Goal: Information Seeking & Learning: Learn about a topic

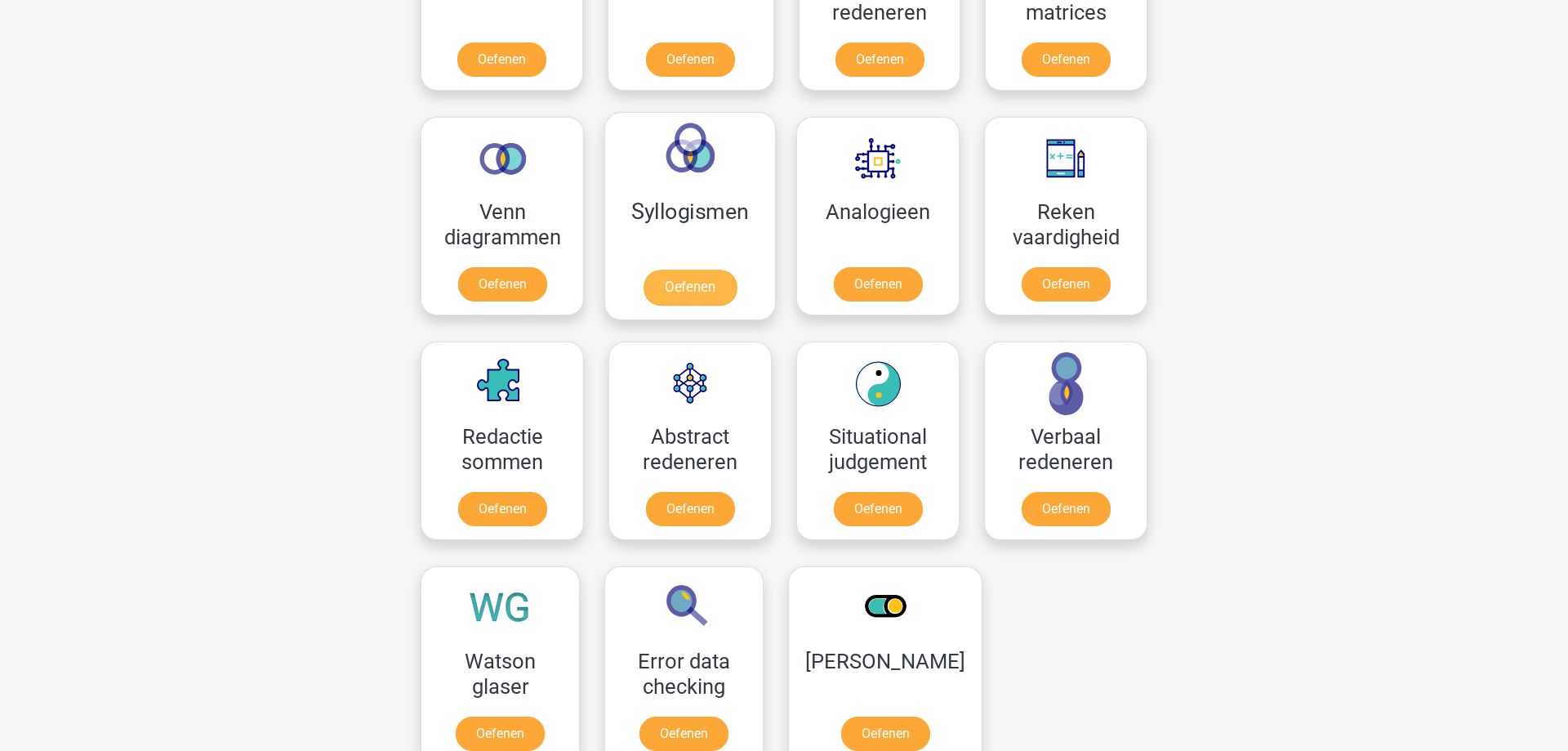
scroll to position [833, 0]
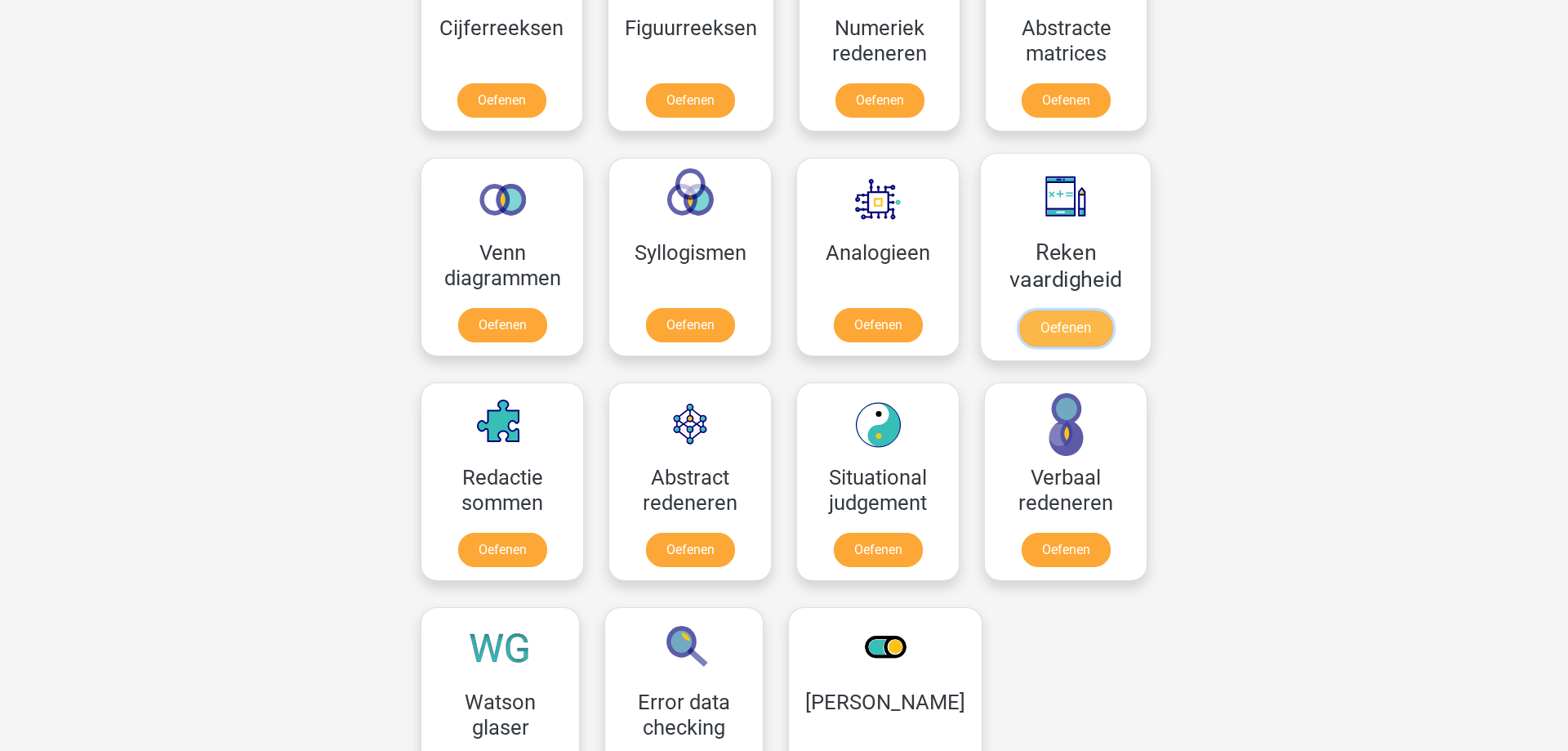
click at [1030, 339] on link "Oefenen" at bounding box center [1065, 328] width 93 height 36
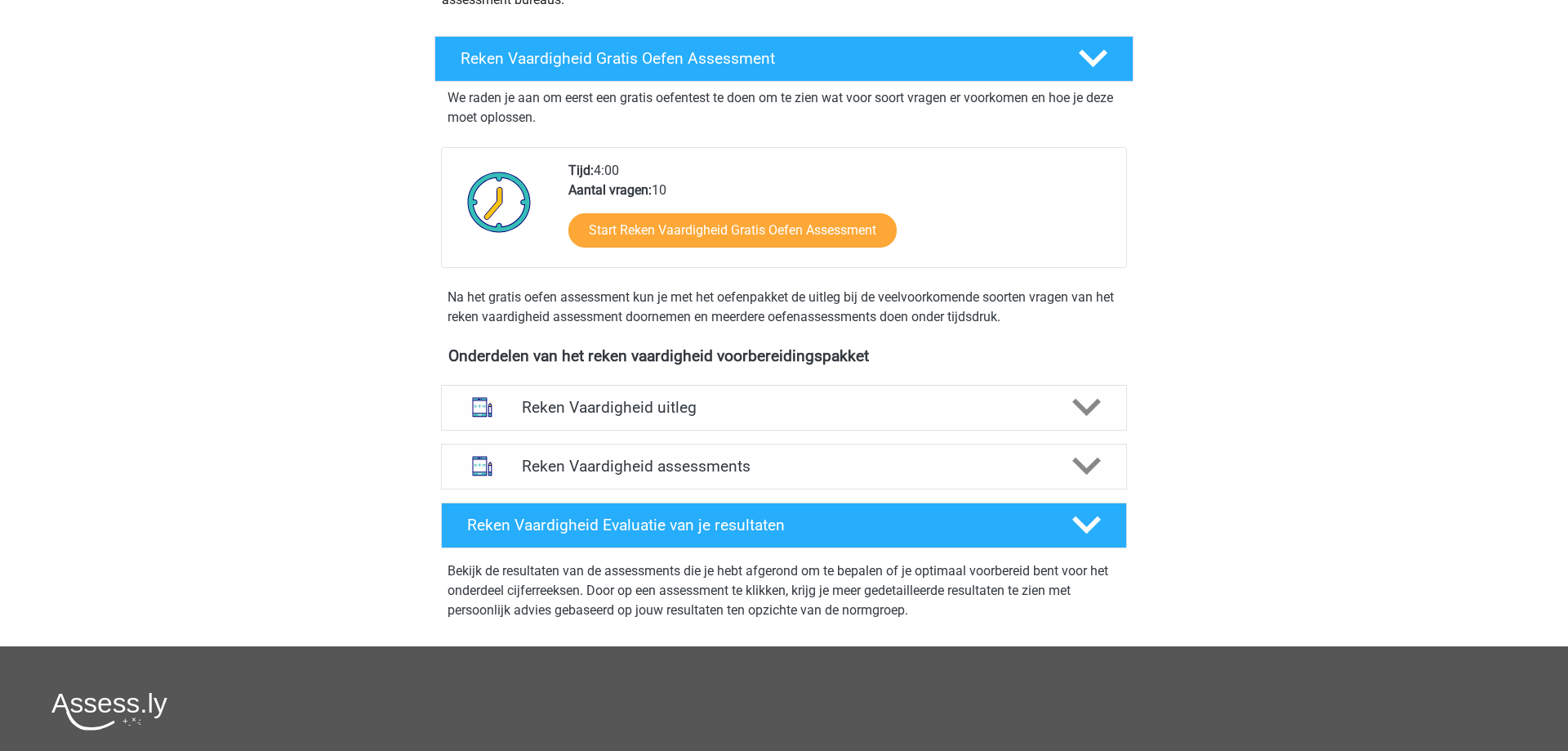
scroll to position [167, 0]
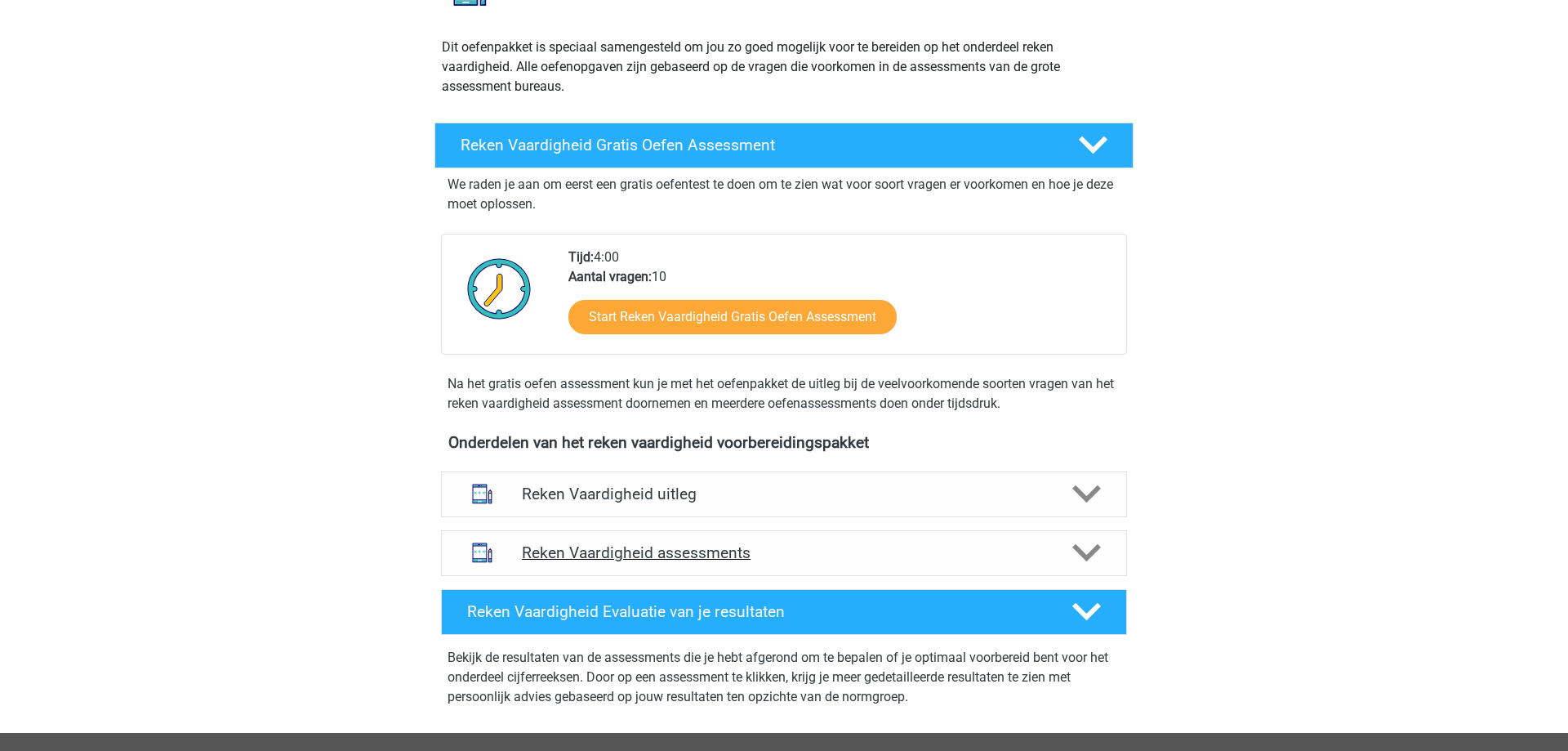
click at [692, 565] on div "Reken Vaardigheid assessments" at bounding box center [784, 553] width 686 height 46
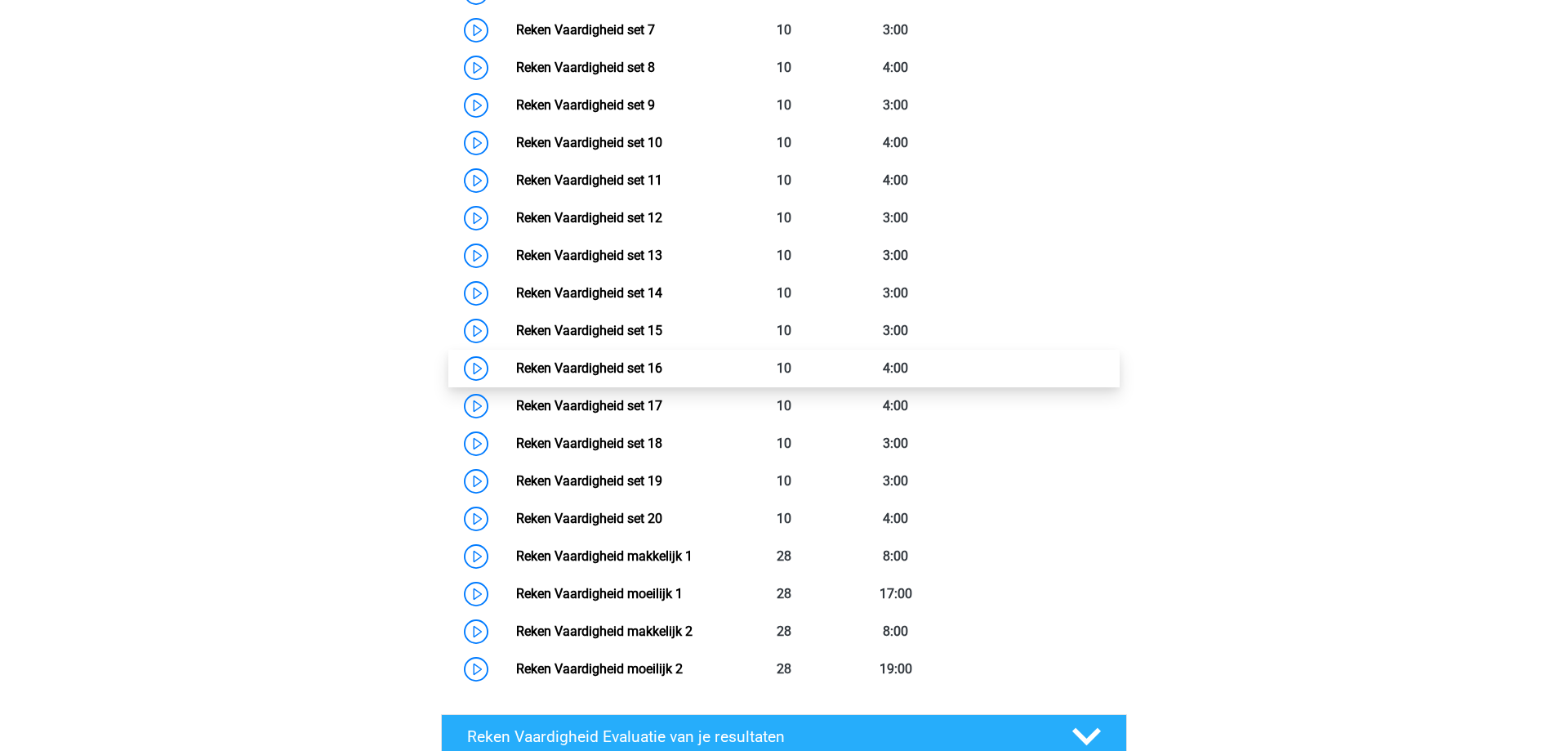
scroll to position [1084, 0]
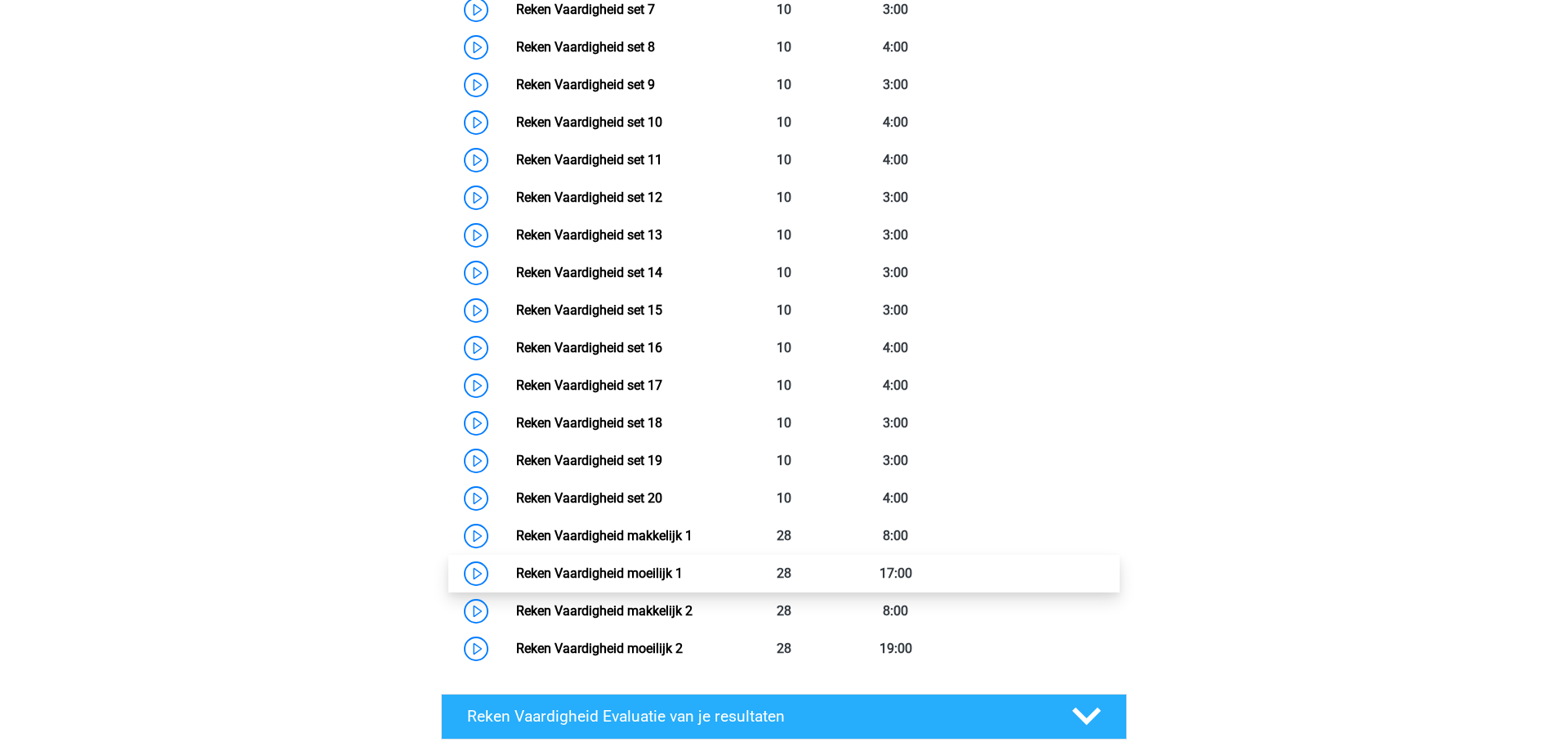
click at [644, 567] on link "Reken Vaardigheid moeilijk 1" at bounding box center [600, 573] width 167 height 16
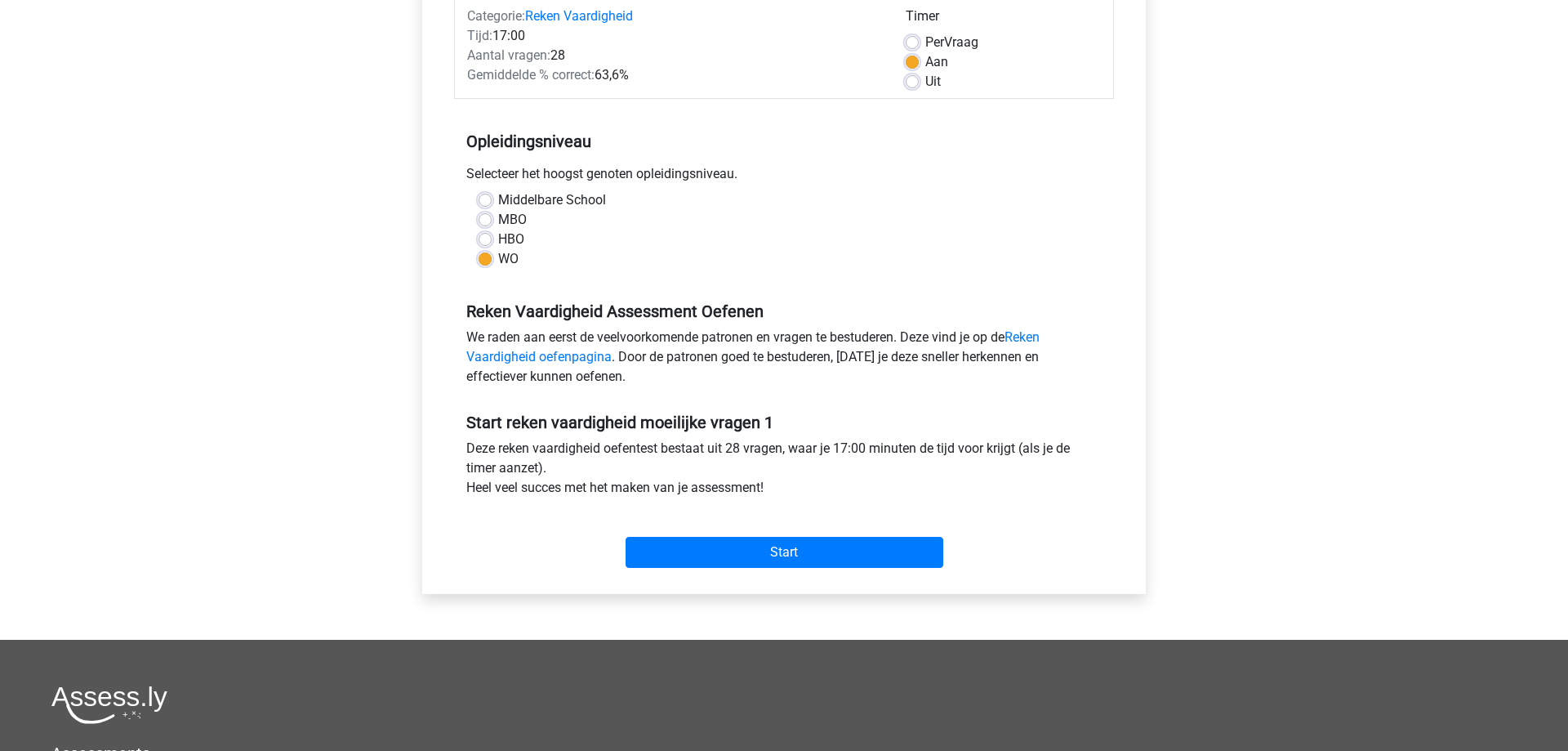
scroll to position [333, 0]
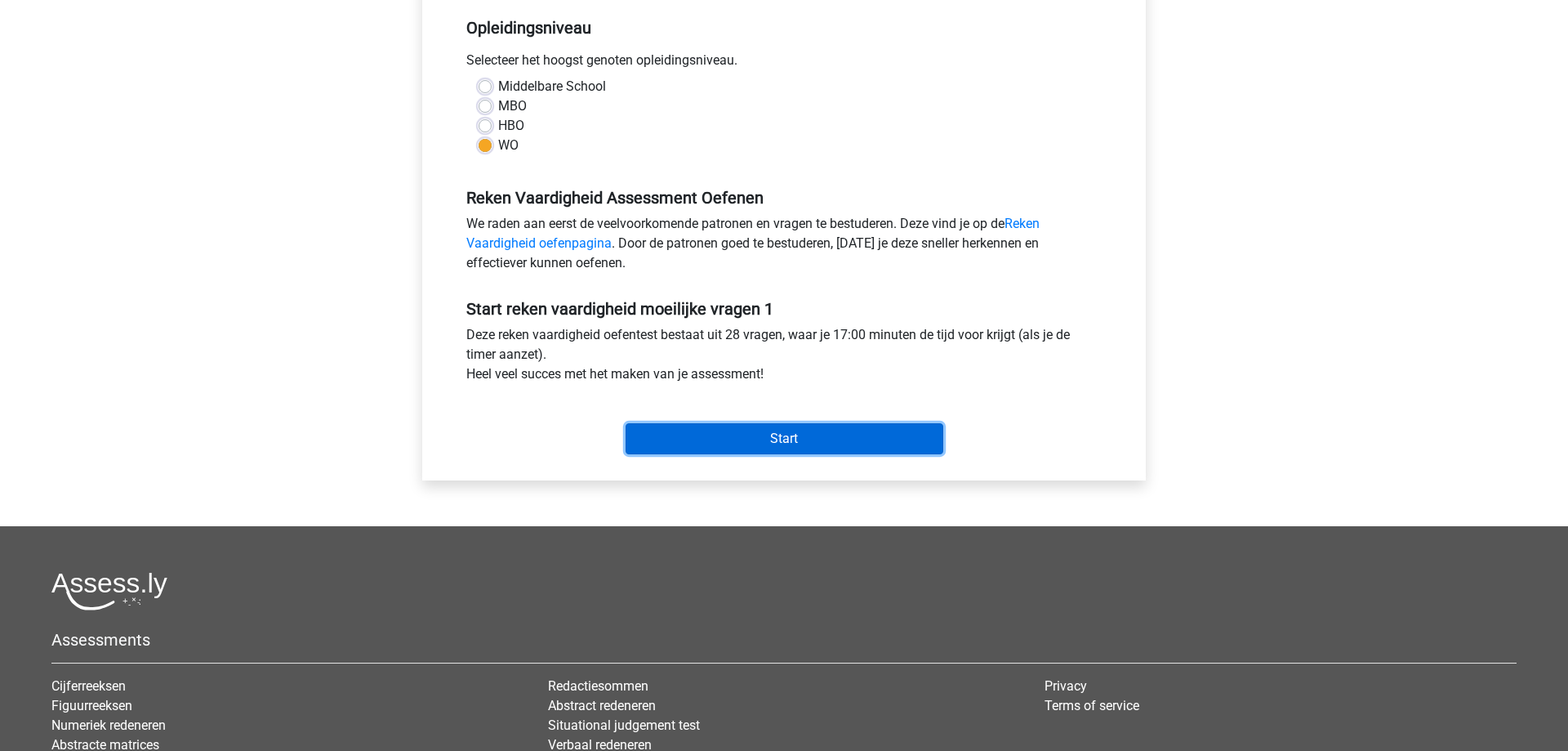
click at [759, 438] on input "Start" at bounding box center [784, 438] width 318 height 31
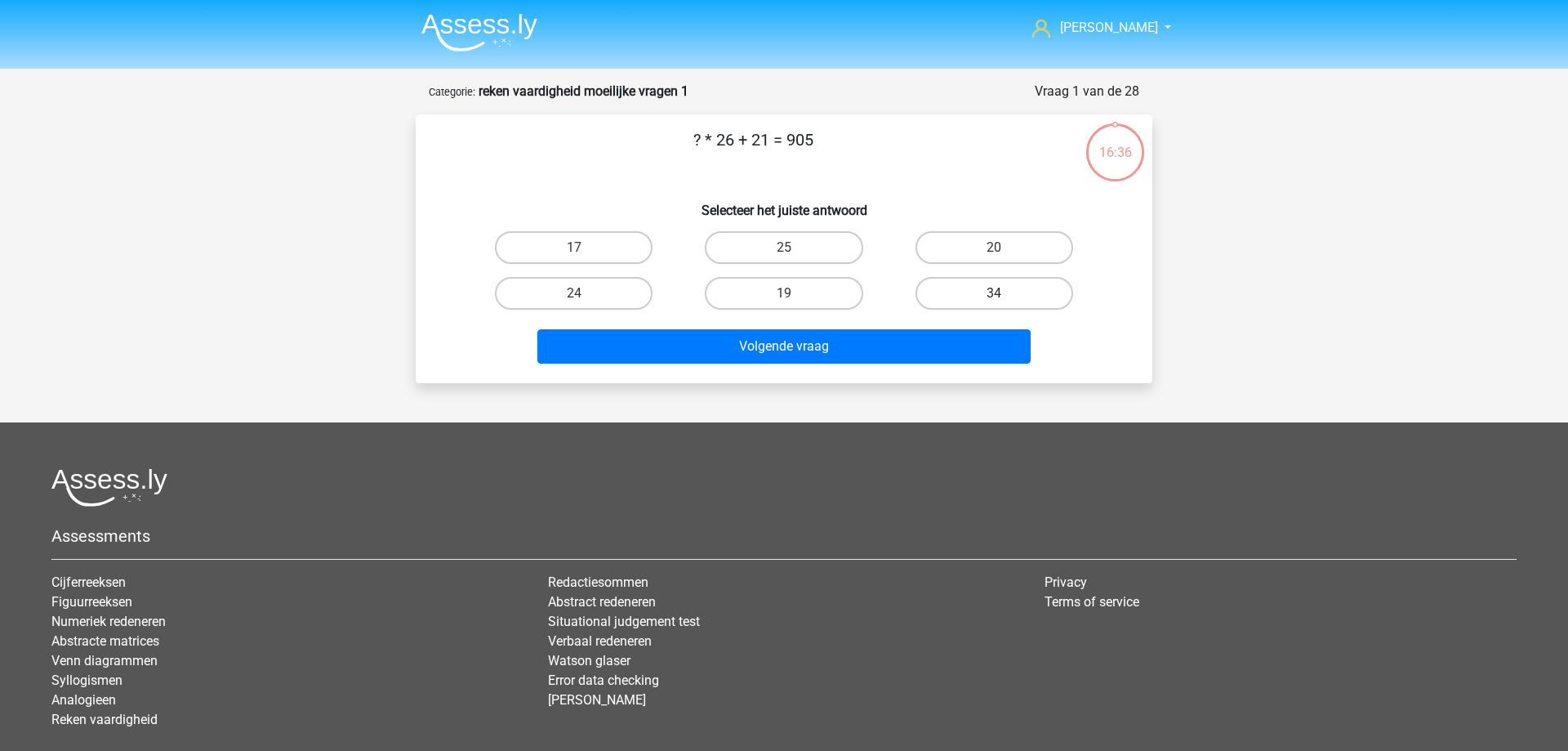
click at [973, 291] on label "34" at bounding box center [994, 293] width 158 height 33
click at [994, 293] on input "34" at bounding box center [999, 299] width 10 height 10
radio input "true"
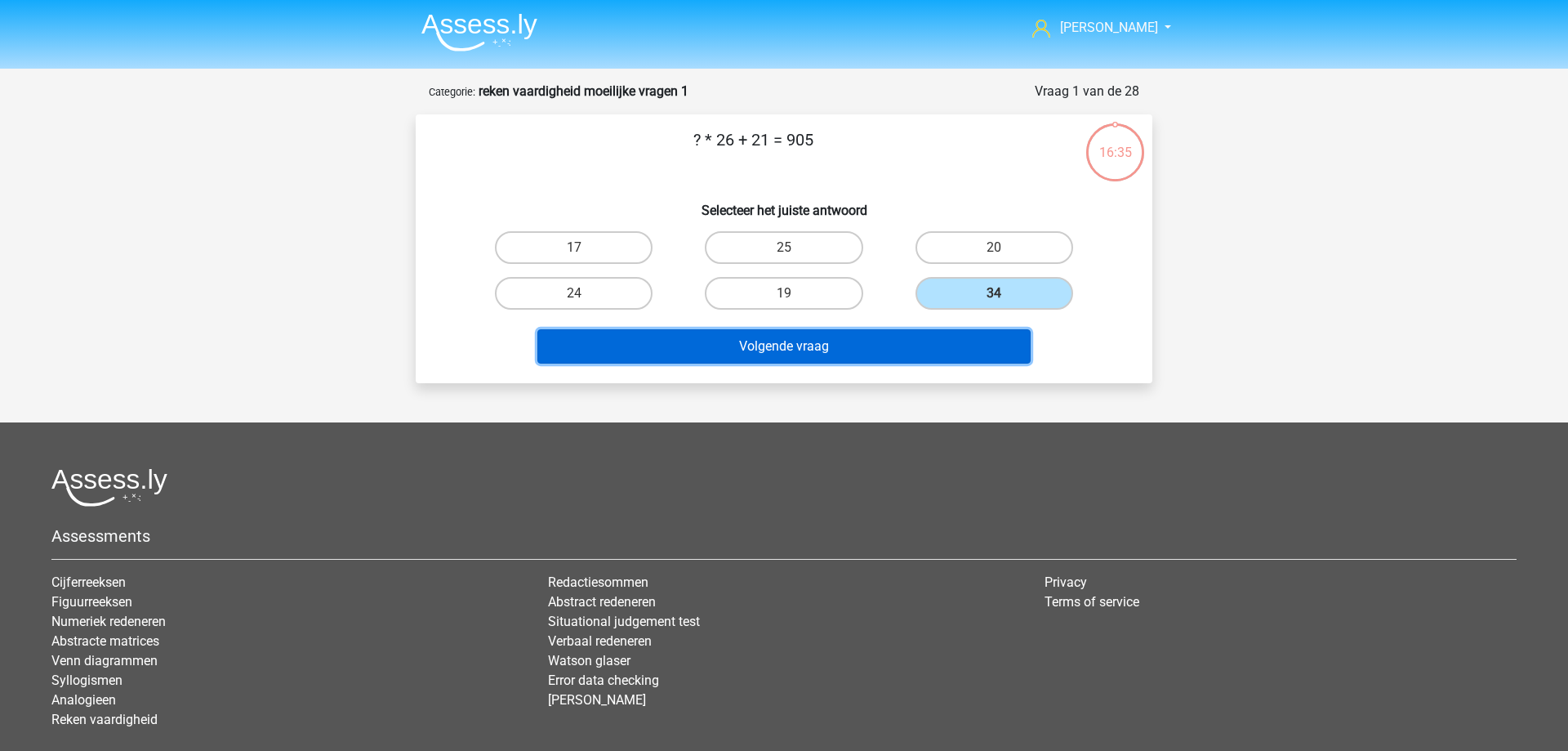
click at [863, 335] on button "Volgende vraag" at bounding box center [784, 346] width 494 height 35
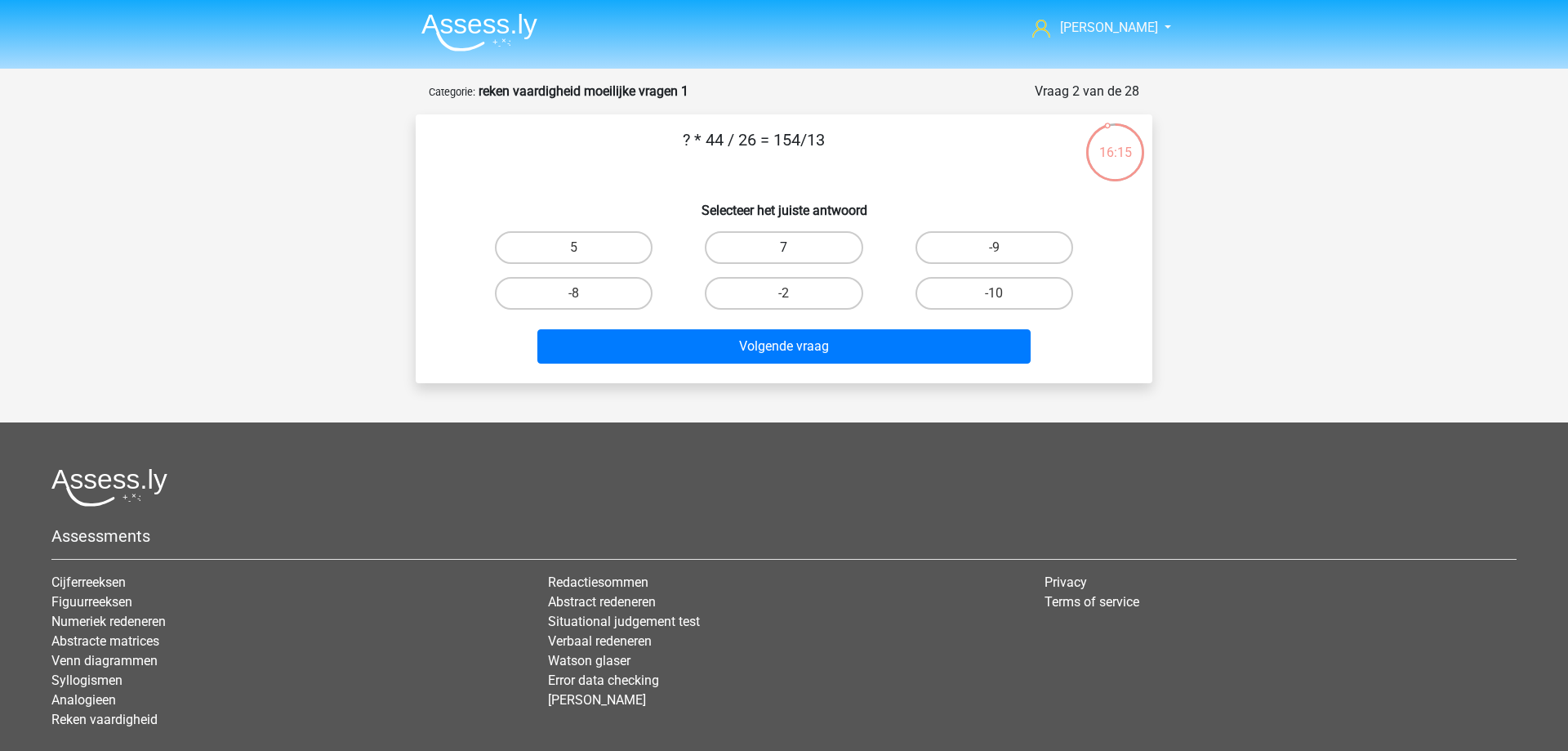
click at [808, 240] on label "7" at bounding box center [784, 247] width 158 height 33
click at [795, 247] on input "7" at bounding box center [789, 253] width 10 height 10
radio input "true"
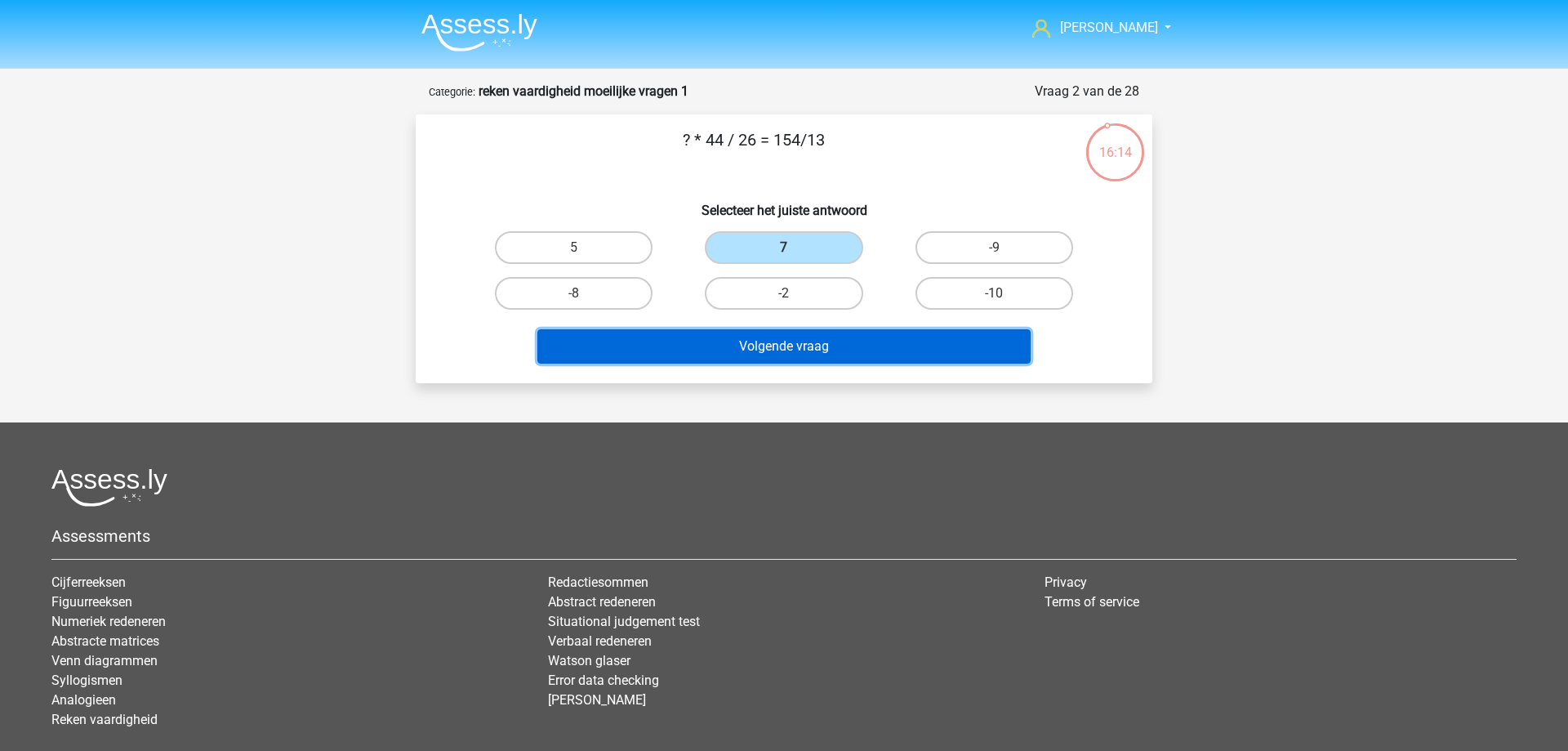
click at [809, 349] on button "Volgende vraag" at bounding box center [784, 346] width 494 height 35
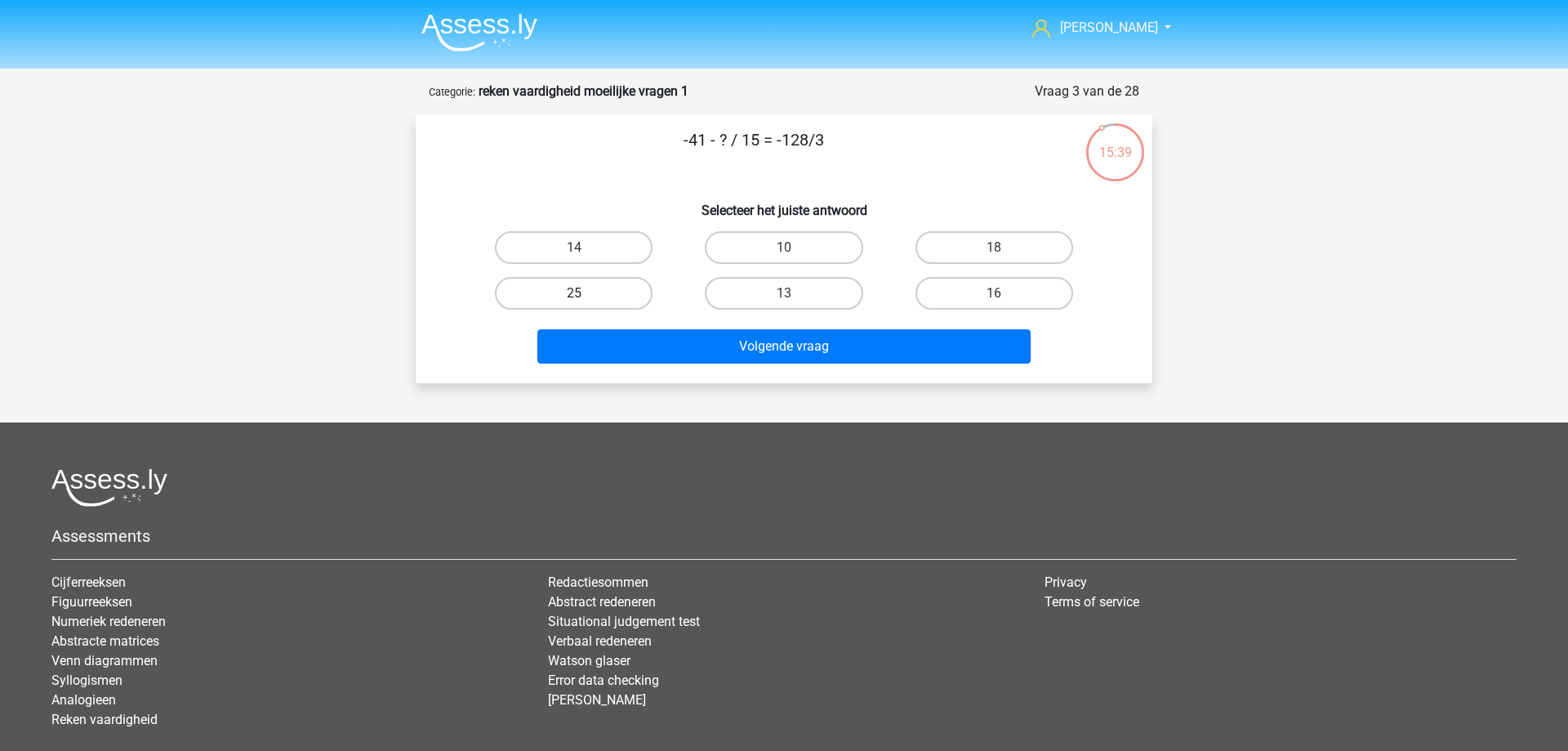
click at [600, 293] on label "25" at bounding box center [574, 293] width 158 height 33
click at [585, 293] on input "25" at bounding box center [579, 299] width 10 height 10
radio input "true"
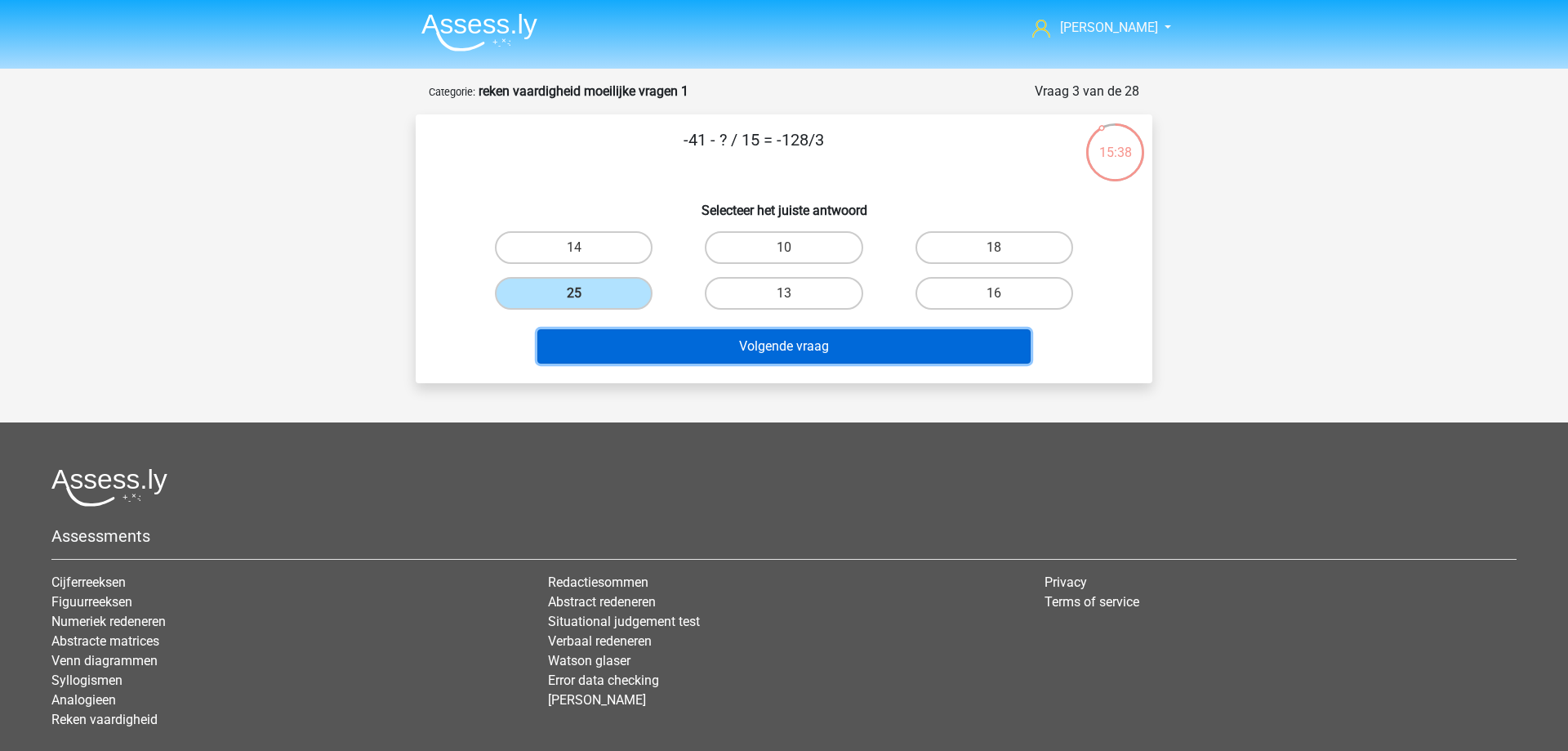
click at [726, 350] on button "Volgende vraag" at bounding box center [784, 346] width 494 height 35
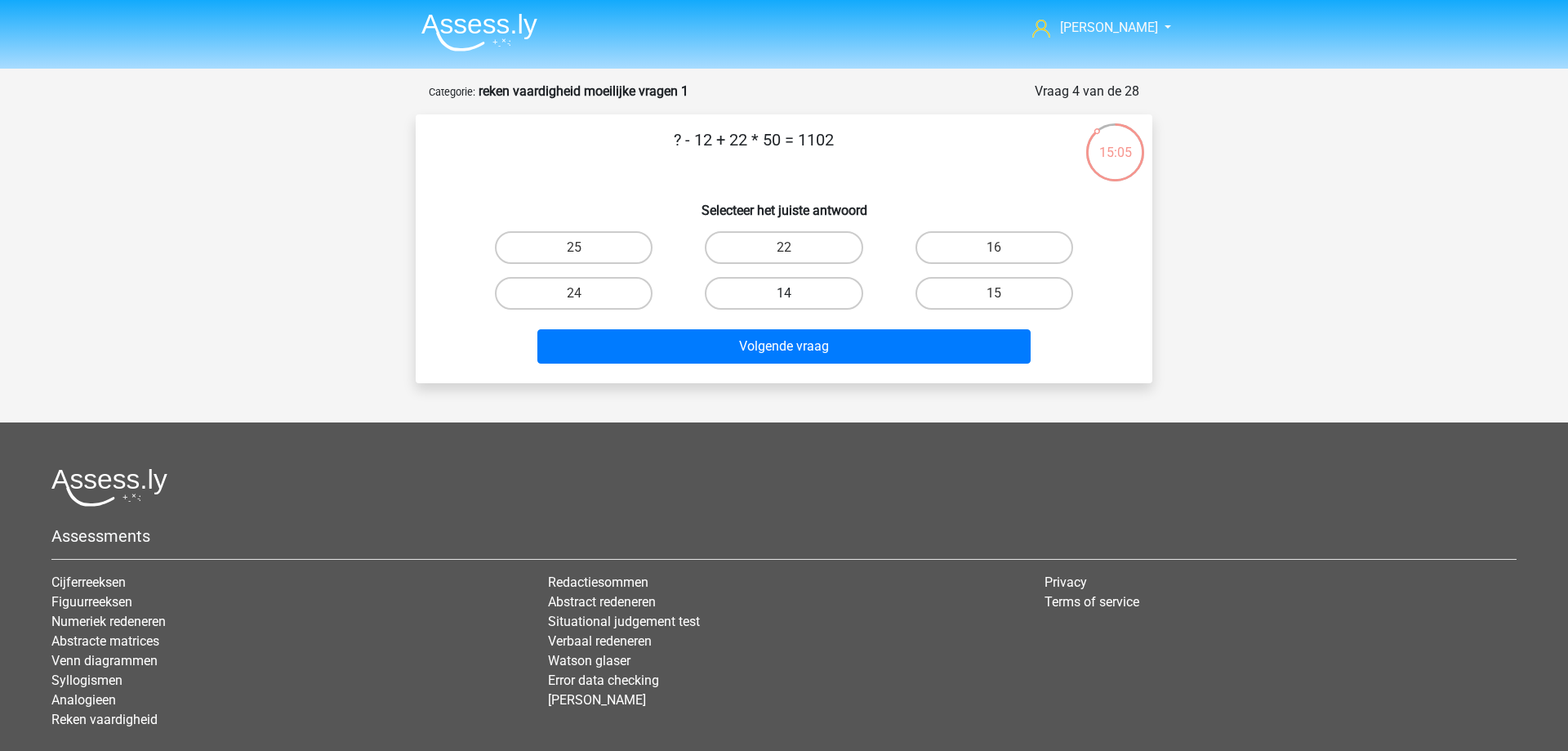
click at [818, 295] on label "14" at bounding box center [784, 293] width 158 height 33
click at [795, 295] on input "14" at bounding box center [789, 299] width 10 height 10
radio input "true"
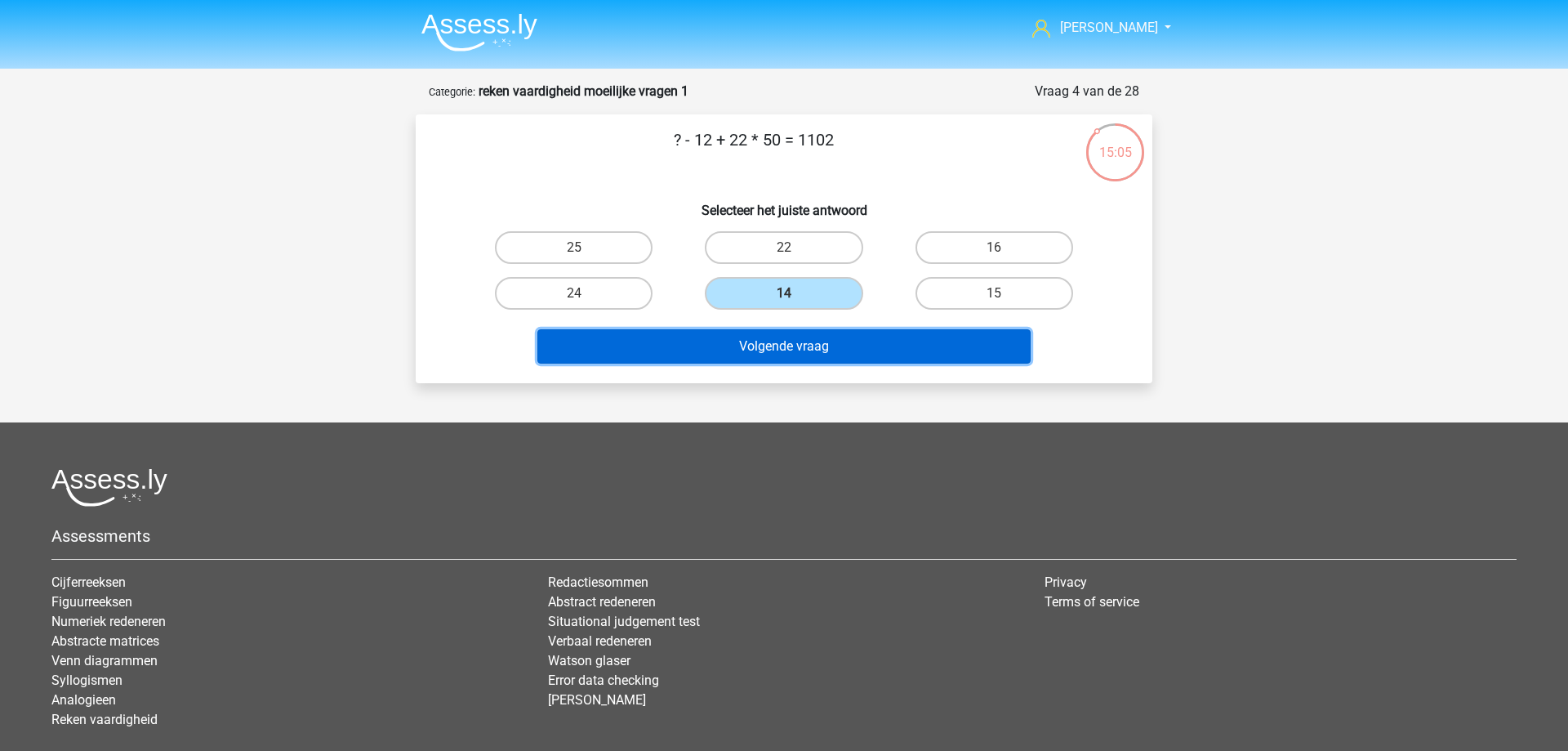
click at [807, 345] on button "Volgende vraag" at bounding box center [784, 346] width 494 height 35
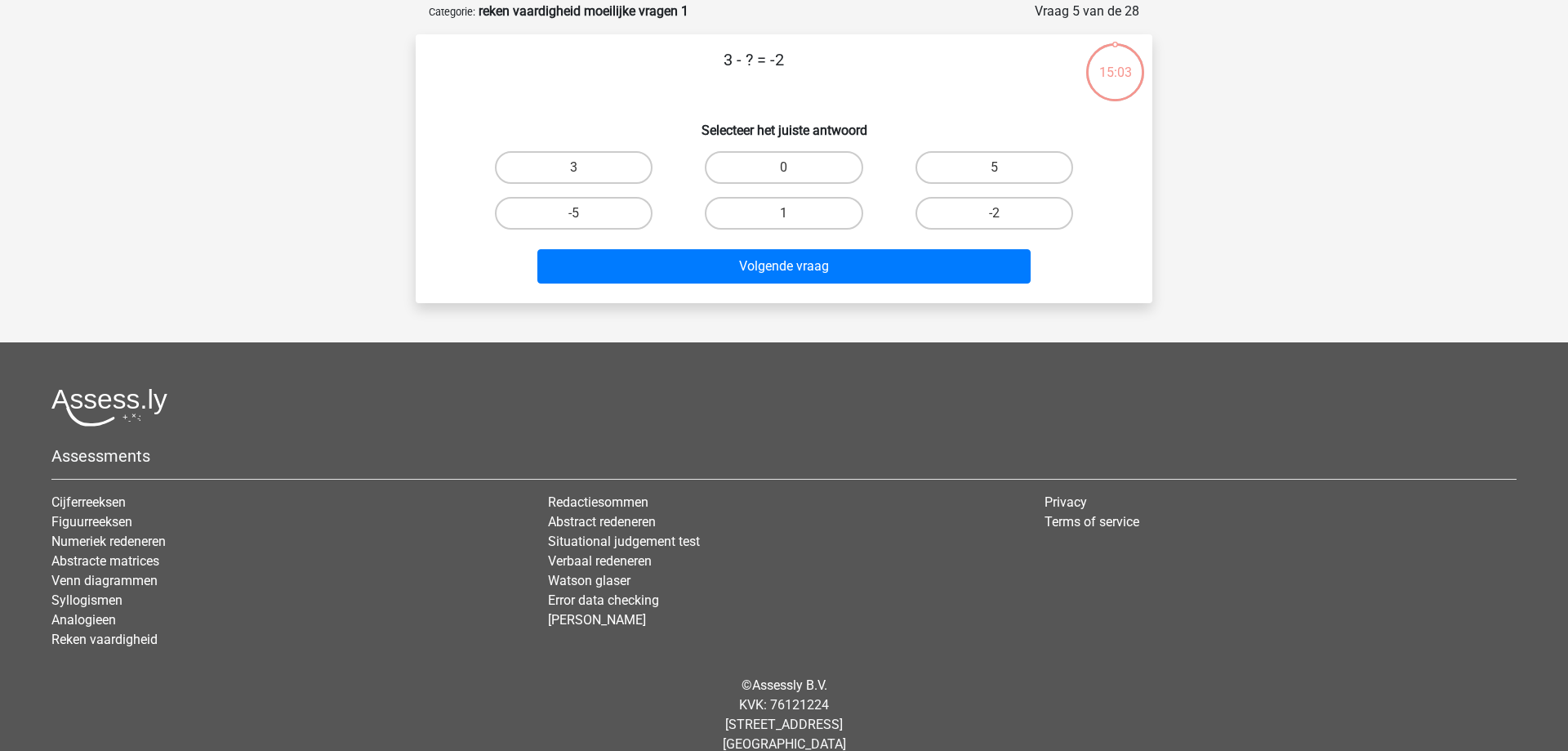
scroll to position [82, 0]
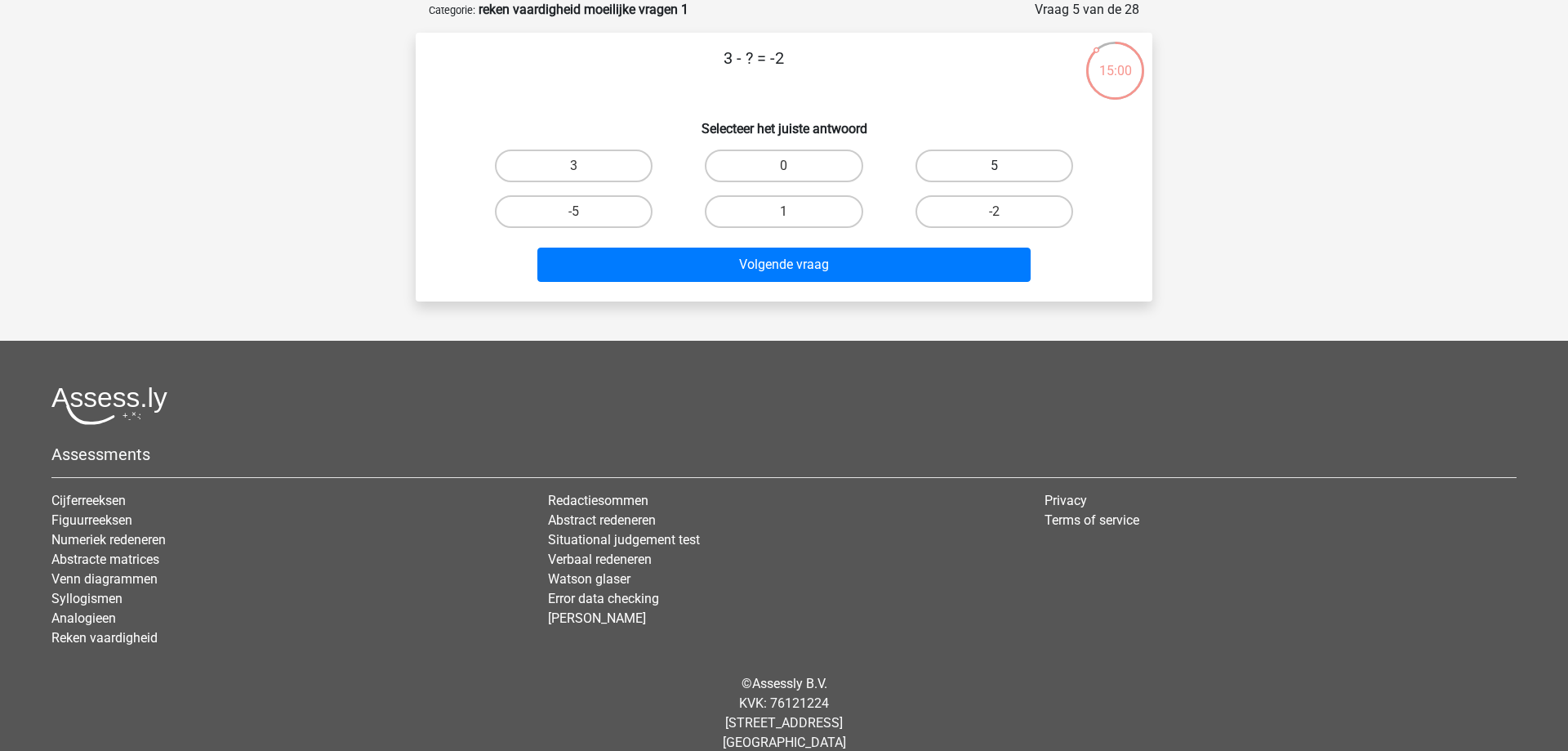
click at [979, 161] on label "5" at bounding box center [994, 166] width 158 height 33
click at [994, 166] on input "5" at bounding box center [999, 171] width 10 height 10
radio input "true"
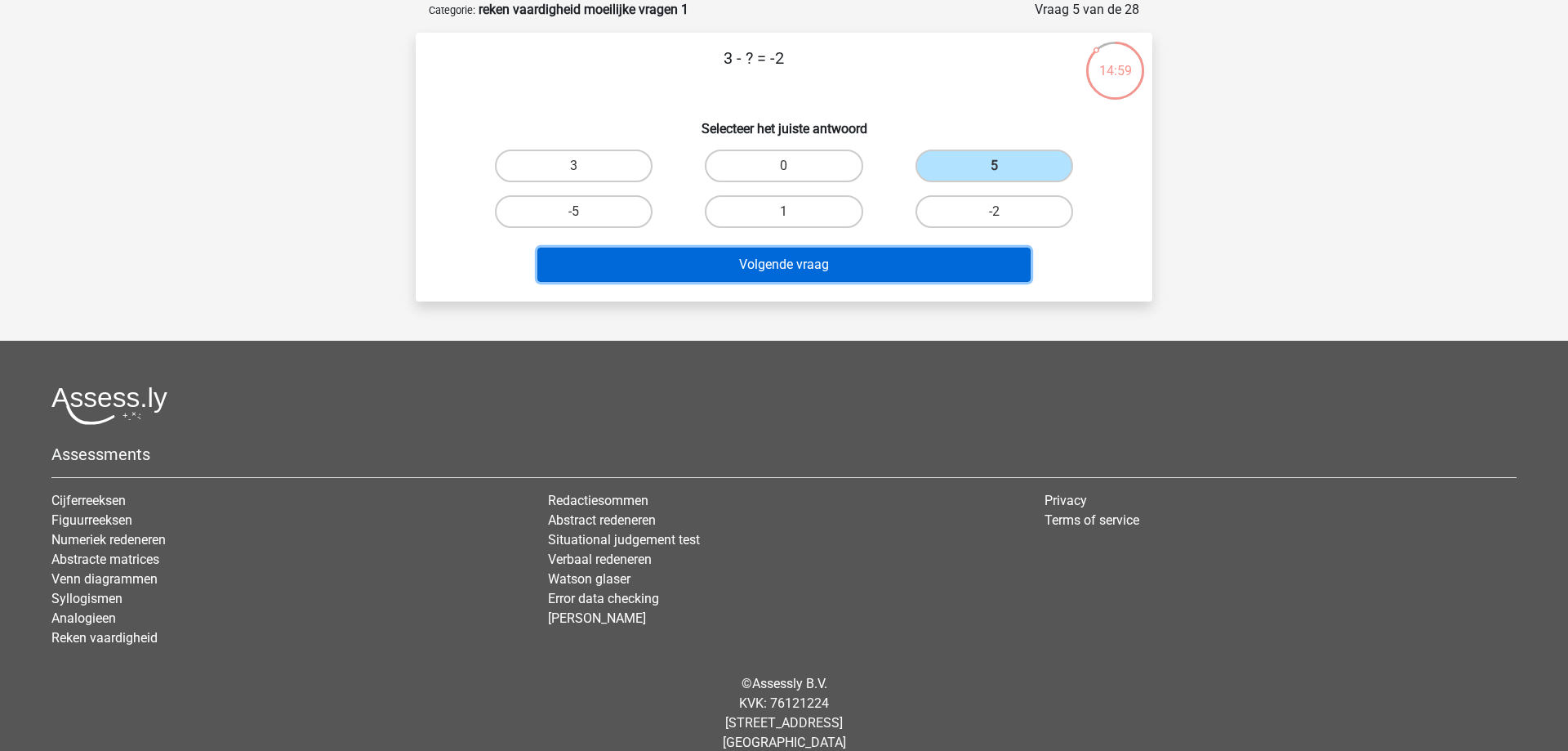
click at [836, 259] on button "Volgende vraag" at bounding box center [784, 265] width 494 height 35
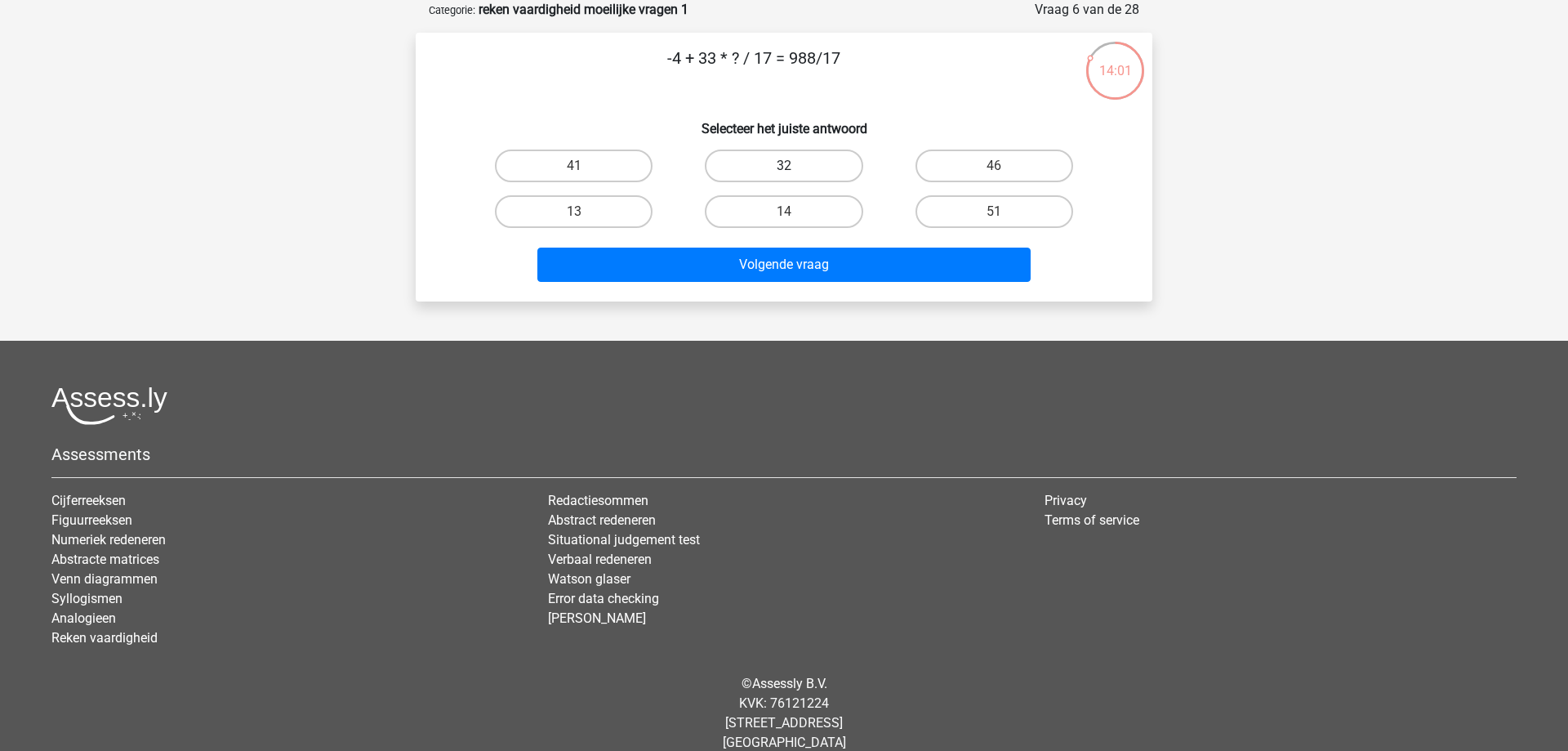
click at [773, 169] on label "32" at bounding box center [784, 166] width 158 height 33
click at [784, 169] on input "32" at bounding box center [789, 171] width 10 height 10
radio input "true"
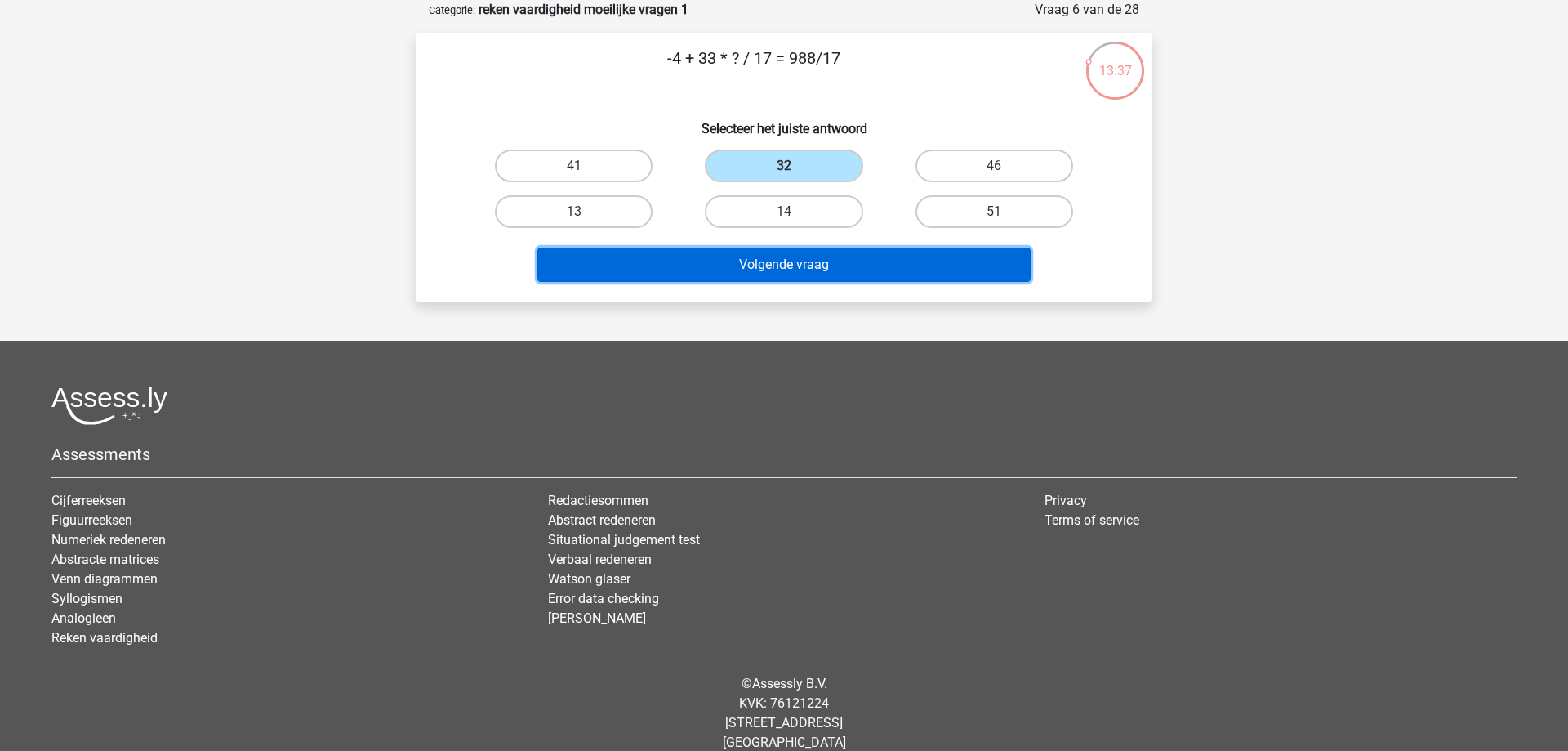
click at [712, 256] on button "Volgende vraag" at bounding box center [784, 265] width 494 height 35
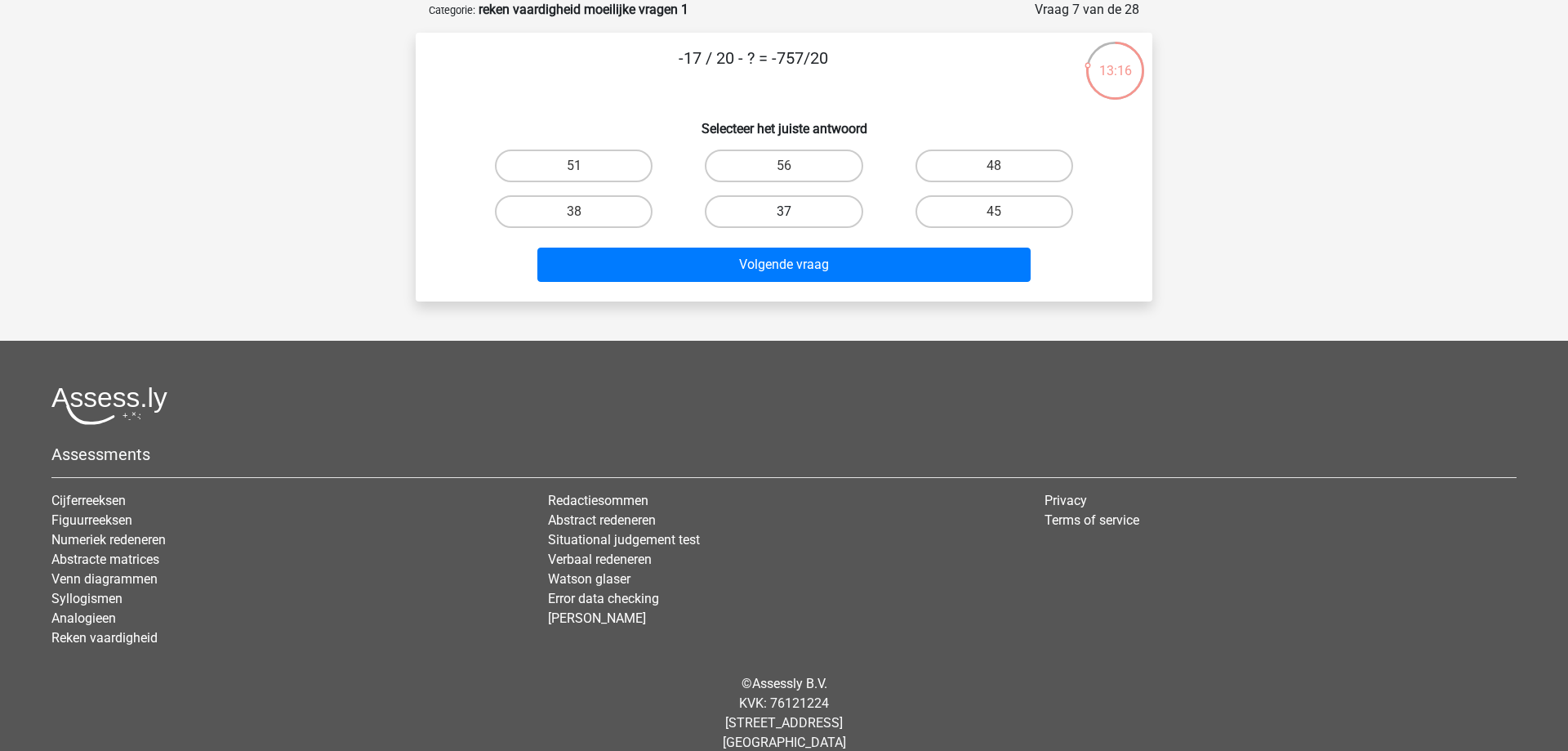
click at [792, 209] on label "37" at bounding box center [784, 212] width 158 height 33
click at [792, 212] on input "37" at bounding box center [789, 217] width 10 height 10
radio input "true"
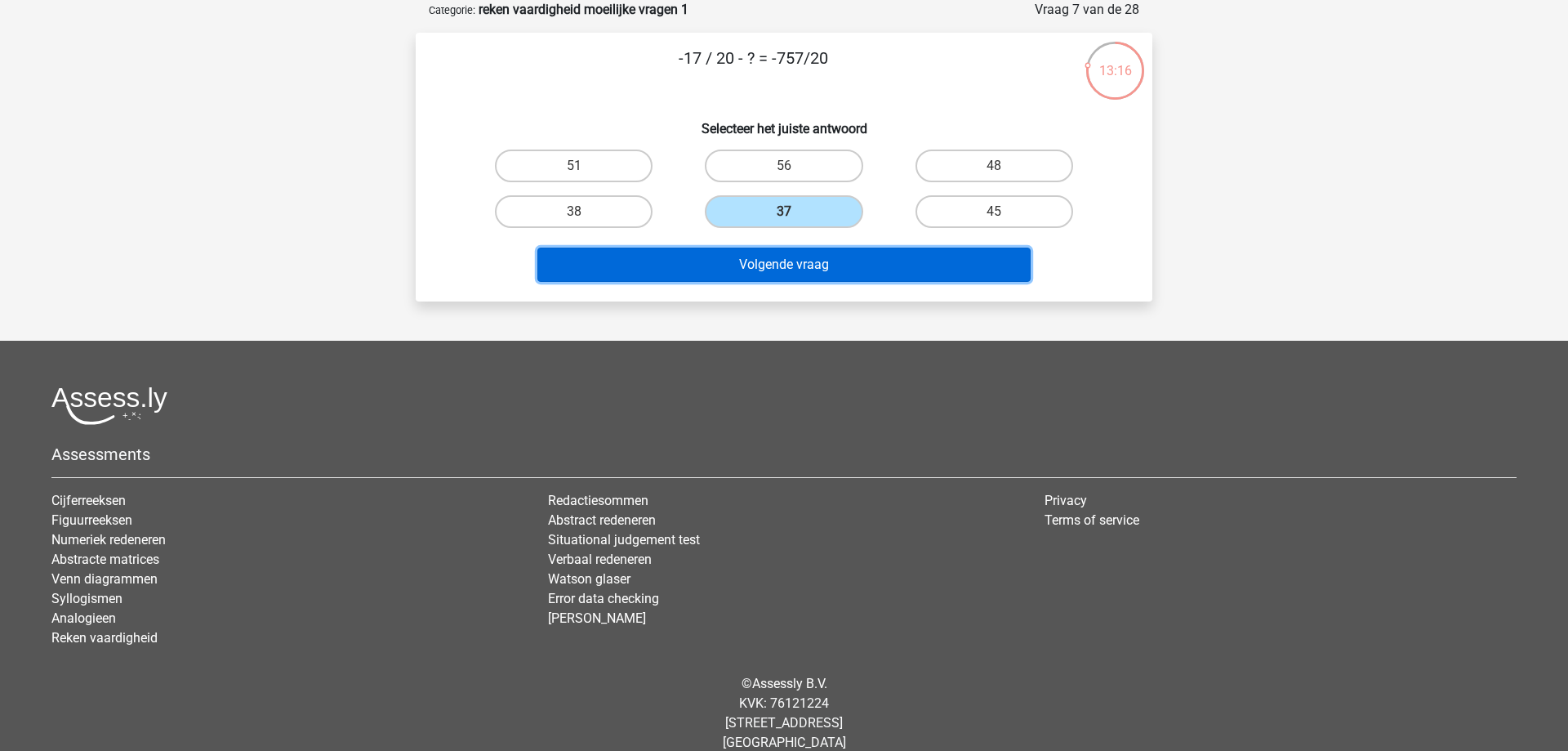
click at [805, 257] on button "Volgende vraag" at bounding box center [784, 265] width 494 height 35
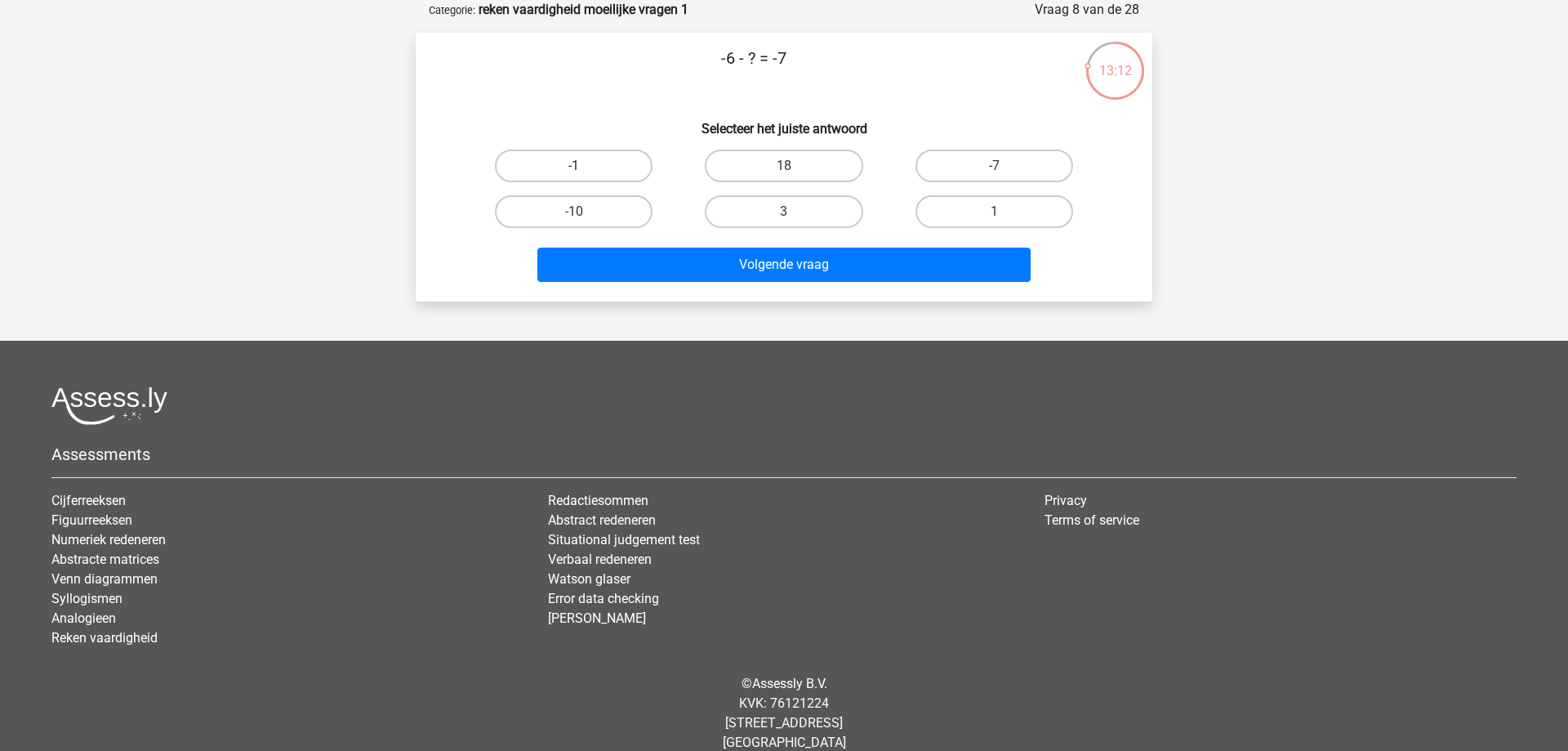
click at [615, 171] on label "-1" at bounding box center [574, 166] width 158 height 33
click at [585, 171] on input "-1" at bounding box center [579, 171] width 10 height 10
radio input "true"
click at [1007, 206] on label "1" at bounding box center [994, 212] width 158 height 33
click at [1004, 212] on input "1" at bounding box center [999, 217] width 10 height 10
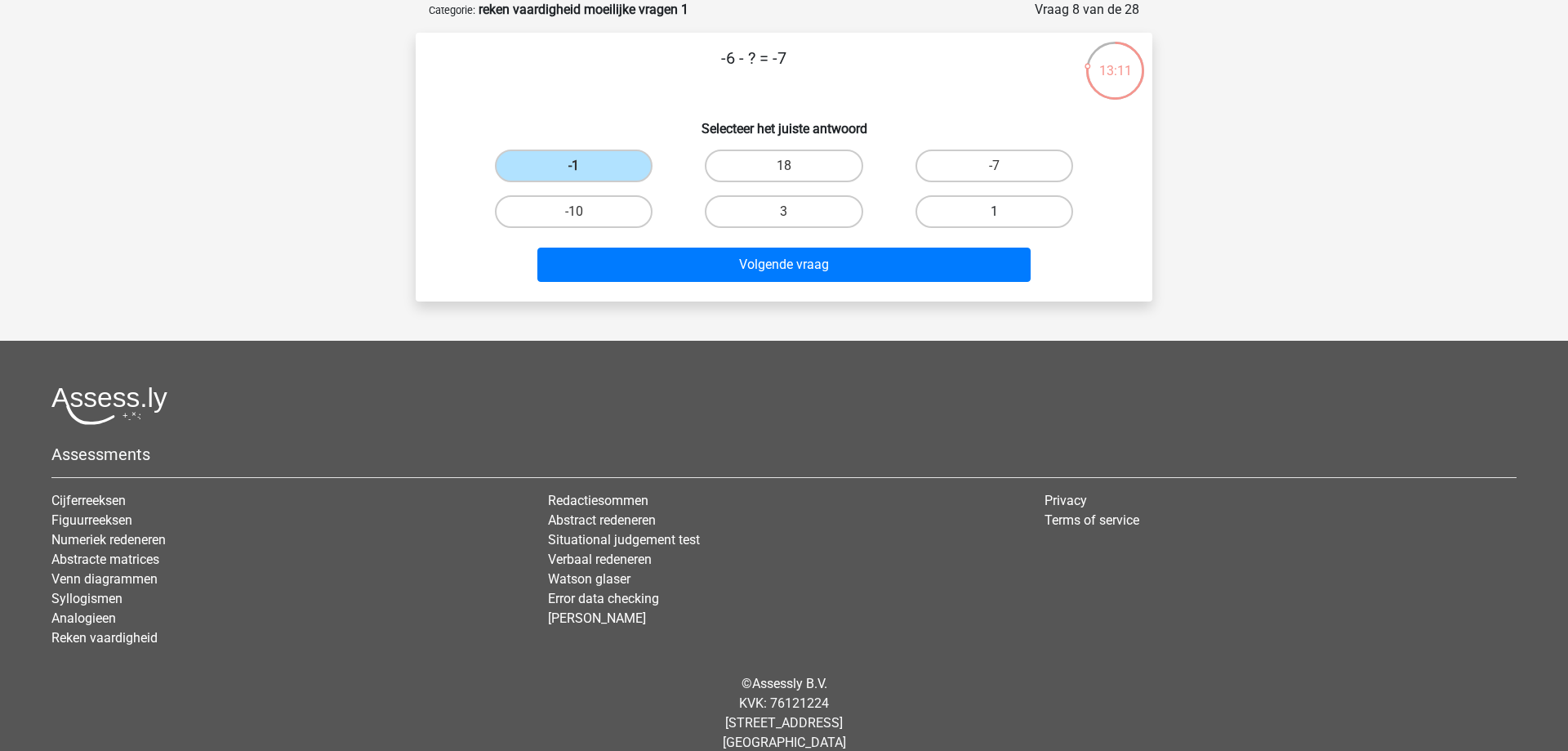
radio input "true"
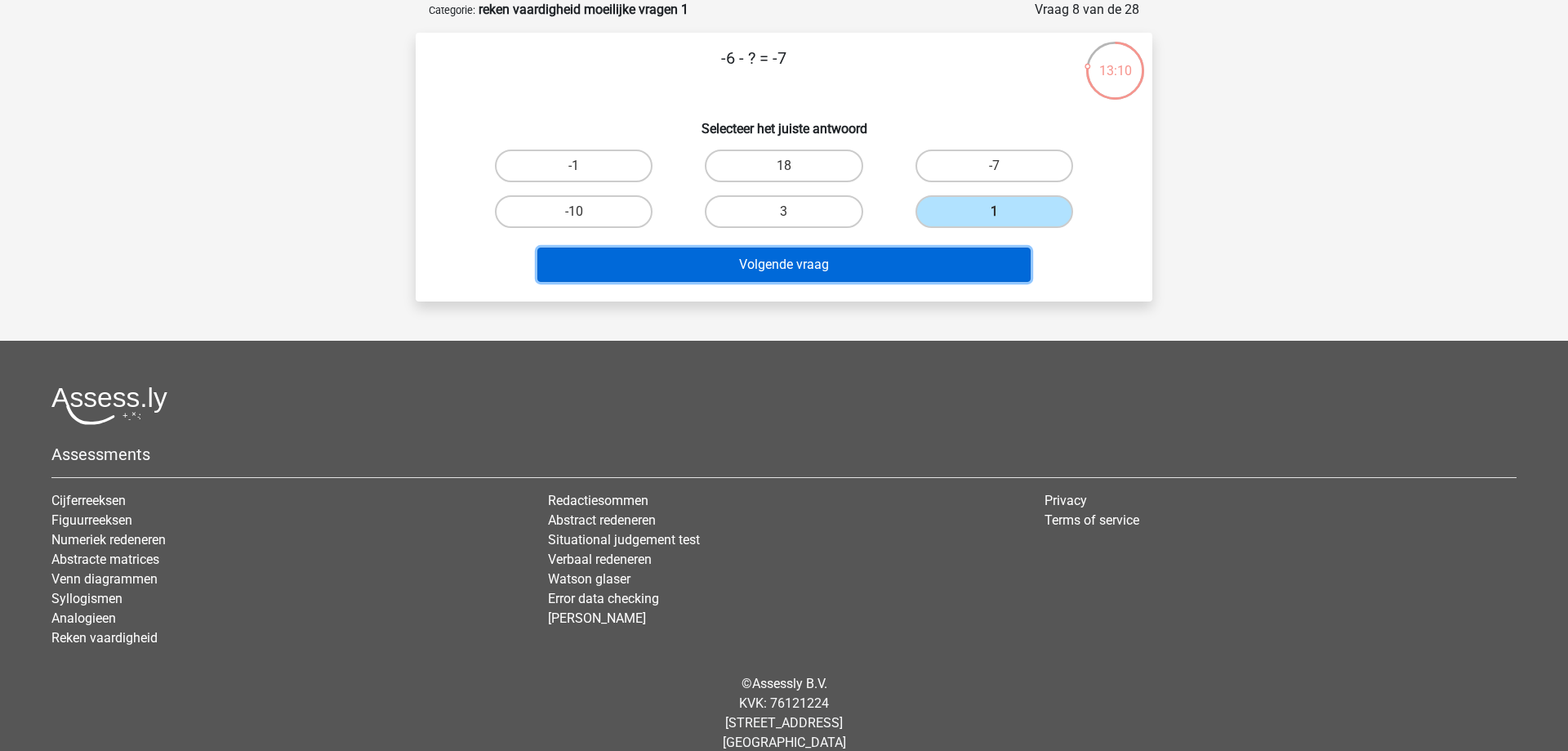
click at [906, 270] on button "Volgende vraag" at bounding box center [784, 265] width 494 height 35
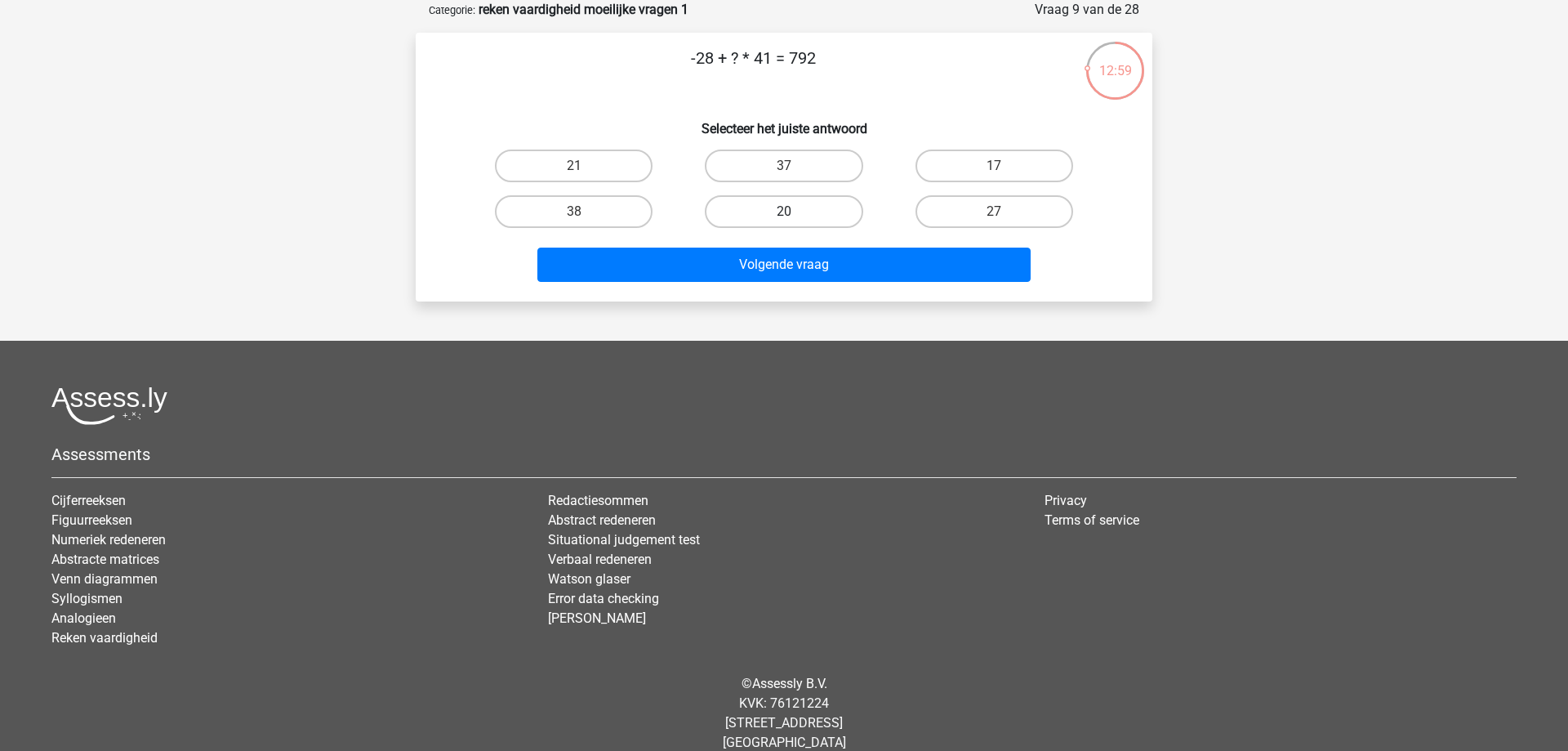
click at [748, 209] on label "20" at bounding box center [784, 212] width 158 height 33
click at [784, 212] on input "20" at bounding box center [789, 217] width 10 height 10
radio input "true"
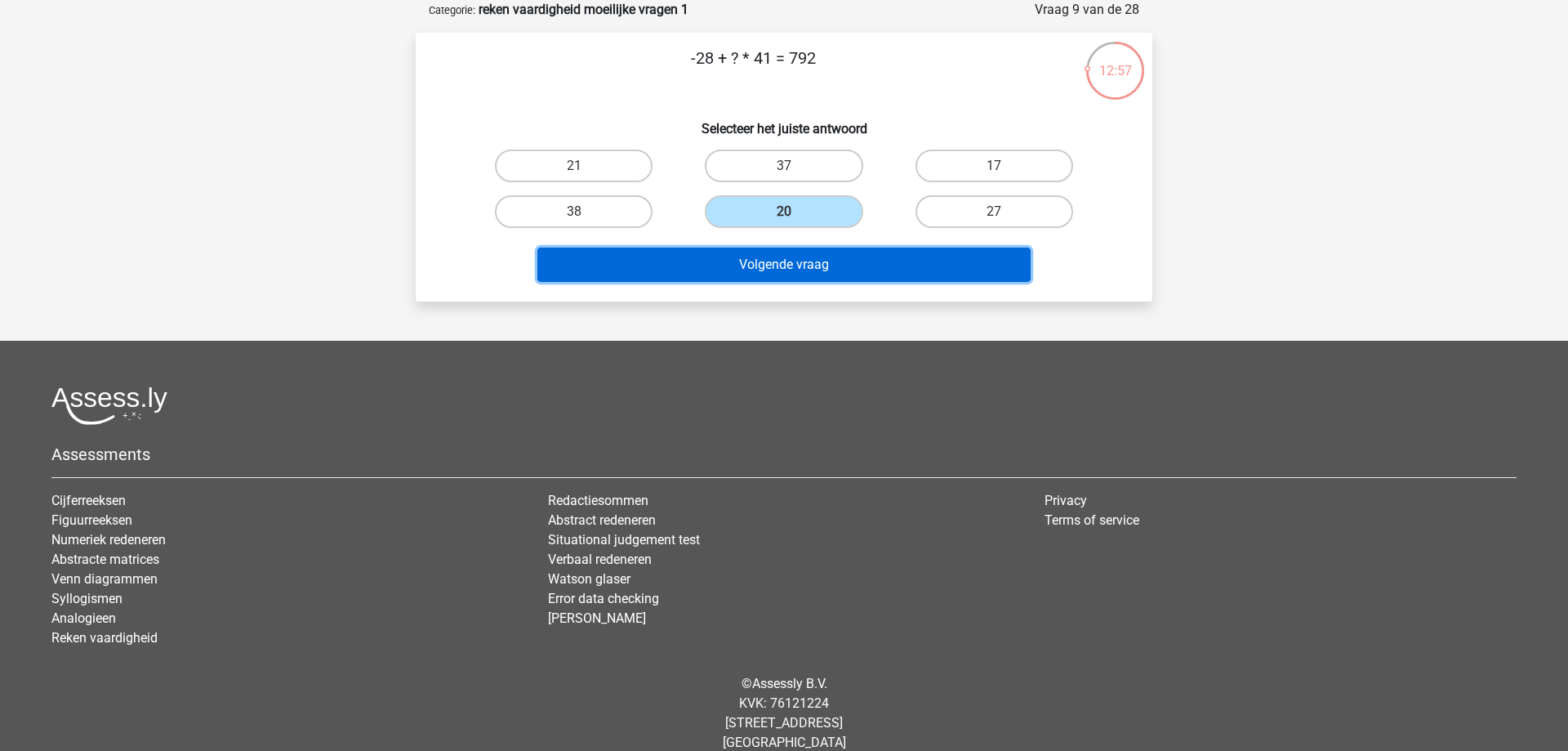
click at [781, 266] on button "Volgende vraag" at bounding box center [784, 265] width 494 height 35
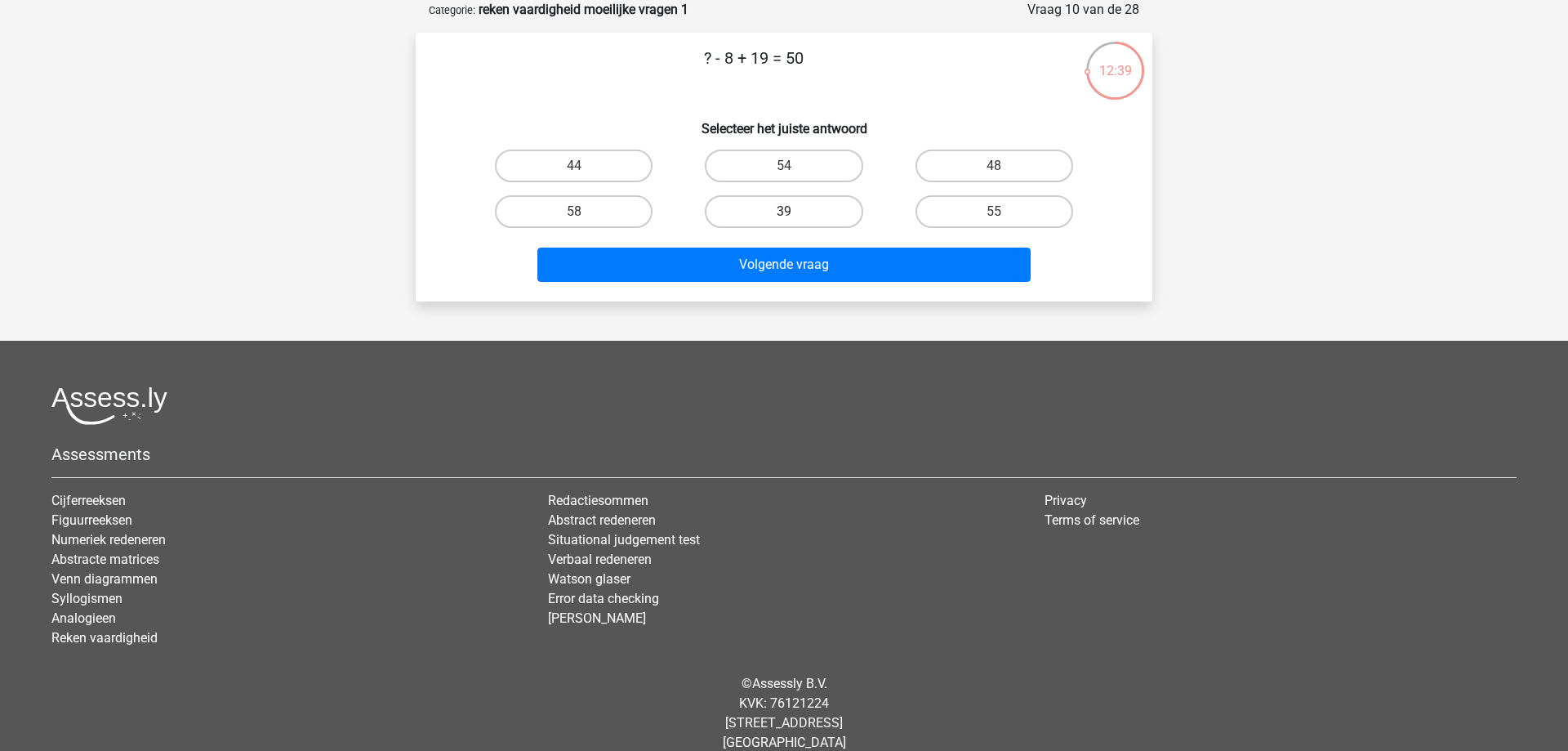
click at [733, 208] on label "39" at bounding box center [784, 212] width 158 height 33
click at [784, 212] on input "39" at bounding box center [789, 217] width 10 height 10
radio input "true"
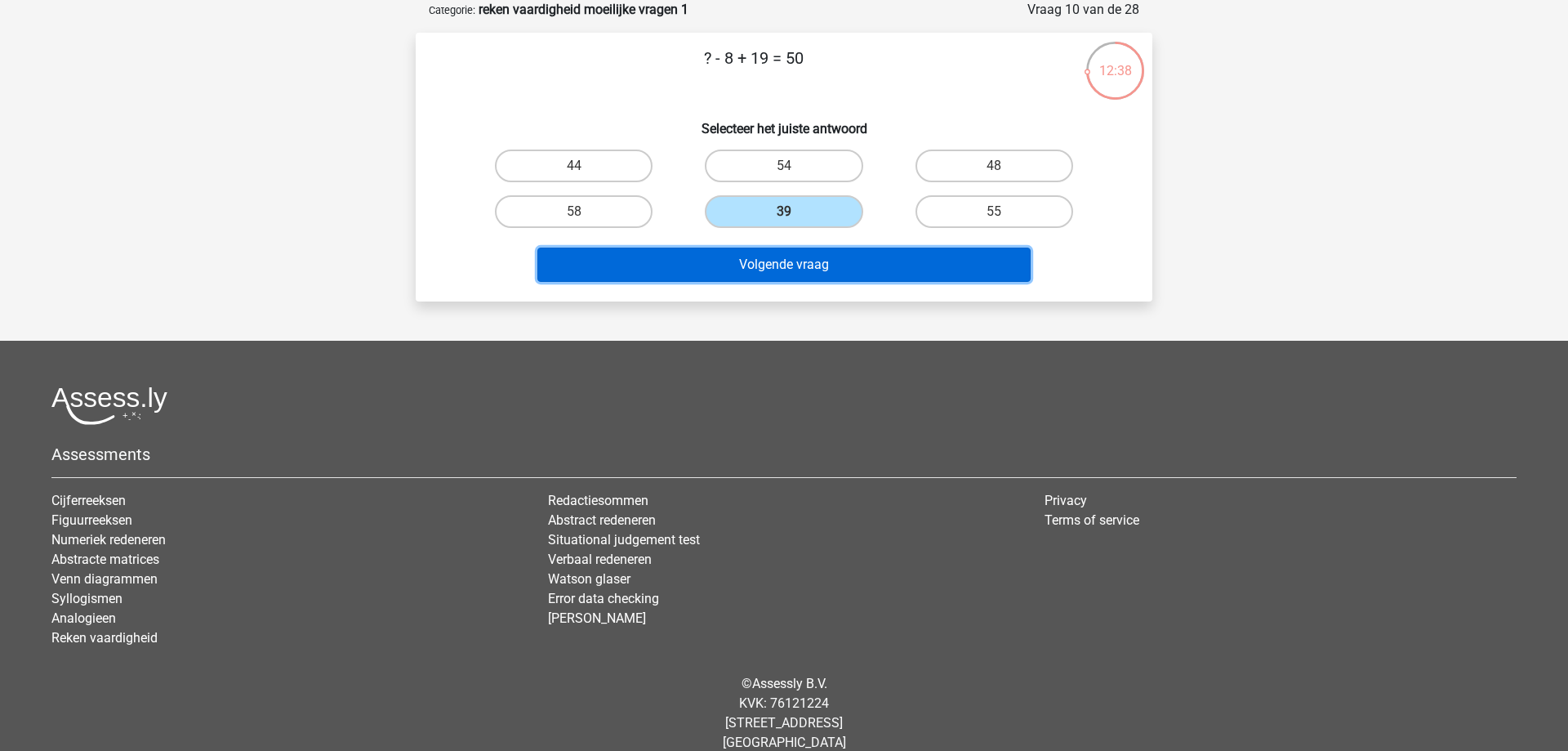
click at [739, 256] on button "Volgende vraag" at bounding box center [784, 265] width 494 height 35
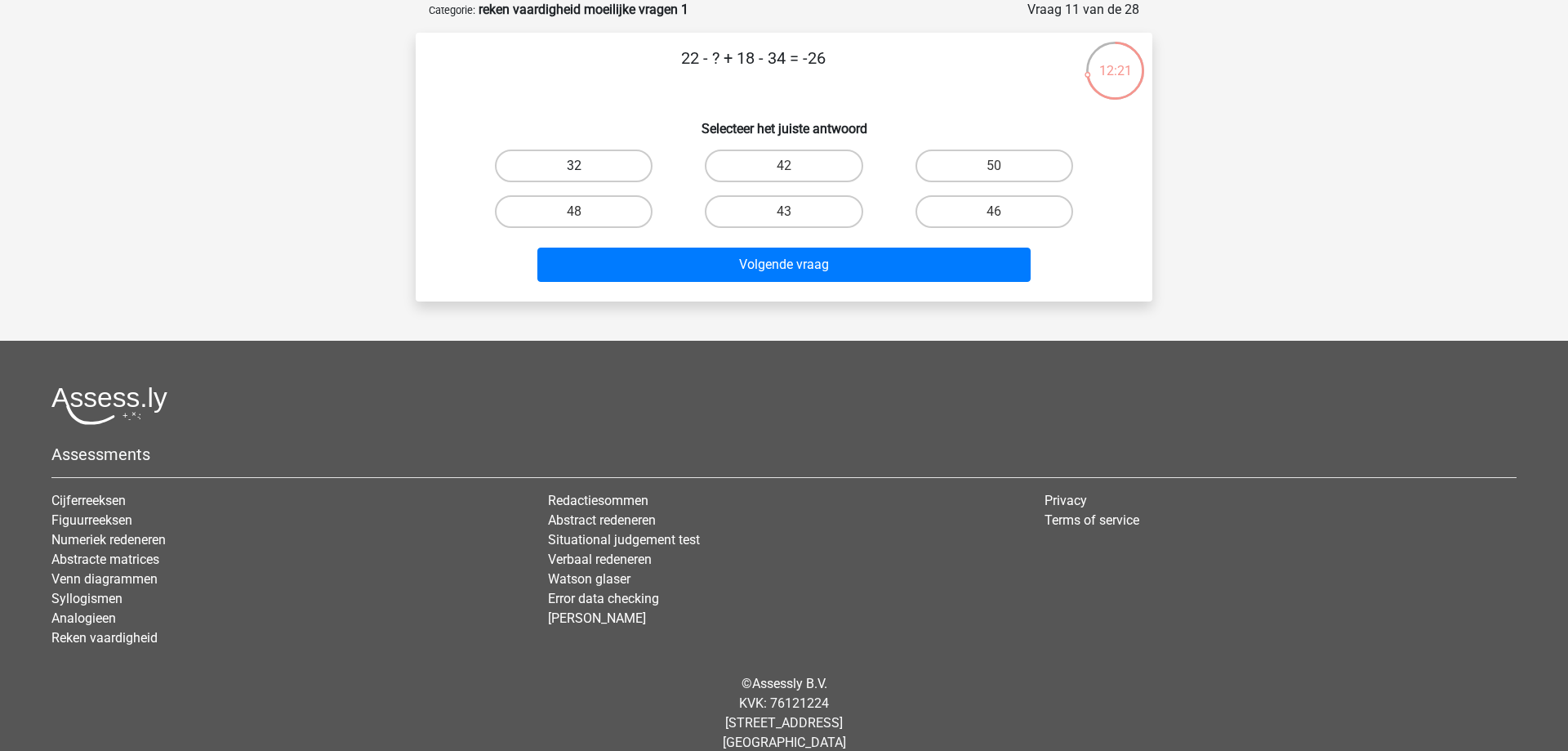
click at [614, 168] on label "32" at bounding box center [574, 166] width 158 height 33
click at [585, 168] on input "32" at bounding box center [579, 171] width 10 height 10
radio input "true"
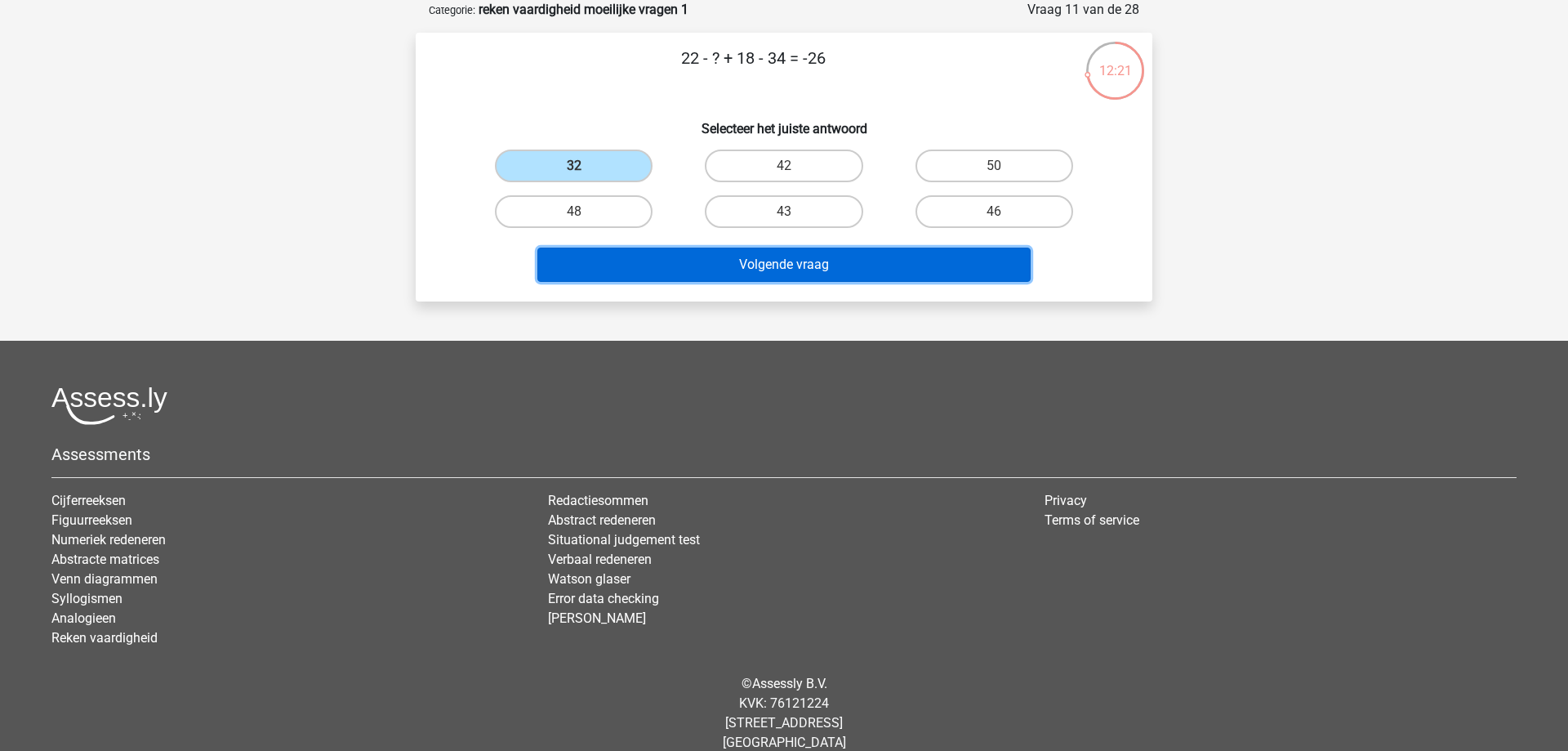
click at [735, 254] on button "Volgende vraag" at bounding box center [784, 265] width 494 height 35
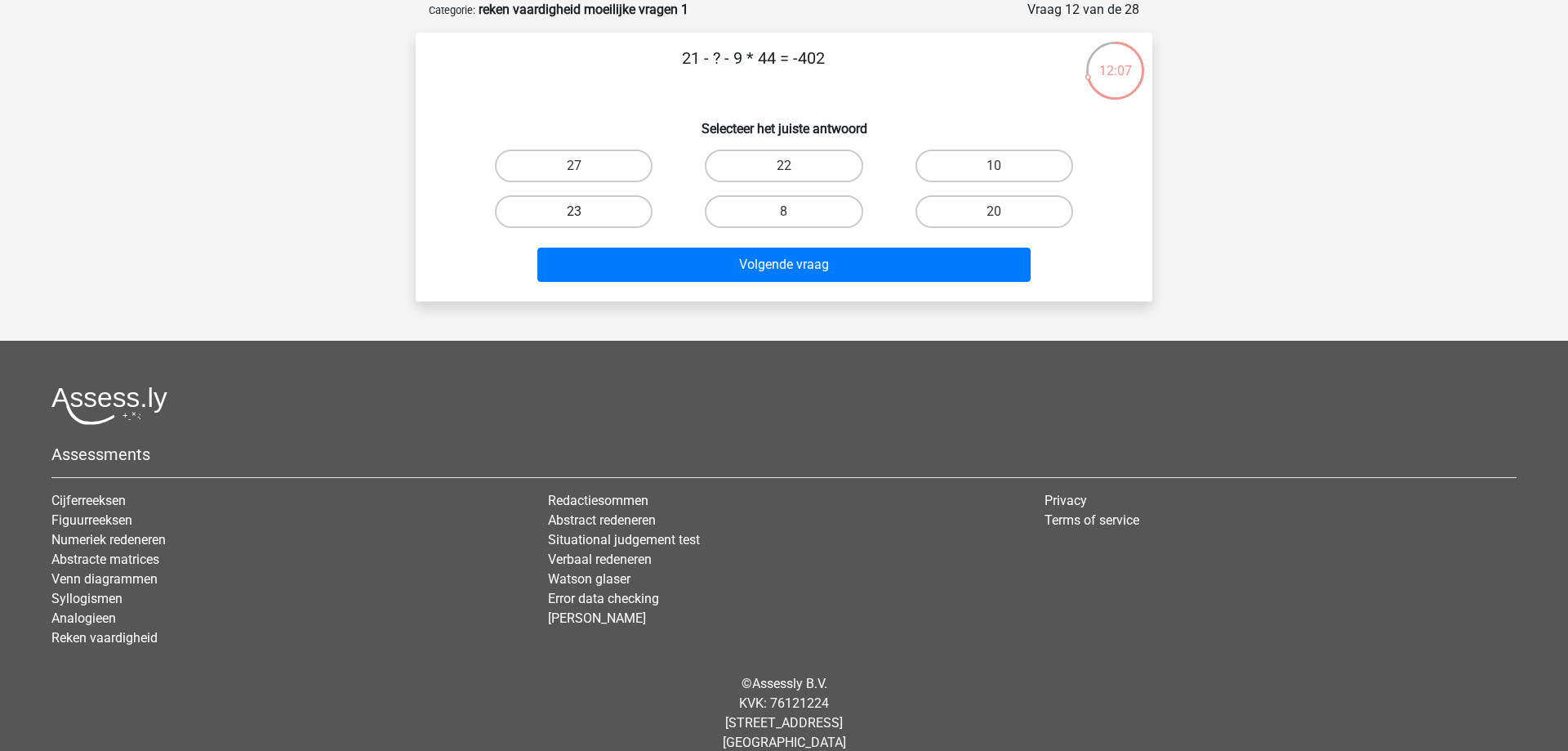
click at [642, 226] on label "23" at bounding box center [574, 212] width 158 height 33
click at [585, 222] on input "23" at bounding box center [579, 217] width 10 height 10
radio input "true"
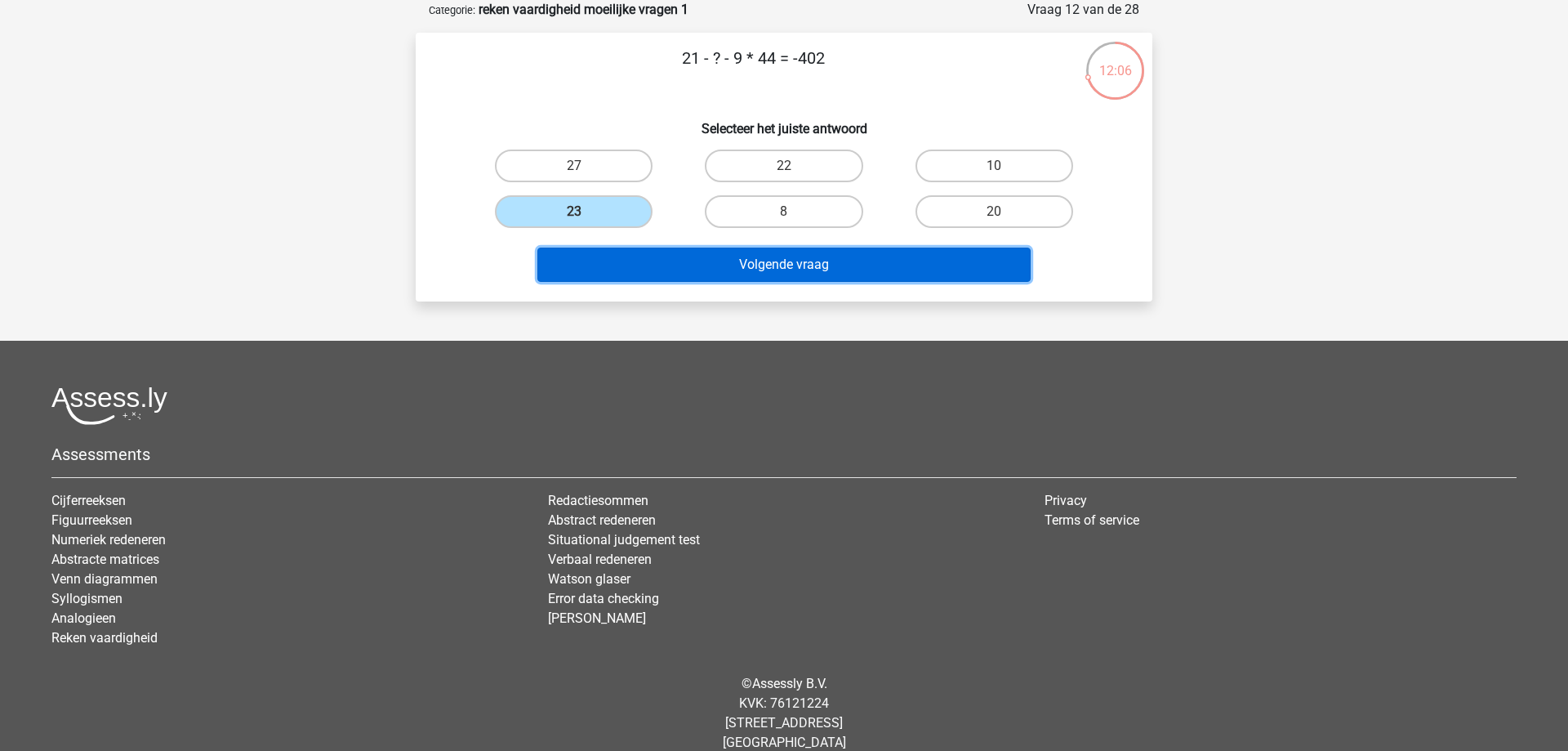
click at [711, 277] on button "Volgende vraag" at bounding box center [784, 265] width 494 height 35
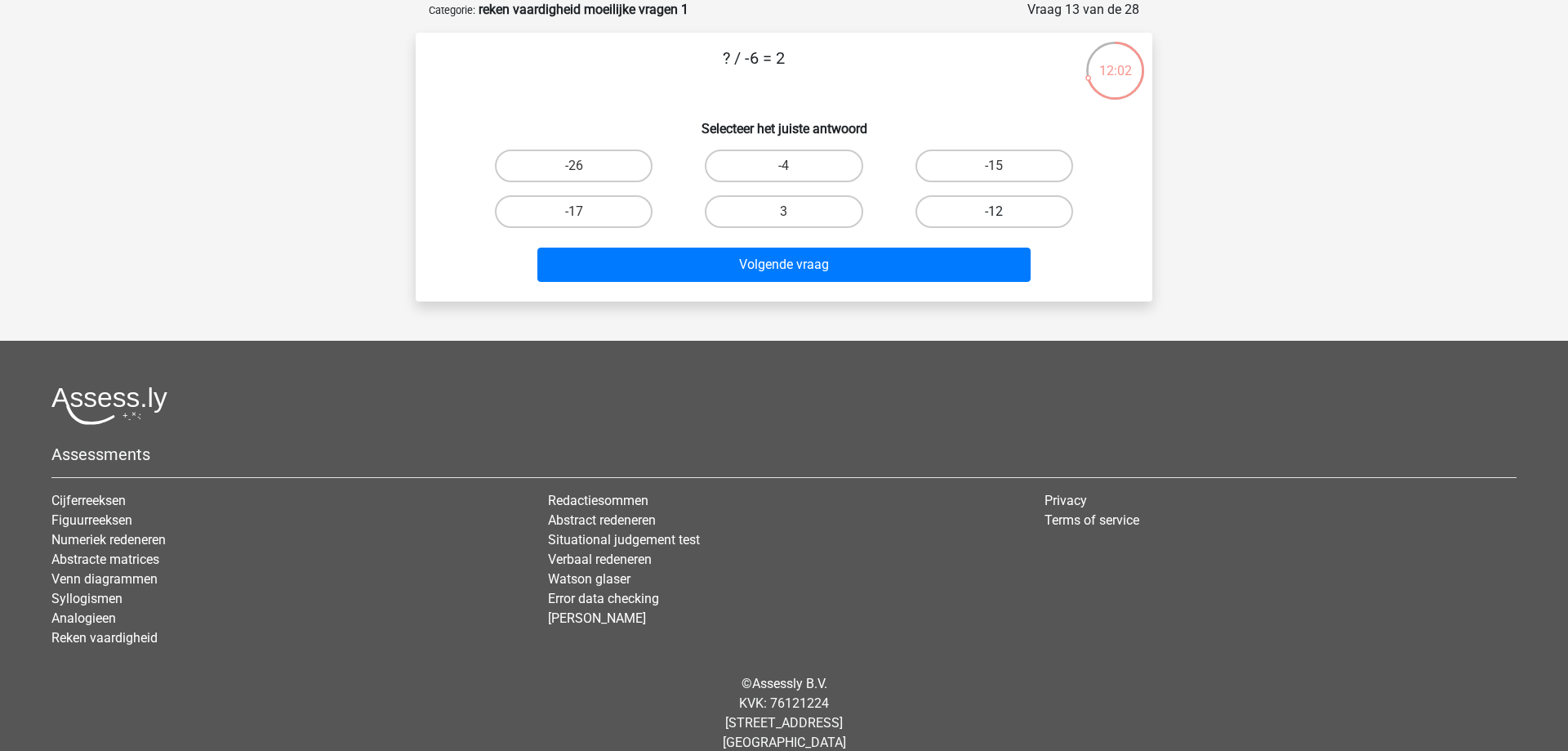
click at [961, 218] on label "-12" at bounding box center [994, 212] width 158 height 33
click at [994, 218] on input "-12" at bounding box center [999, 217] width 10 height 10
radio input "true"
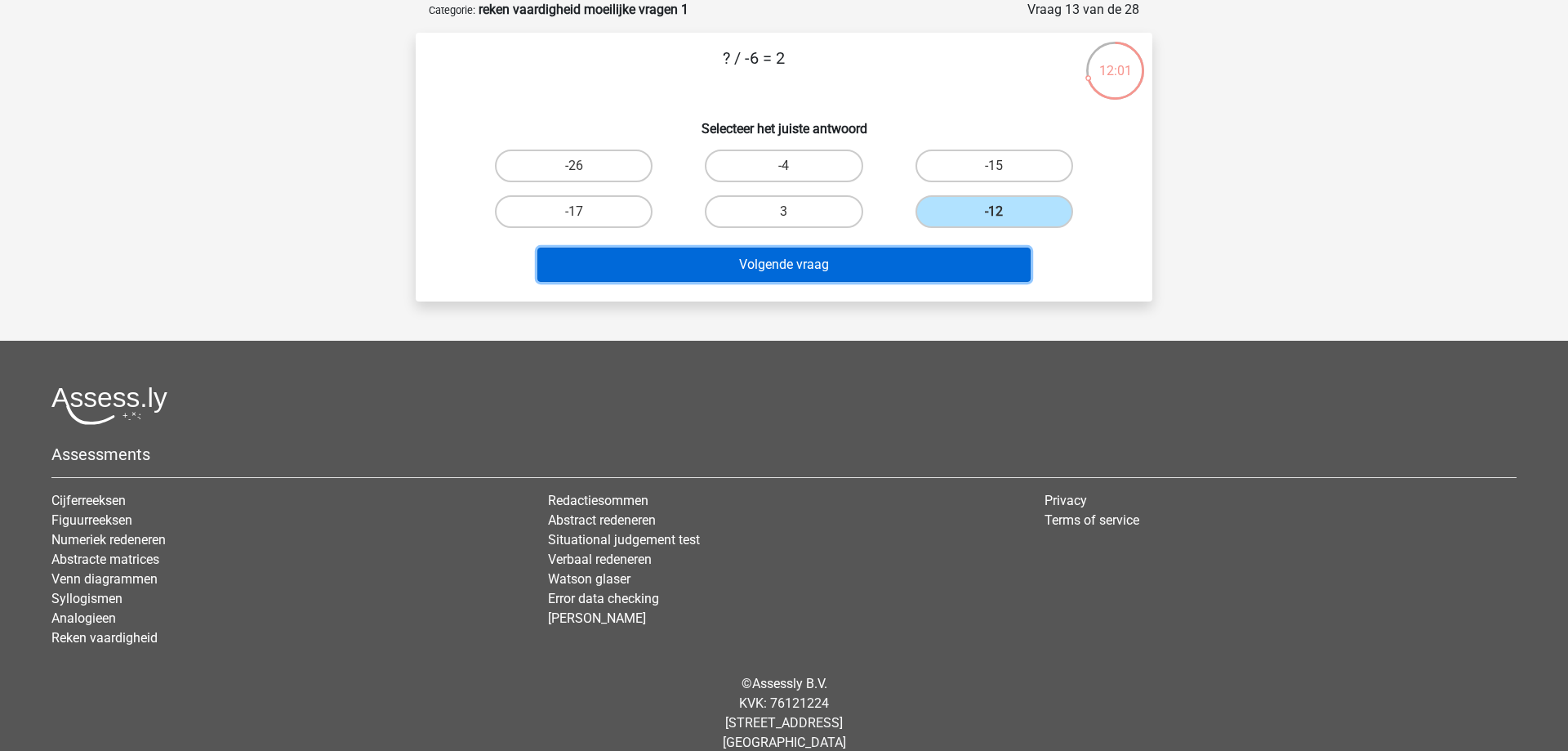
click at [916, 259] on button "Volgende vraag" at bounding box center [784, 265] width 494 height 35
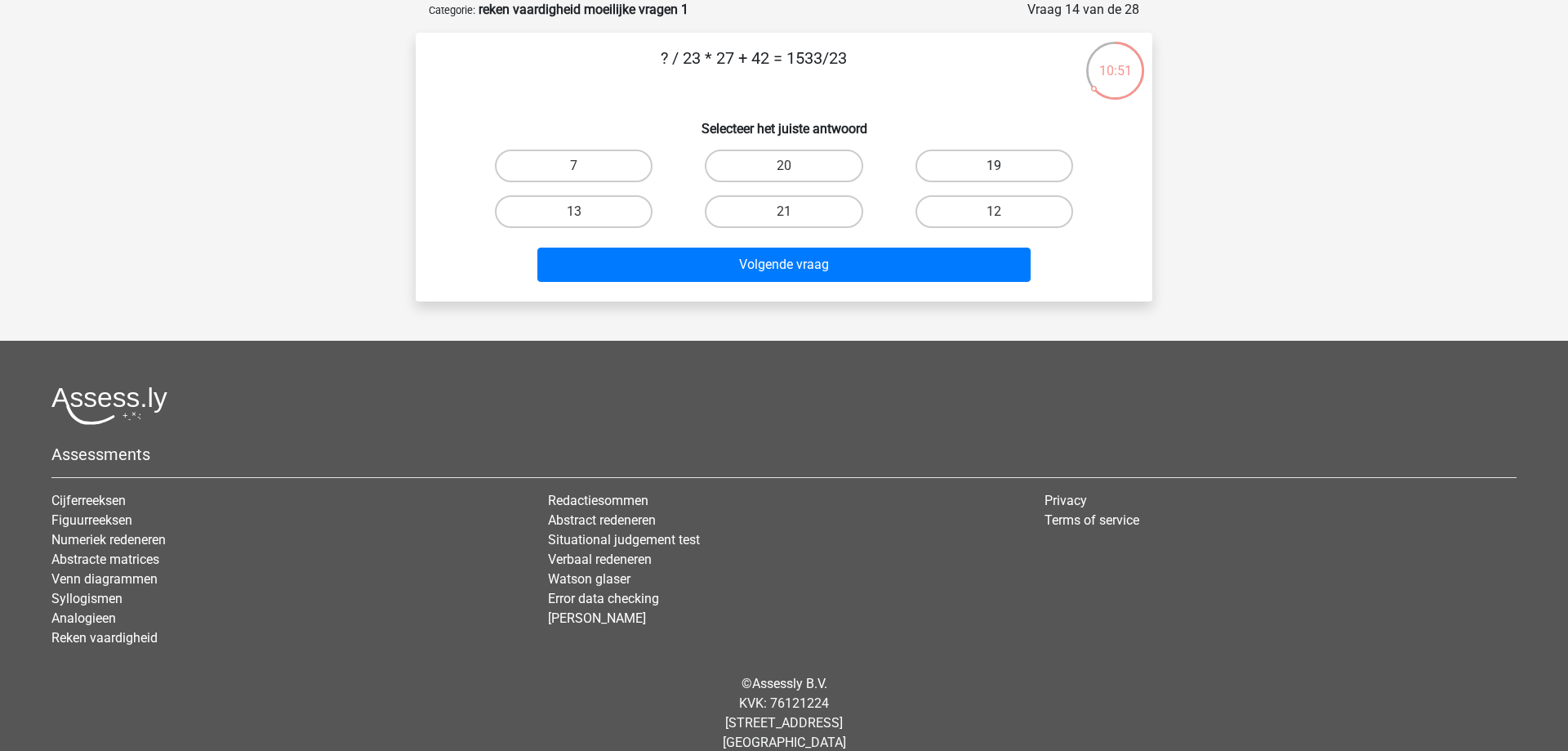
click at [957, 163] on label "19" at bounding box center [994, 166] width 158 height 33
click at [994, 166] on input "19" at bounding box center [999, 171] width 10 height 10
radio input "true"
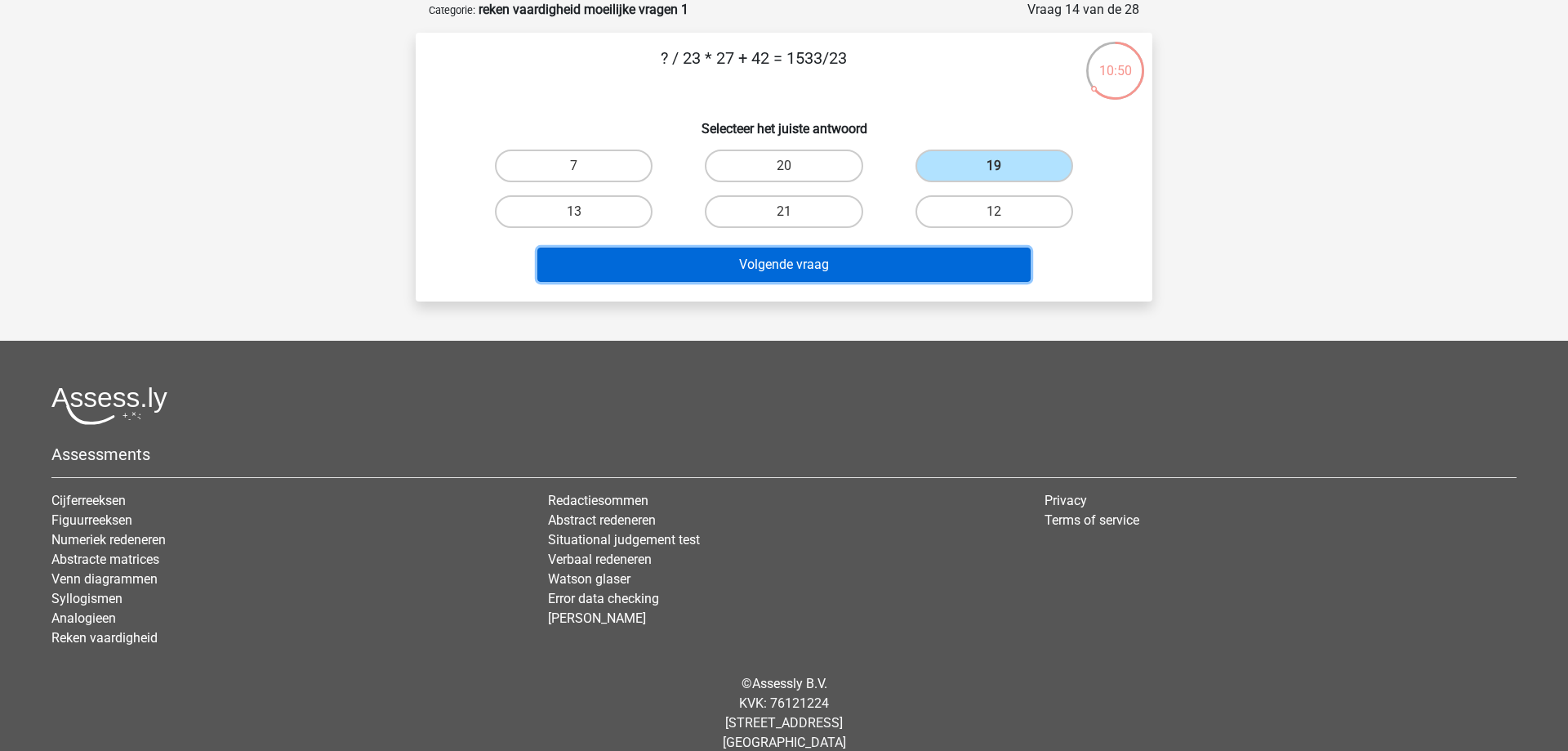
click at [817, 260] on button "Volgende vraag" at bounding box center [784, 265] width 494 height 35
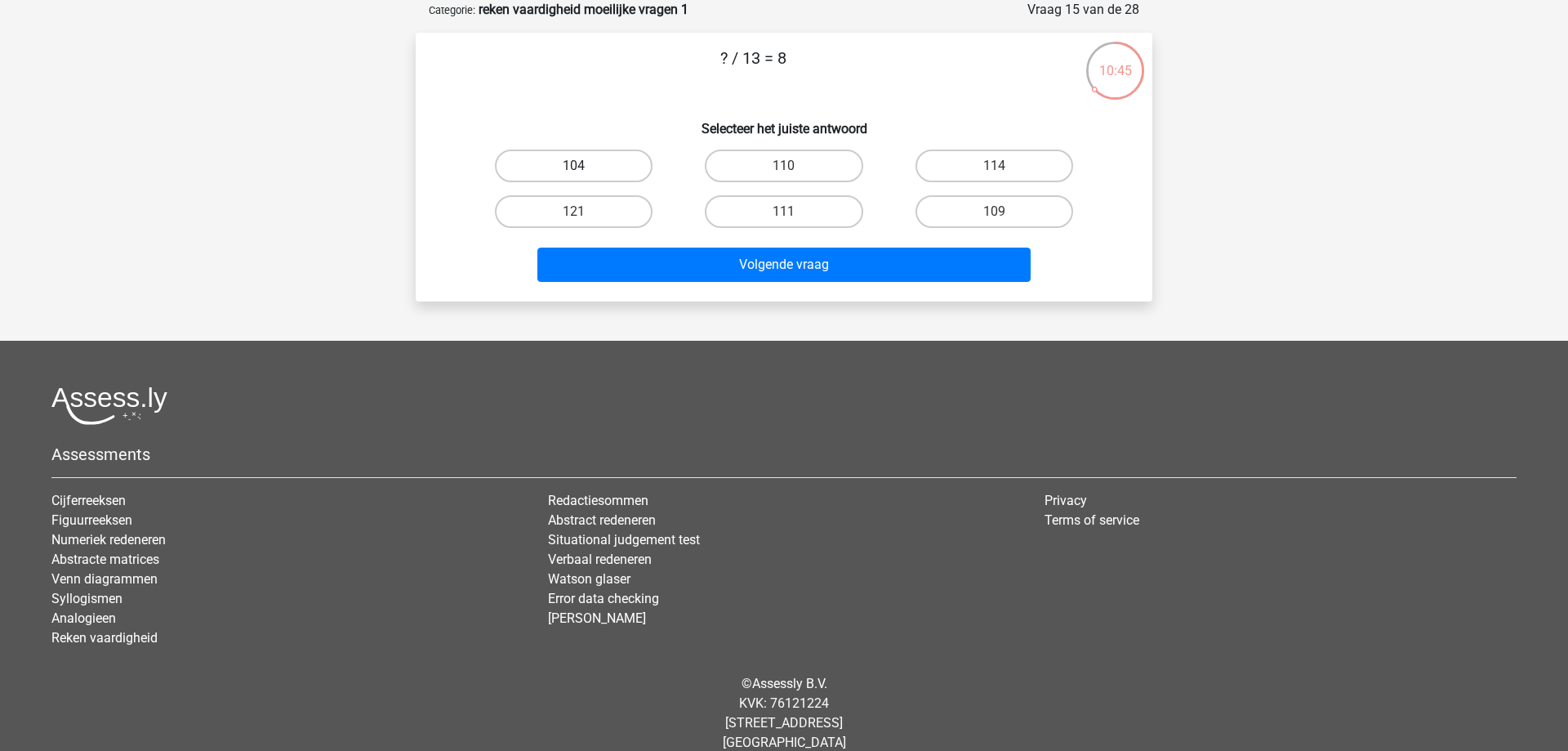
click at [544, 167] on label "104" at bounding box center [574, 166] width 158 height 33
click at [574, 167] on input "104" at bounding box center [579, 171] width 10 height 10
radio input "true"
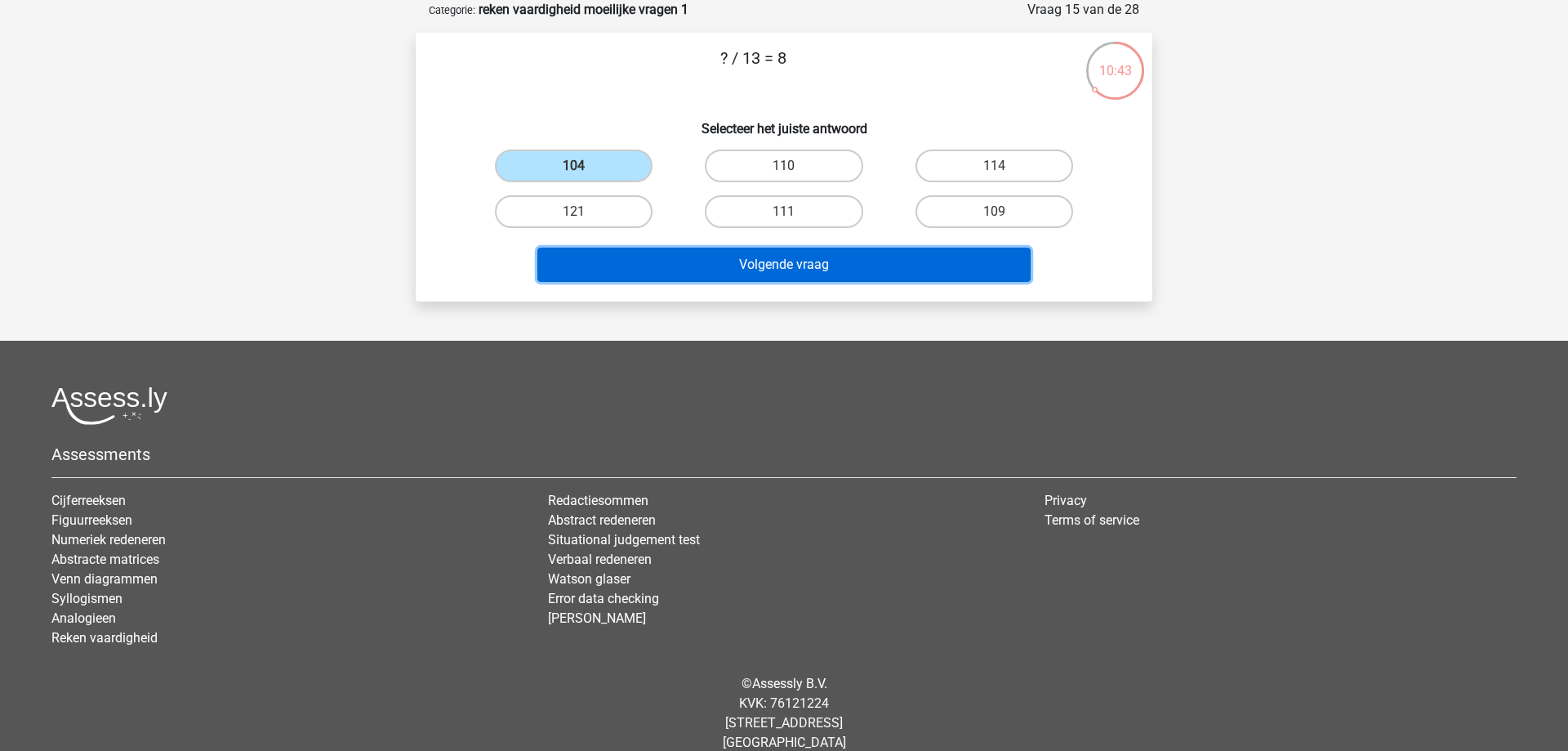
click at [725, 268] on button "Volgende vraag" at bounding box center [784, 265] width 494 height 35
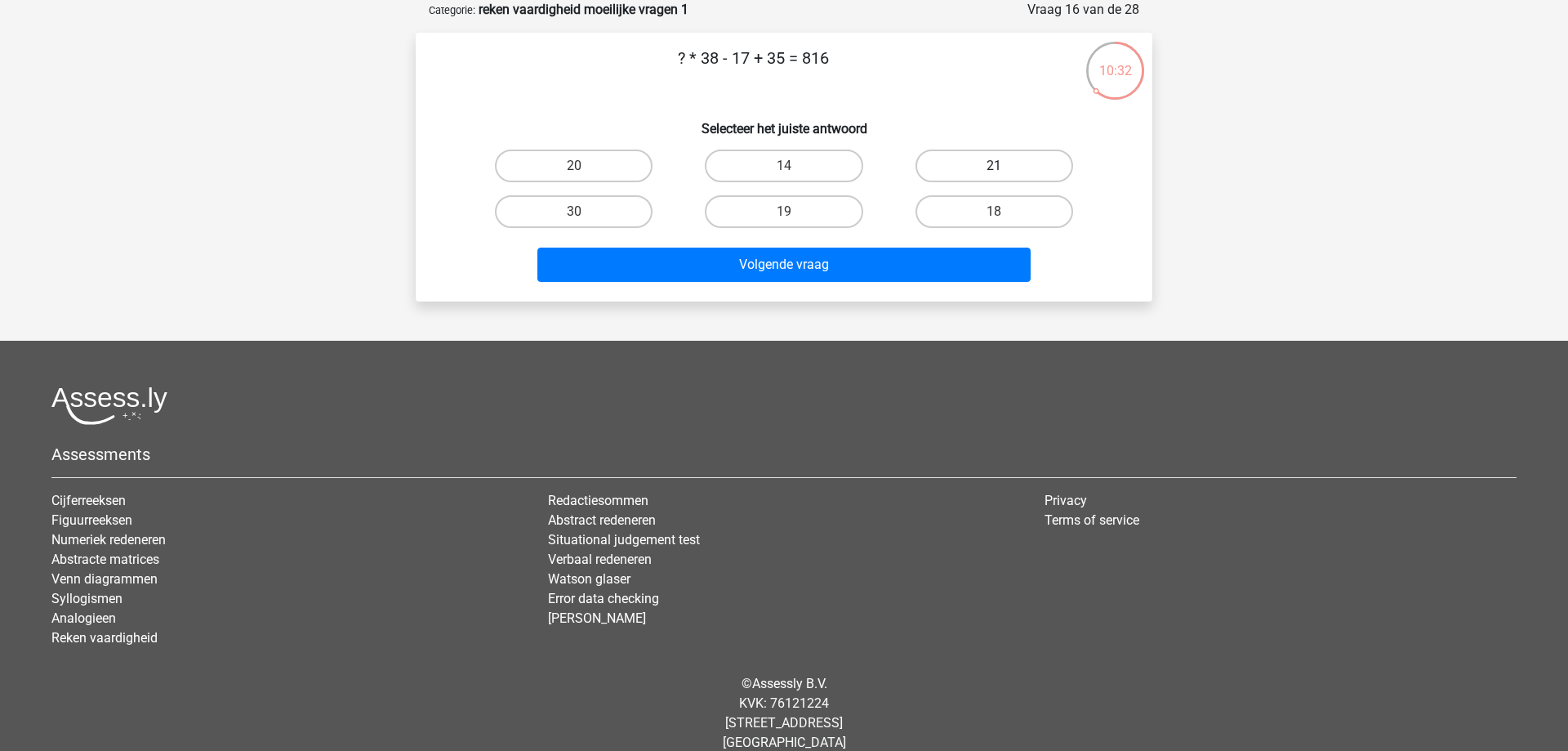
click at [981, 161] on label "21" at bounding box center [994, 166] width 158 height 33
click at [994, 166] on input "21" at bounding box center [999, 171] width 10 height 10
radio input "true"
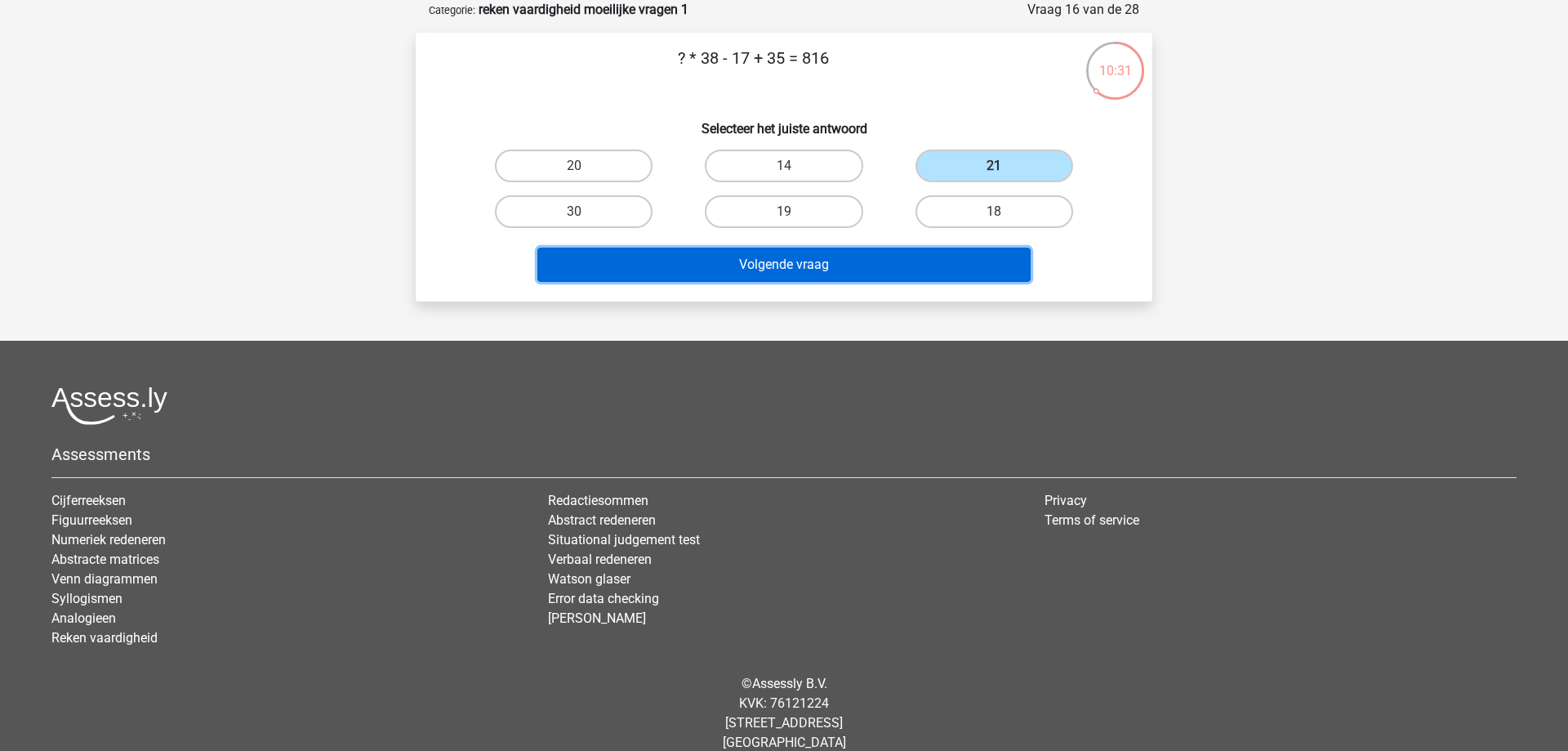
click at [651, 260] on button "Volgende vraag" at bounding box center [784, 265] width 494 height 35
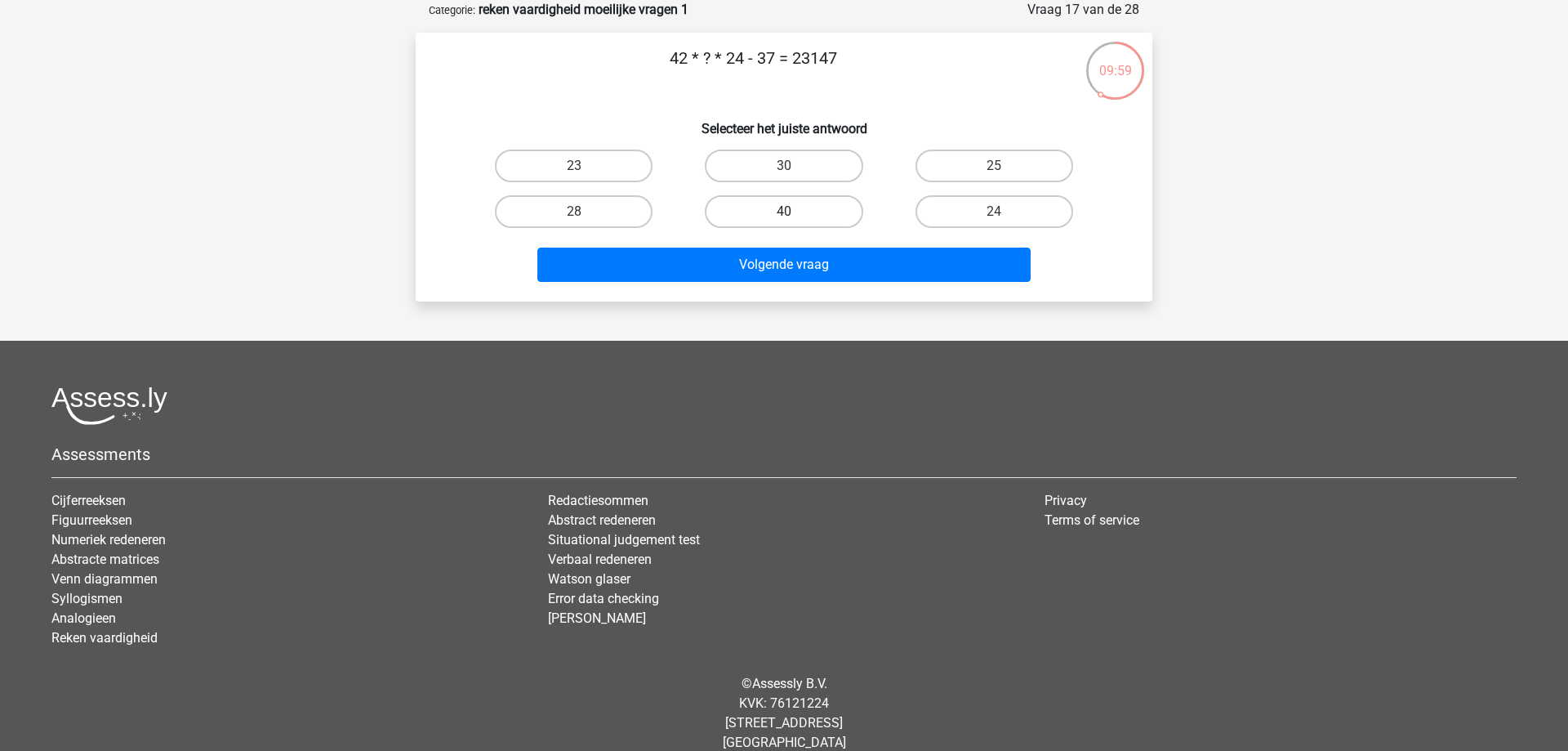
click at [777, 214] on label "40" at bounding box center [784, 212] width 158 height 33
click at [784, 214] on input "40" at bounding box center [789, 217] width 10 height 10
radio input "true"
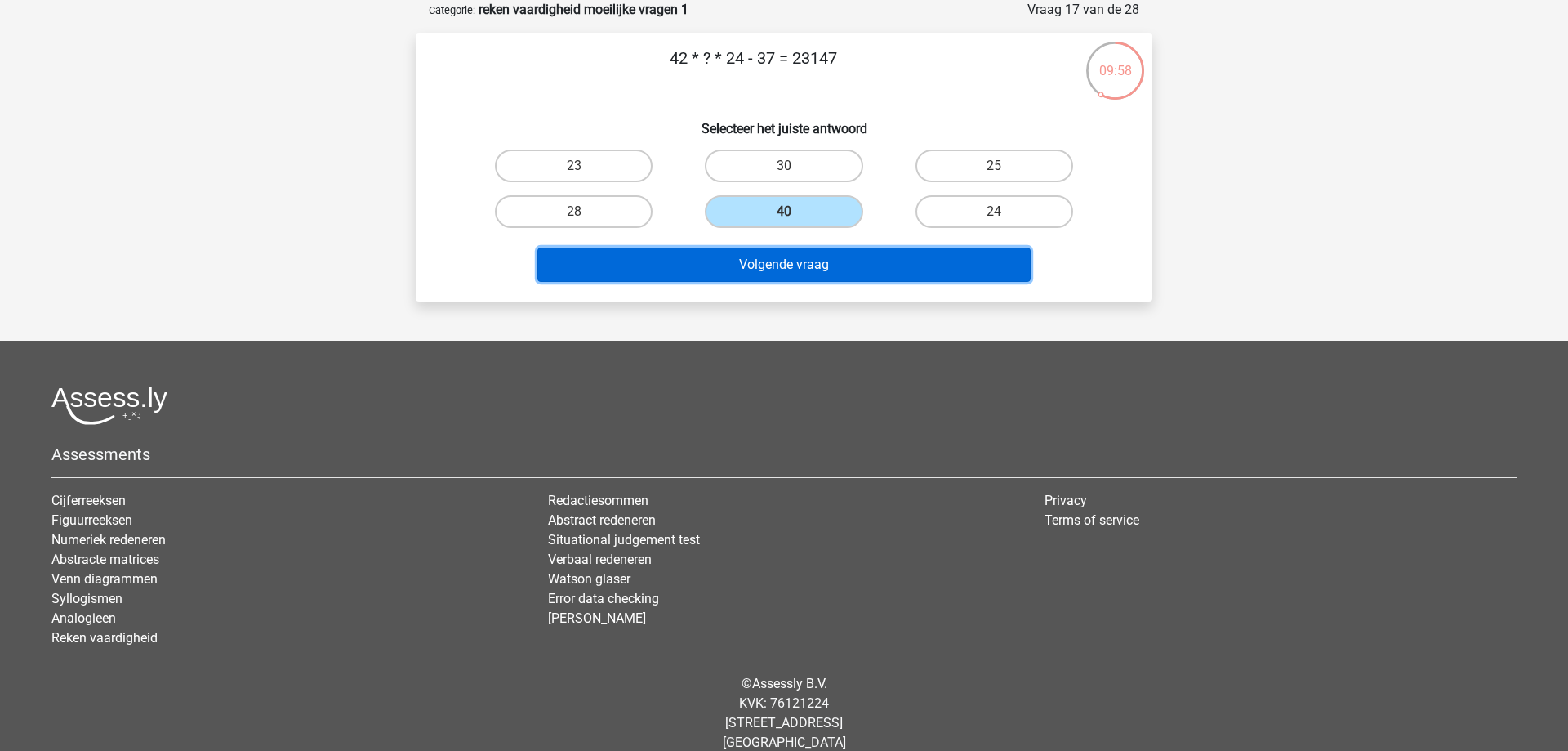
click at [796, 270] on button "Volgende vraag" at bounding box center [784, 265] width 494 height 35
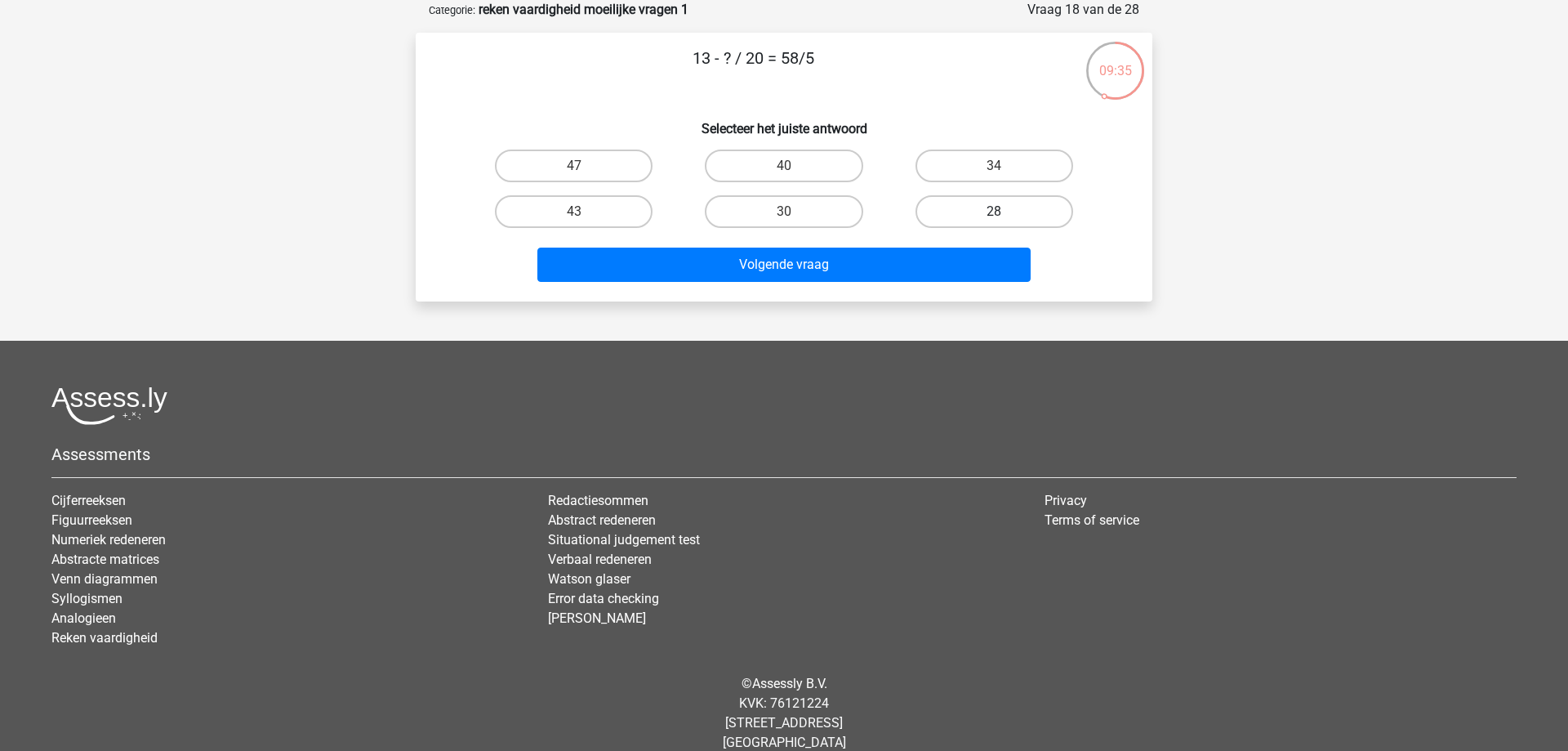
click at [988, 214] on label "28" at bounding box center [994, 212] width 158 height 33
click at [994, 214] on input "28" at bounding box center [999, 217] width 10 height 10
radio input "true"
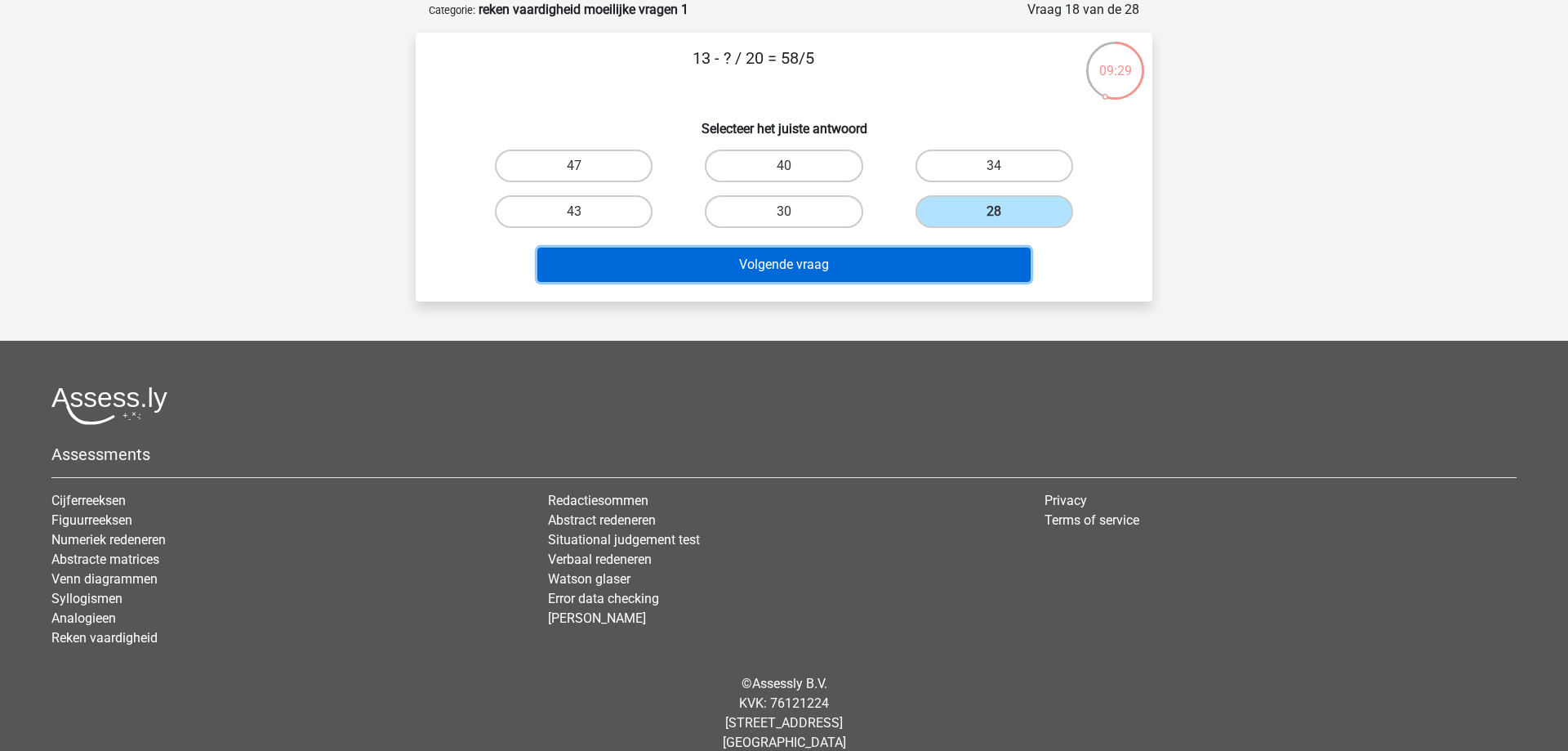
click at [775, 266] on button "Volgende vraag" at bounding box center [784, 265] width 494 height 35
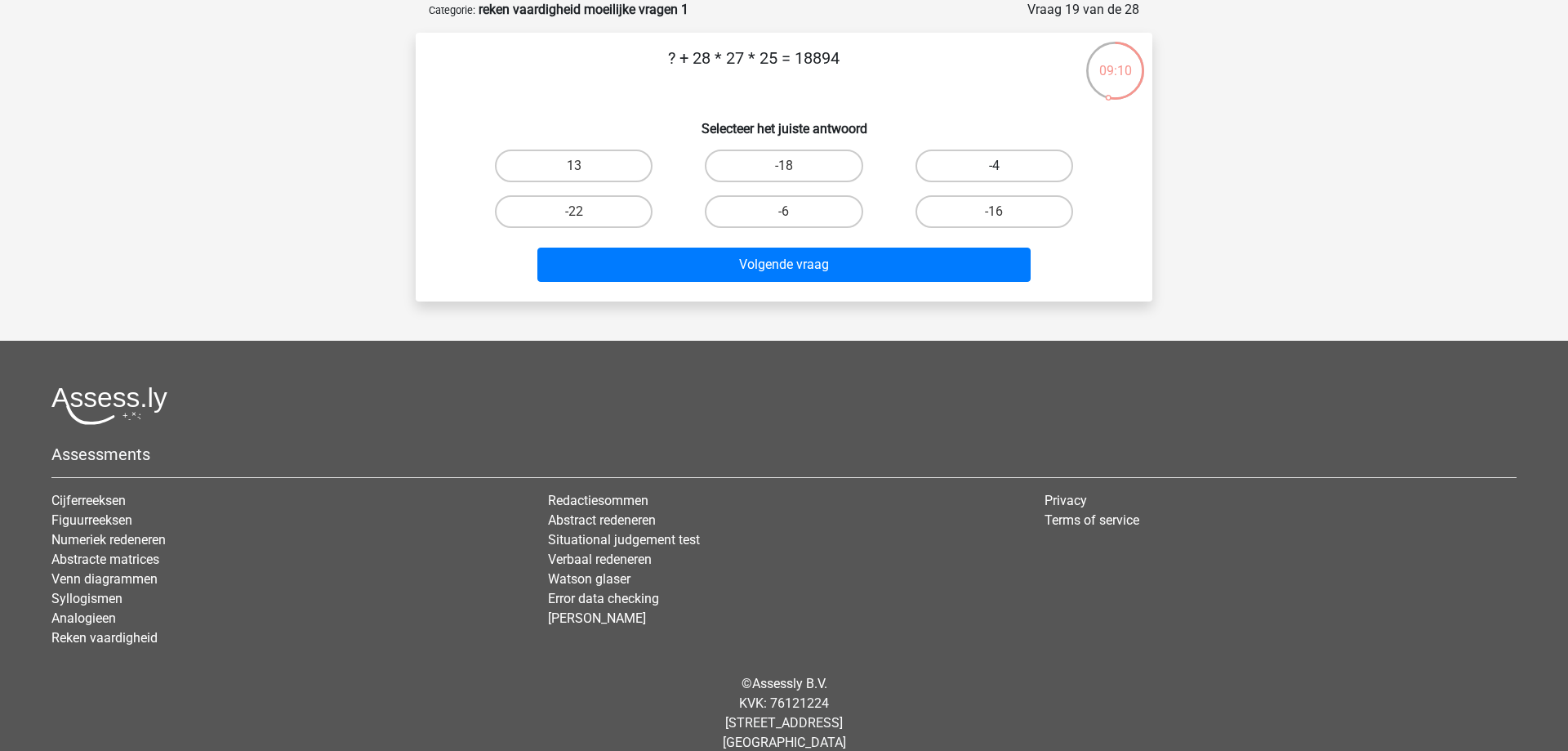
click at [972, 168] on label "-4" at bounding box center [994, 166] width 158 height 33
click at [994, 168] on input "-4" at bounding box center [999, 171] width 10 height 10
radio input "true"
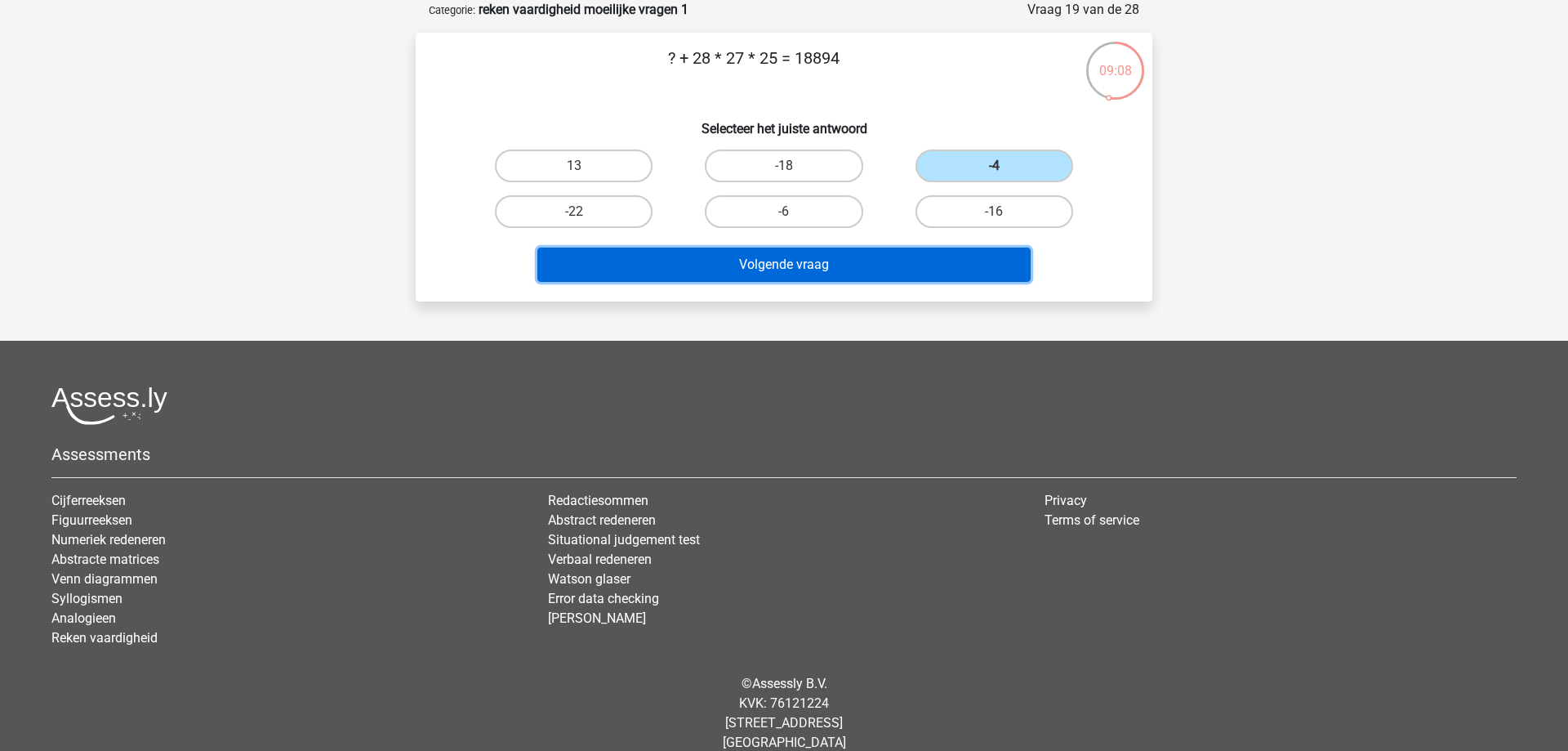
click at [762, 267] on button "Volgende vraag" at bounding box center [784, 265] width 494 height 35
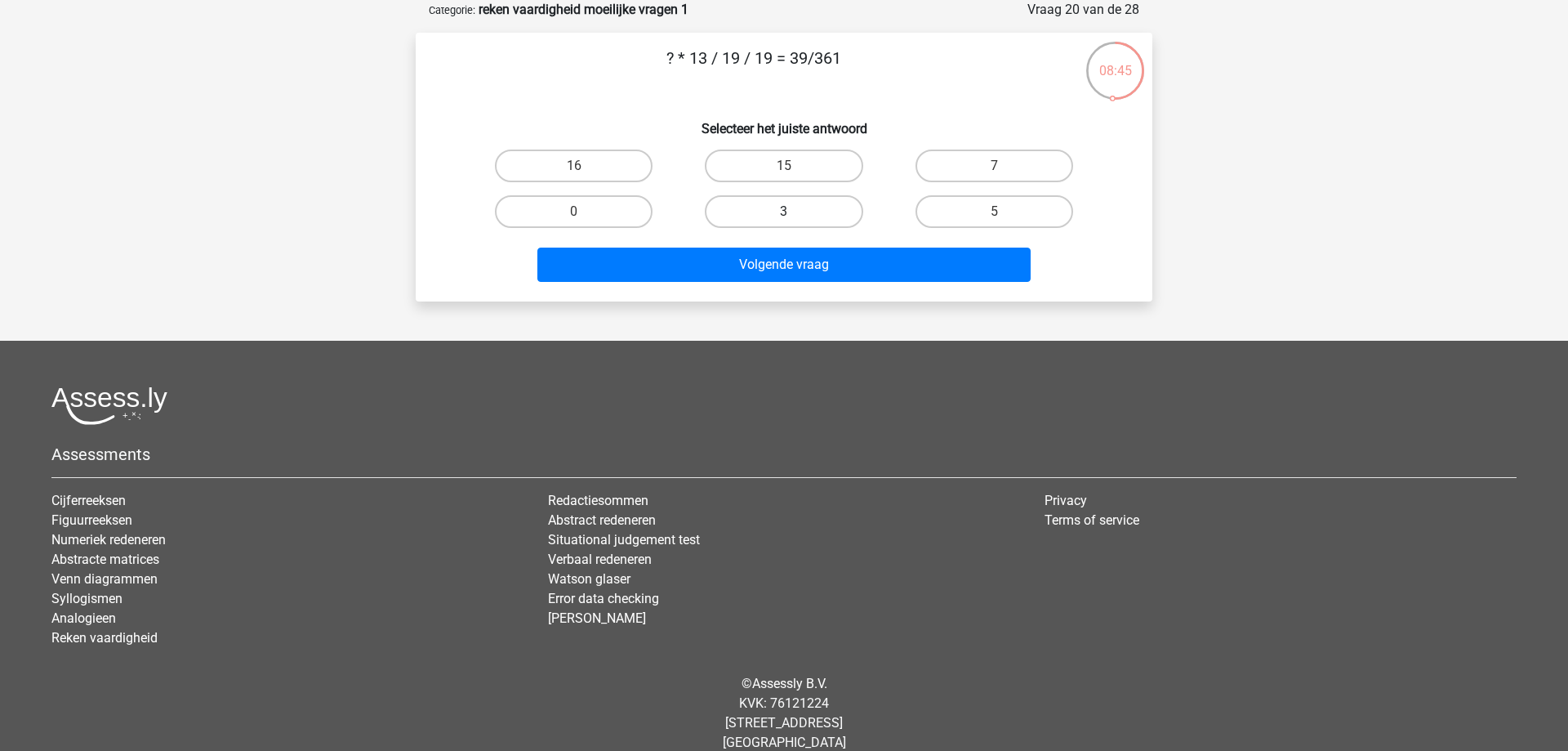
click at [763, 217] on label "3" at bounding box center [784, 212] width 158 height 33
click at [784, 217] on input "3" at bounding box center [789, 217] width 10 height 10
radio input "true"
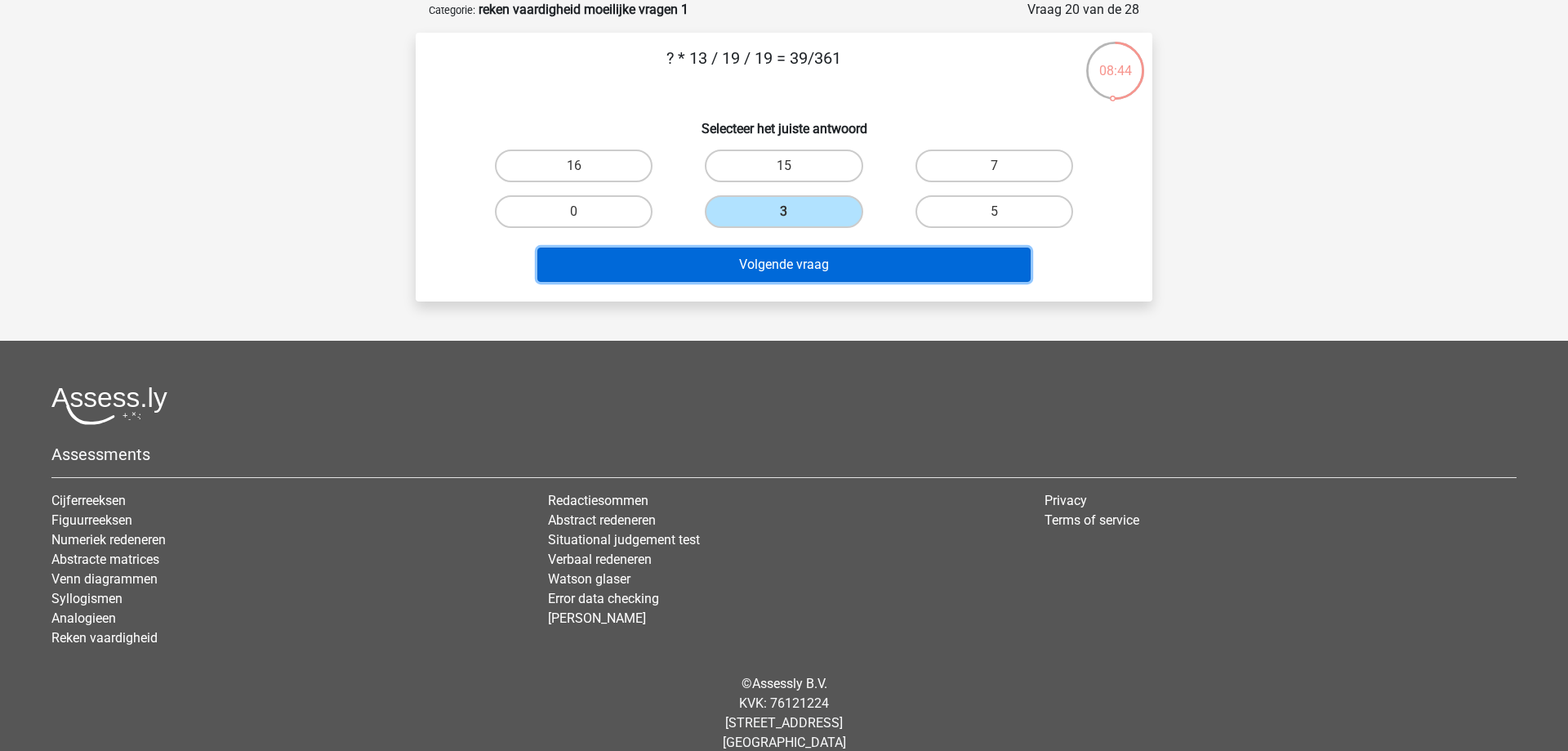
click at [760, 266] on button "Volgende vraag" at bounding box center [784, 265] width 494 height 35
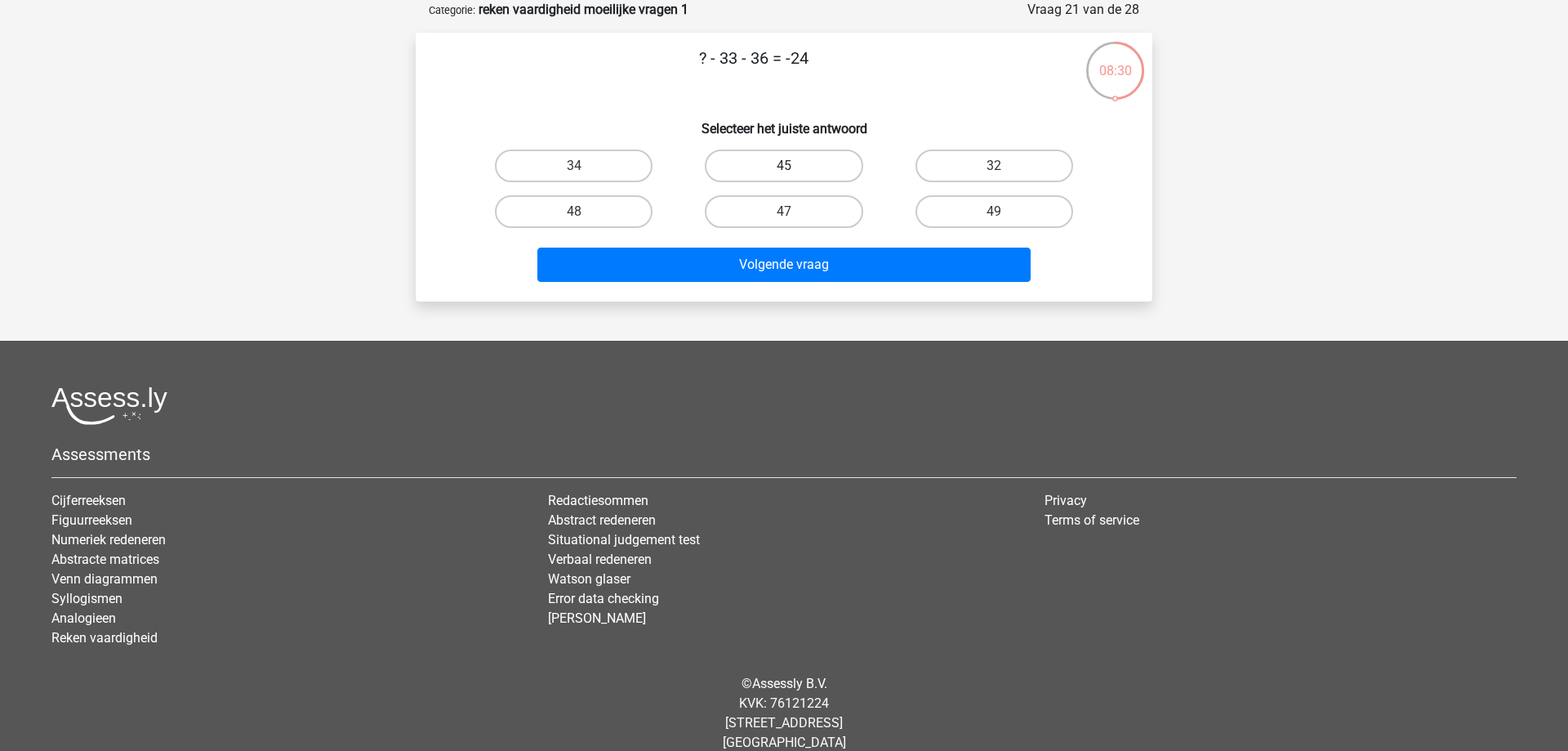
click at [774, 172] on label "45" at bounding box center [784, 166] width 158 height 33
click at [784, 172] on input "45" at bounding box center [789, 171] width 10 height 10
radio input "true"
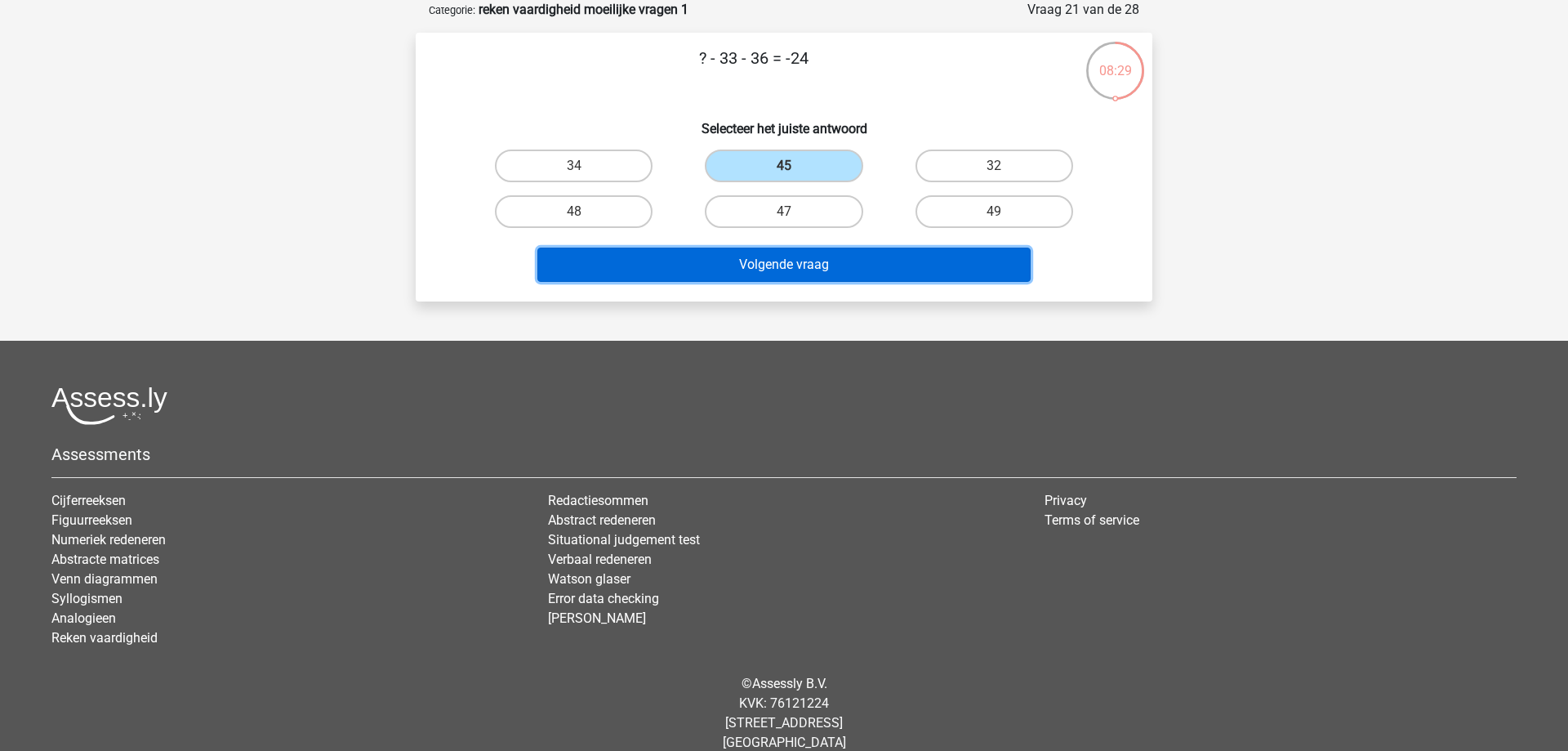
click at [792, 267] on button "Volgende vraag" at bounding box center [784, 265] width 494 height 35
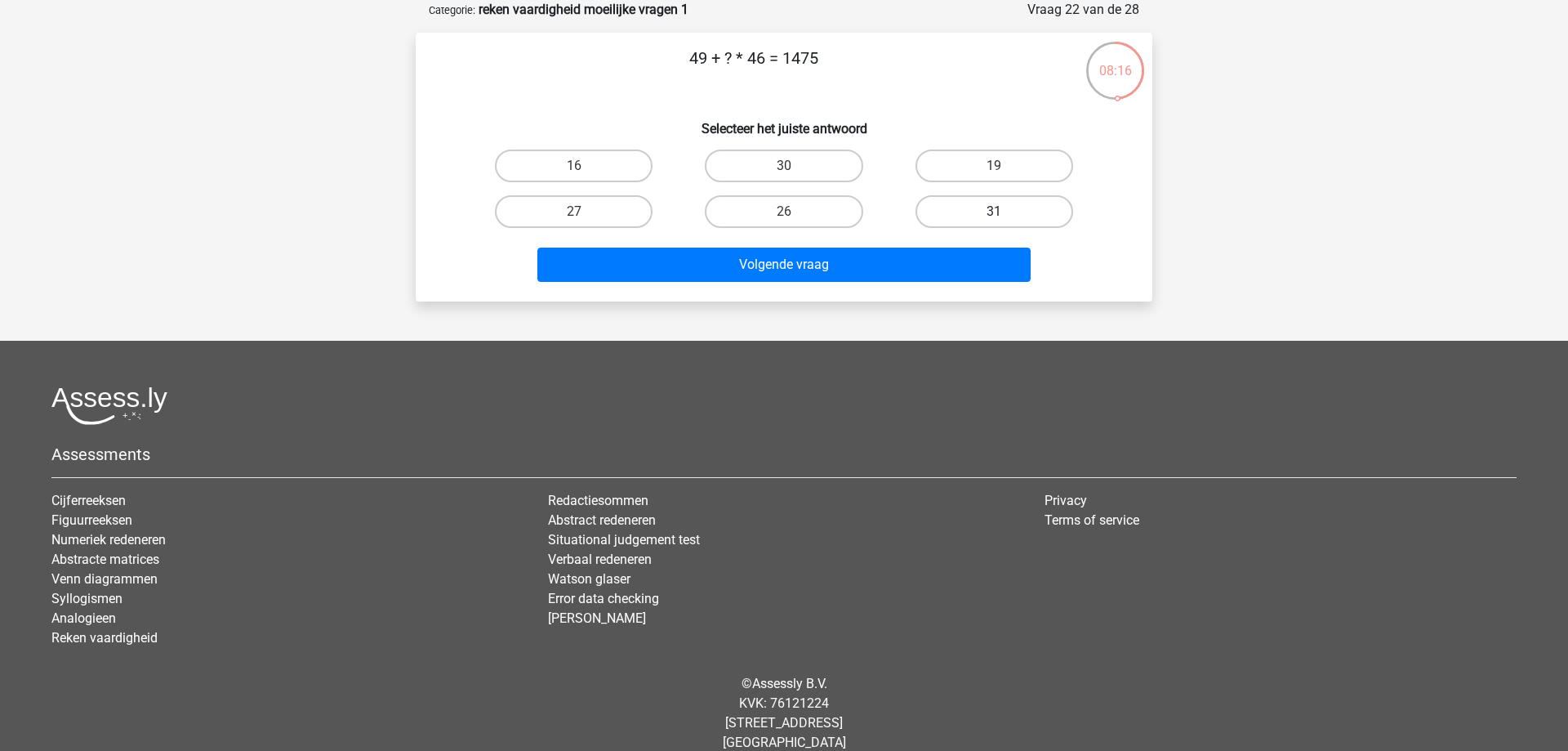
click at [990, 214] on label "31" at bounding box center [994, 212] width 158 height 33
click at [994, 214] on input "31" at bounding box center [999, 217] width 10 height 10
radio input "true"
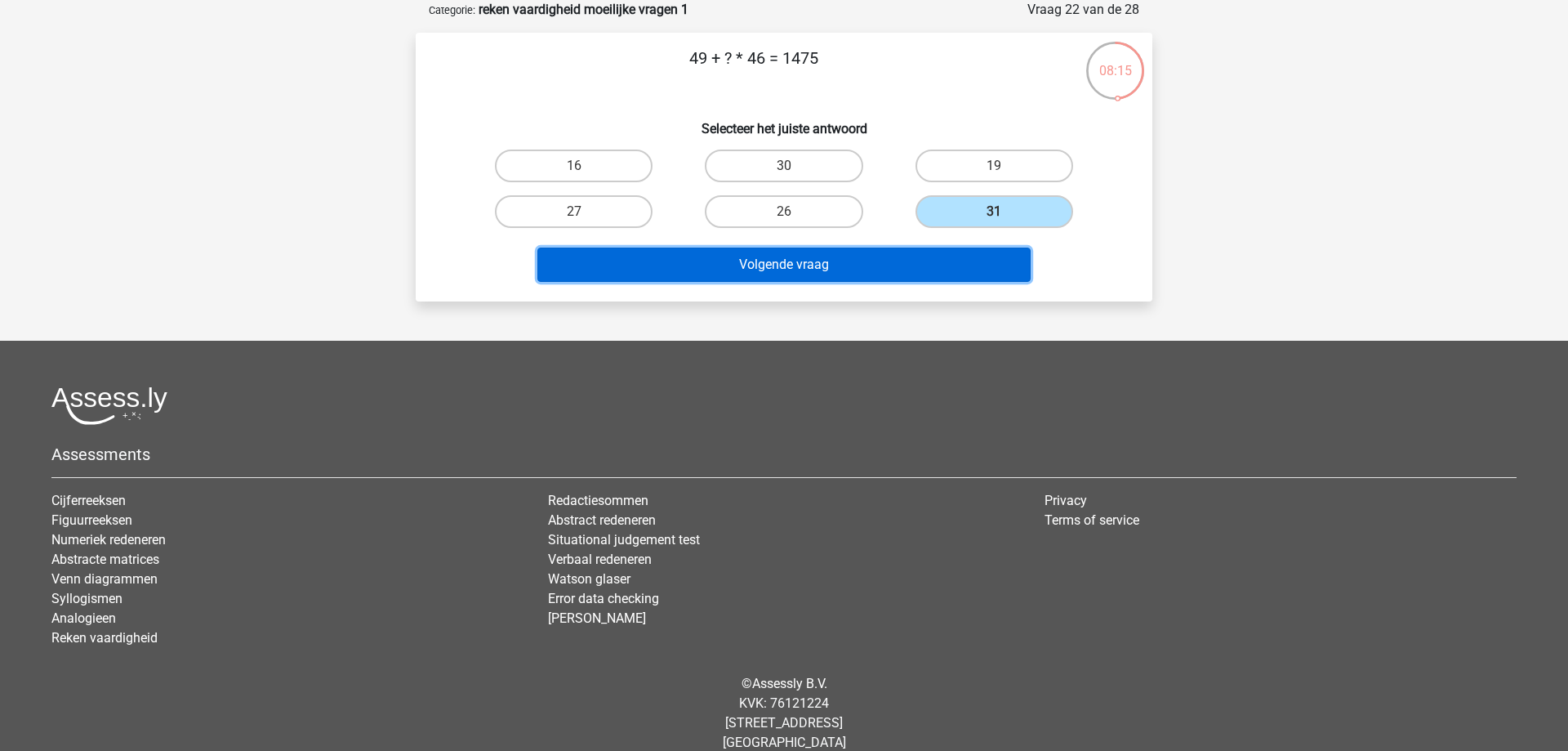
click at [863, 254] on button "Volgende vraag" at bounding box center [784, 265] width 494 height 35
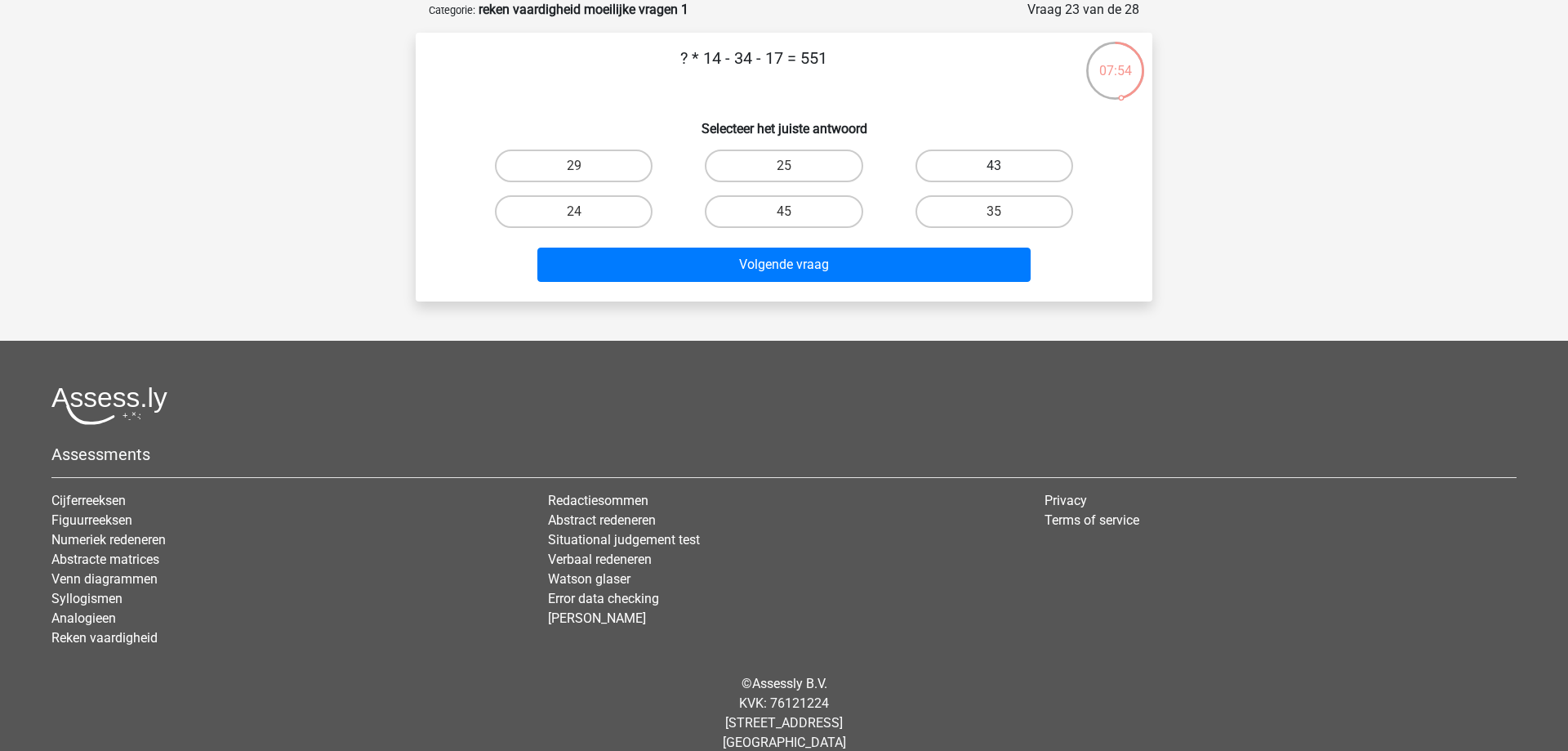
click at [961, 173] on label "43" at bounding box center [994, 166] width 158 height 33
click at [994, 173] on input "43" at bounding box center [999, 171] width 10 height 10
radio input "true"
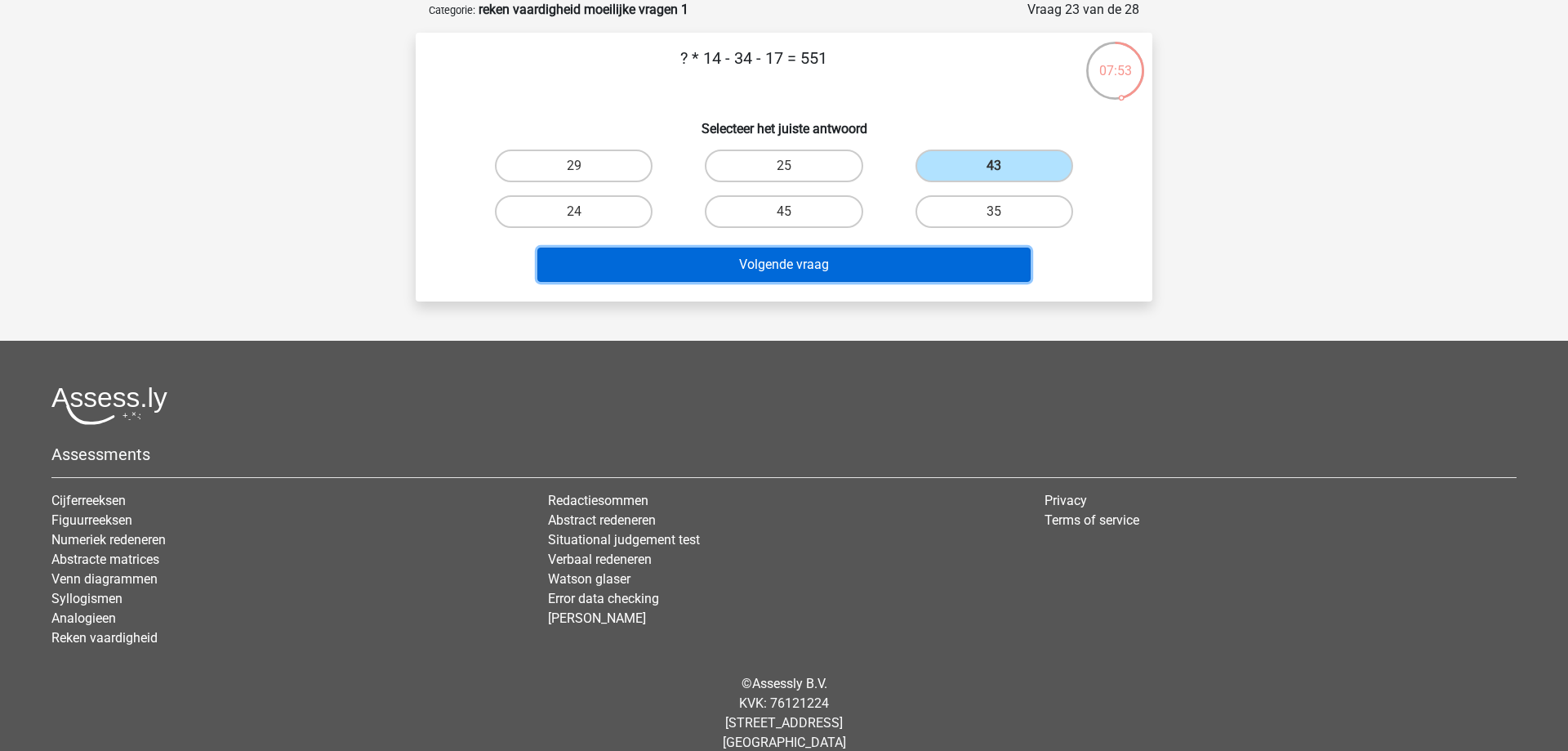
click at [906, 260] on button "Volgende vraag" at bounding box center [784, 265] width 494 height 35
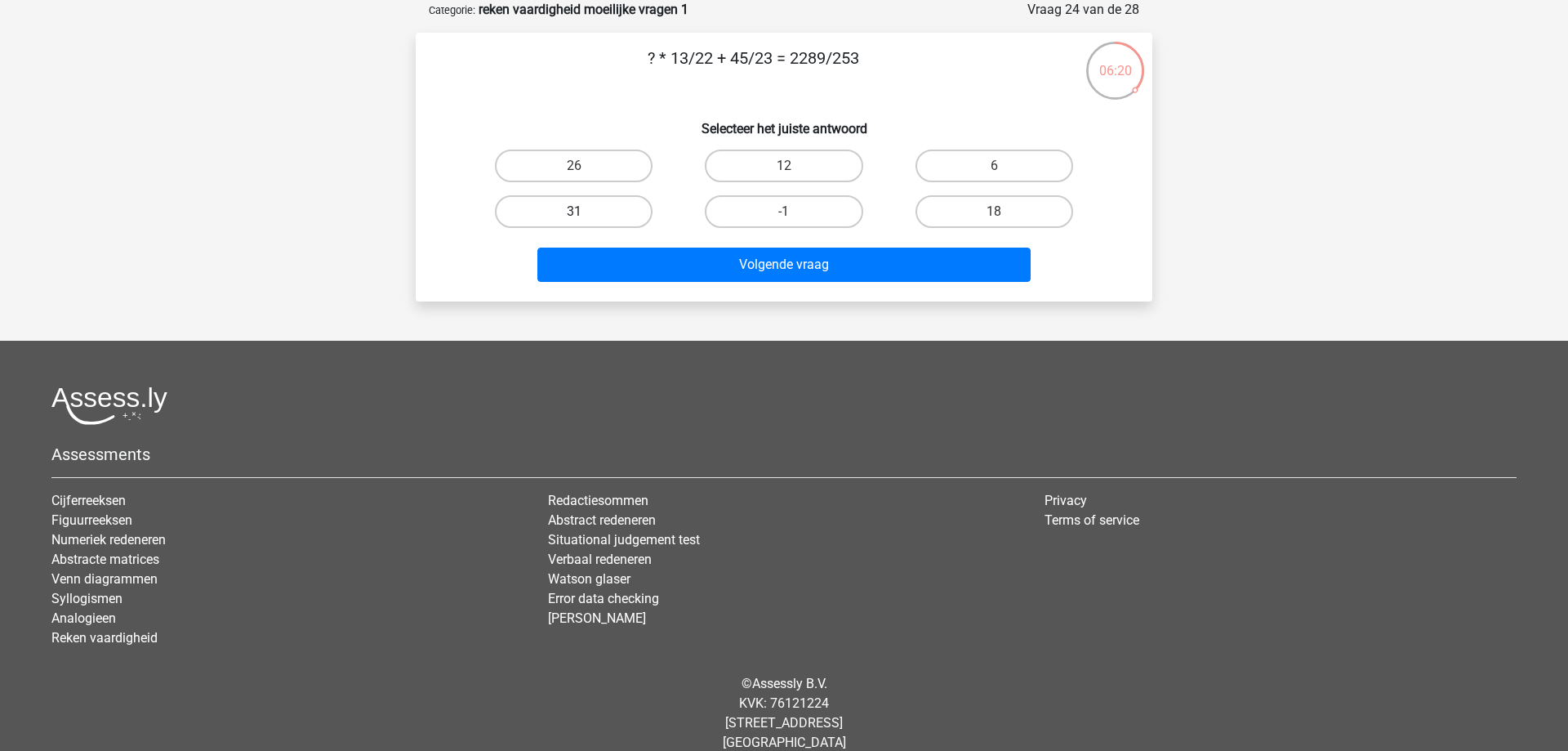
click at [592, 218] on label "31" at bounding box center [574, 212] width 158 height 33
click at [585, 218] on input "31" at bounding box center [579, 217] width 10 height 10
radio input "true"
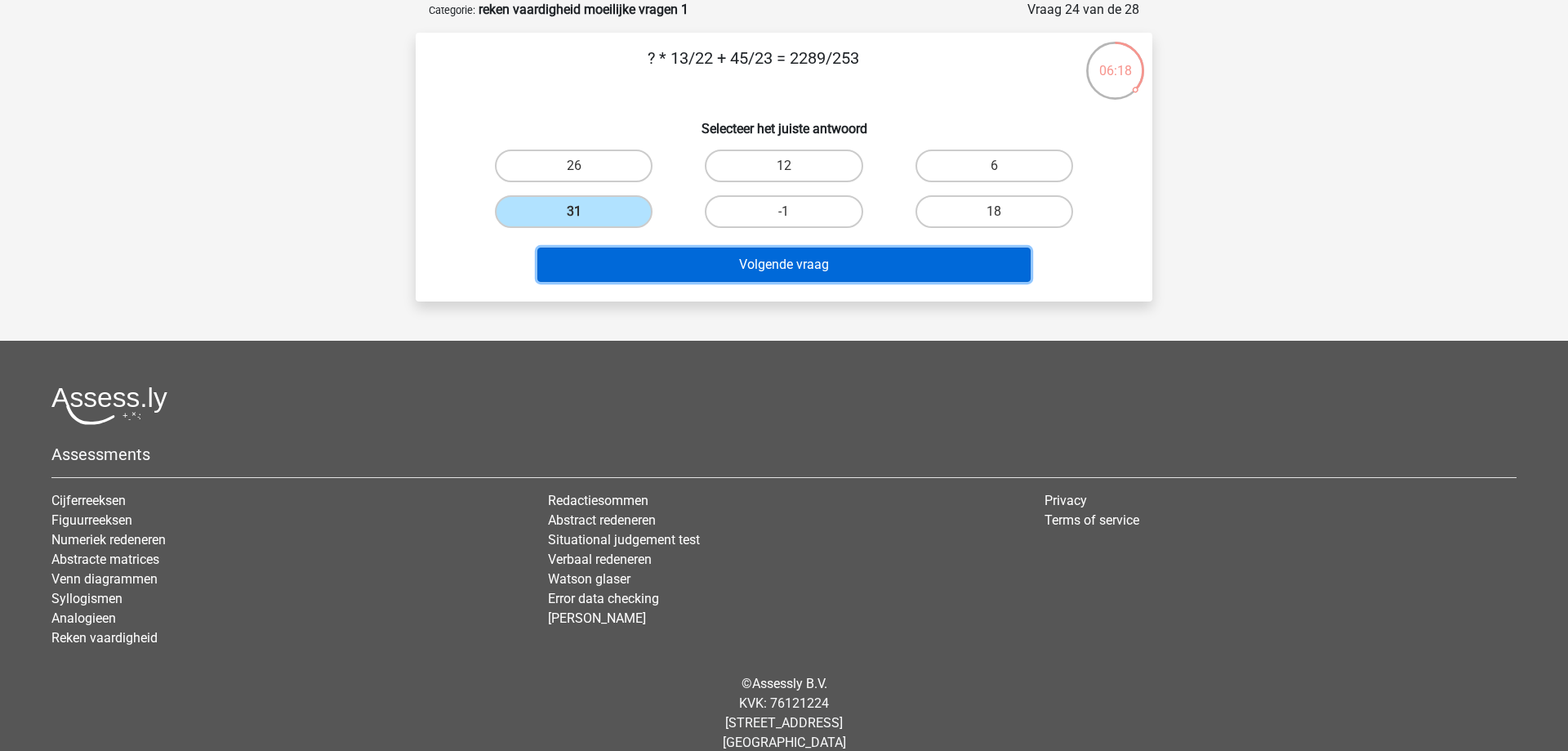
click at [833, 270] on button "Volgende vraag" at bounding box center [784, 265] width 494 height 35
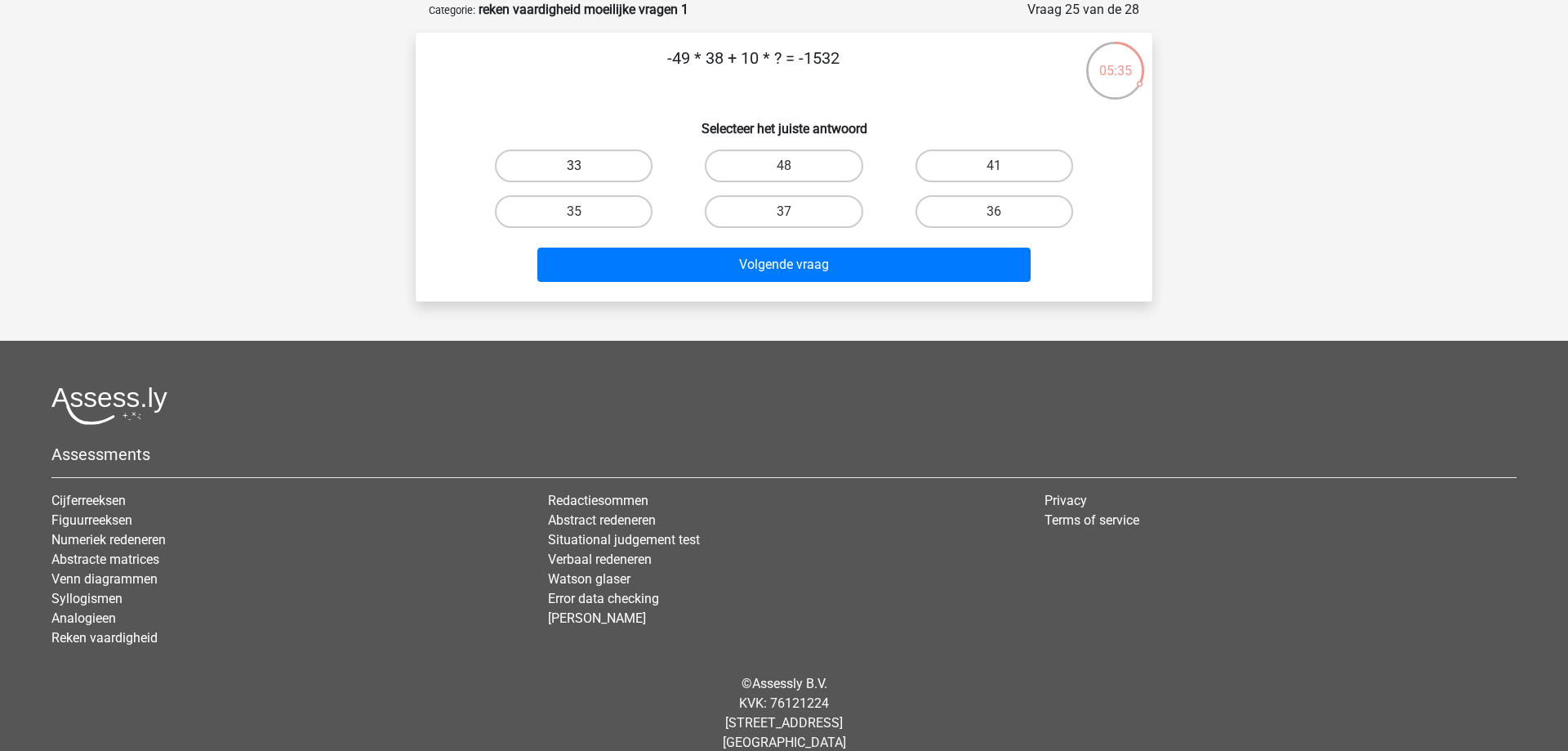
click at [546, 164] on label "33" at bounding box center [574, 166] width 158 height 33
click at [574, 166] on input "33" at bounding box center [579, 171] width 10 height 10
radio input "true"
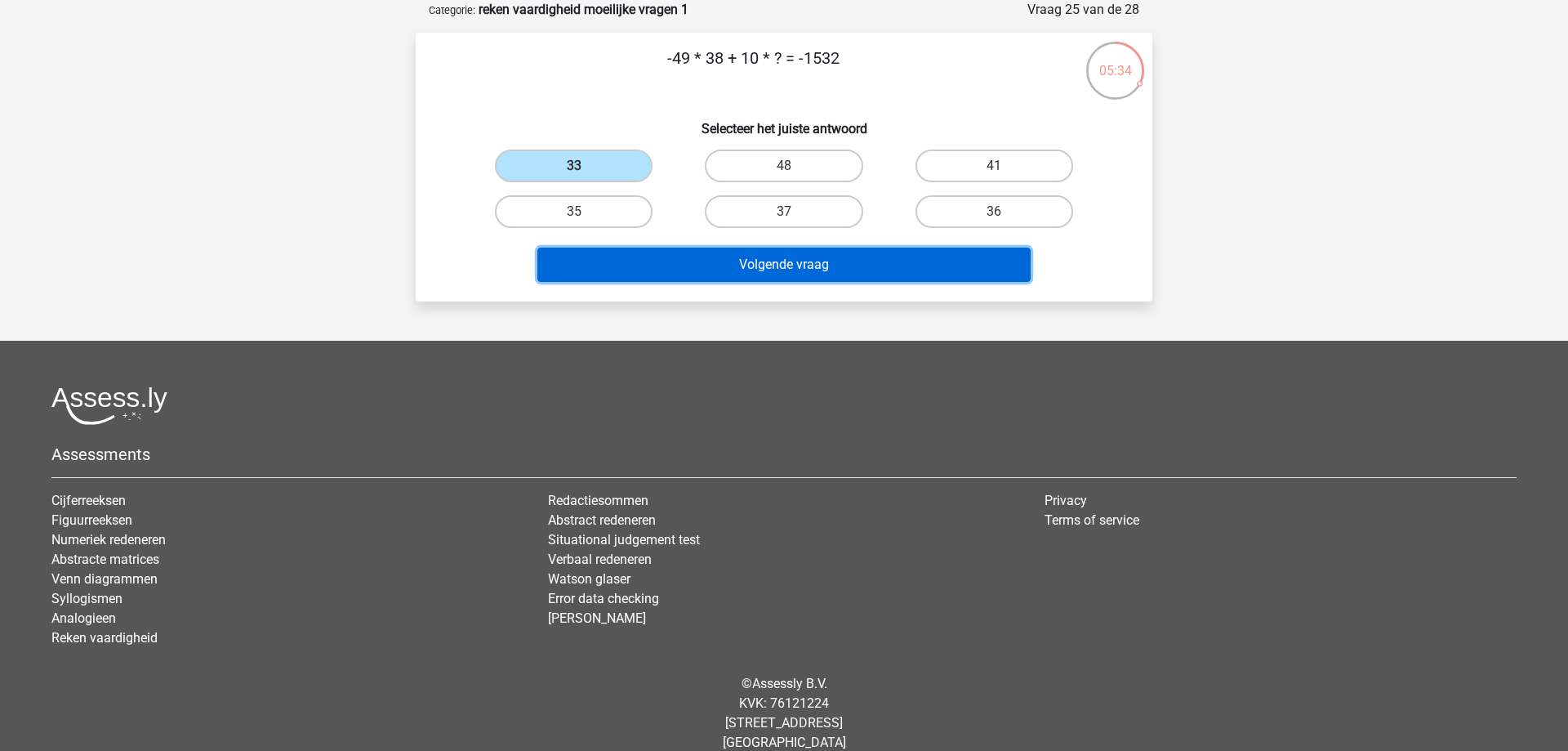
click at [762, 270] on button "Volgende vraag" at bounding box center [784, 265] width 494 height 35
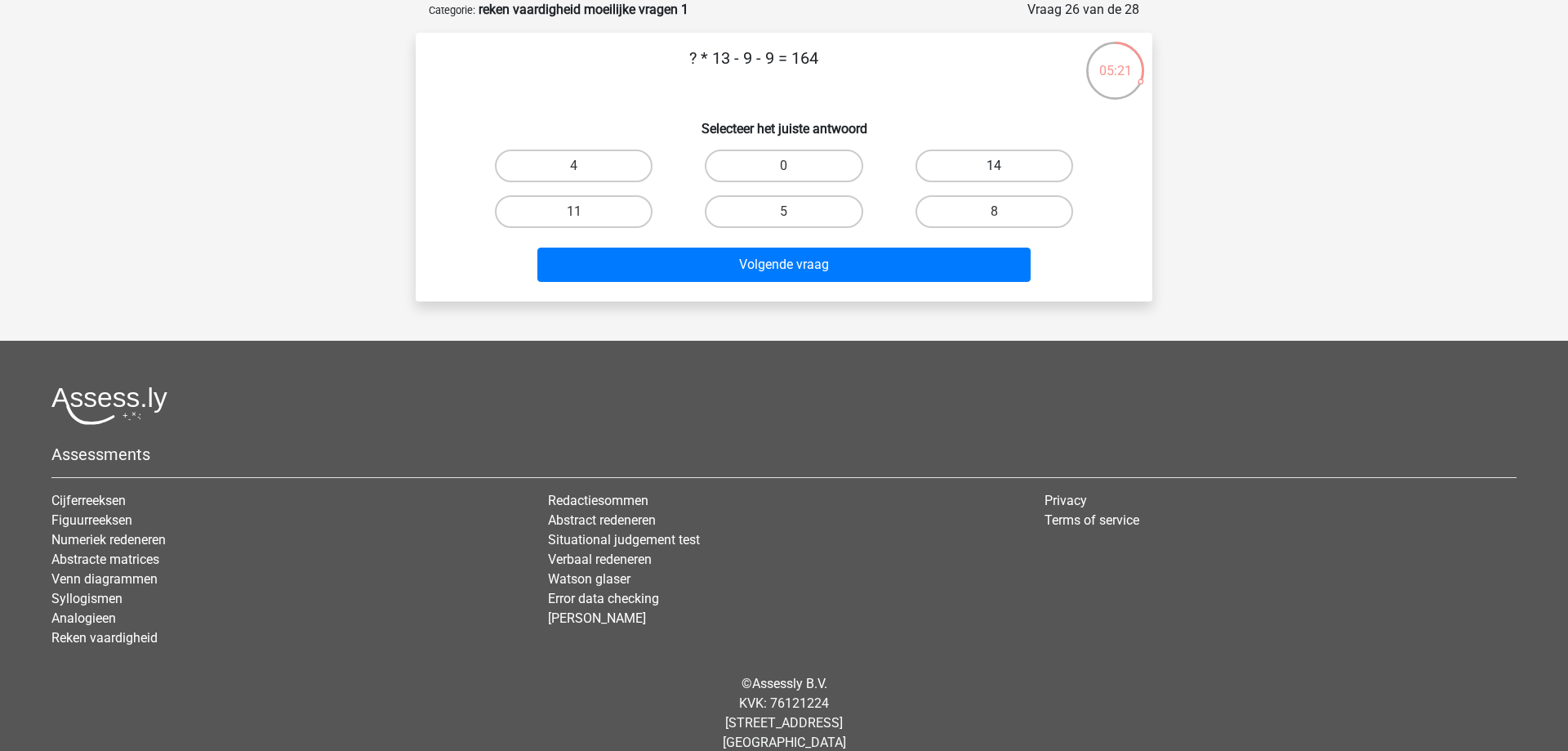
click at [982, 168] on label "14" at bounding box center [994, 166] width 158 height 33
click at [994, 168] on input "14" at bounding box center [999, 171] width 10 height 10
radio input "true"
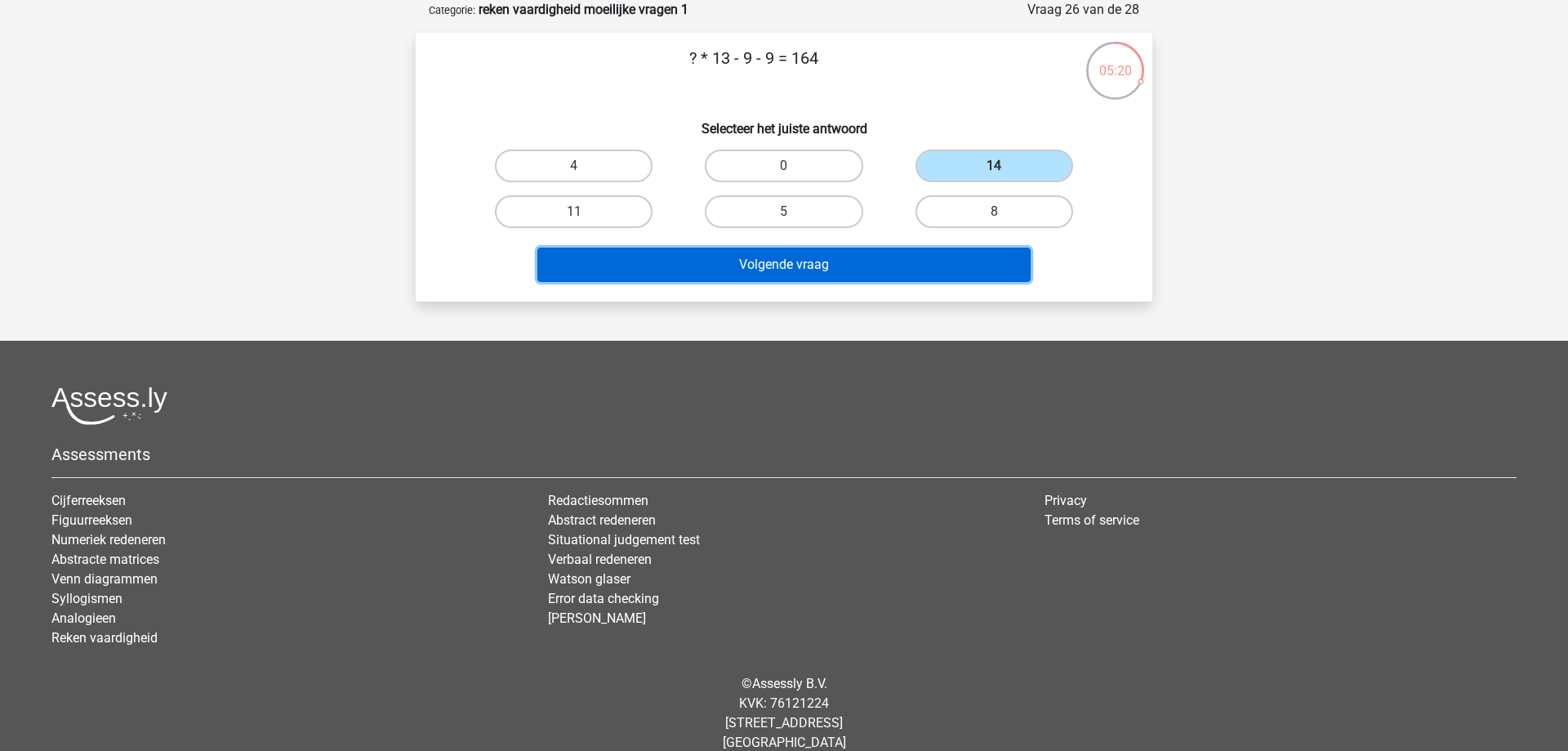
click at [896, 282] on button "Volgende vraag" at bounding box center [784, 265] width 494 height 35
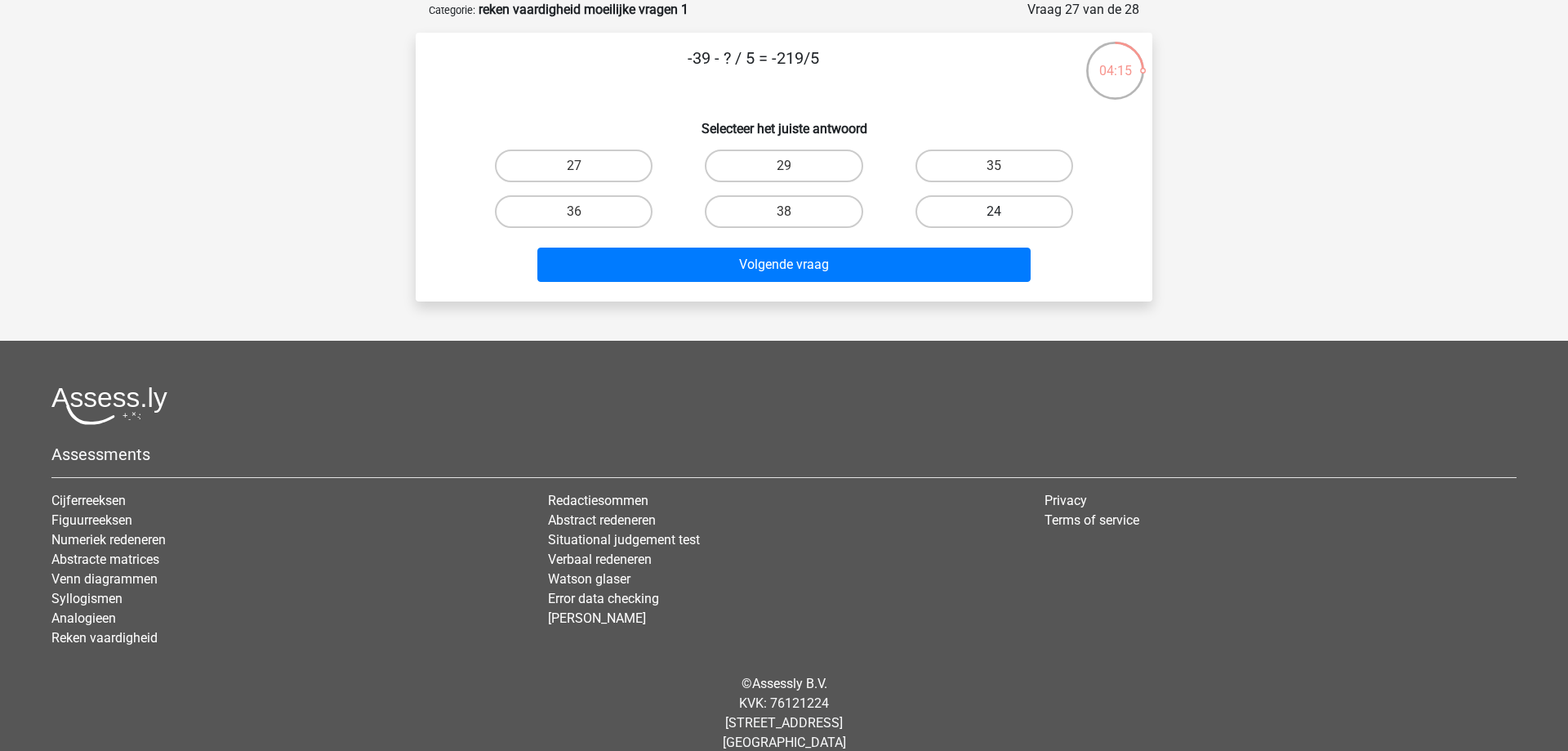
click at [988, 221] on label "24" at bounding box center [994, 212] width 158 height 33
click at [994, 221] on input "24" at bounding box center [999, 217] width 10 height 10
radio input "true"
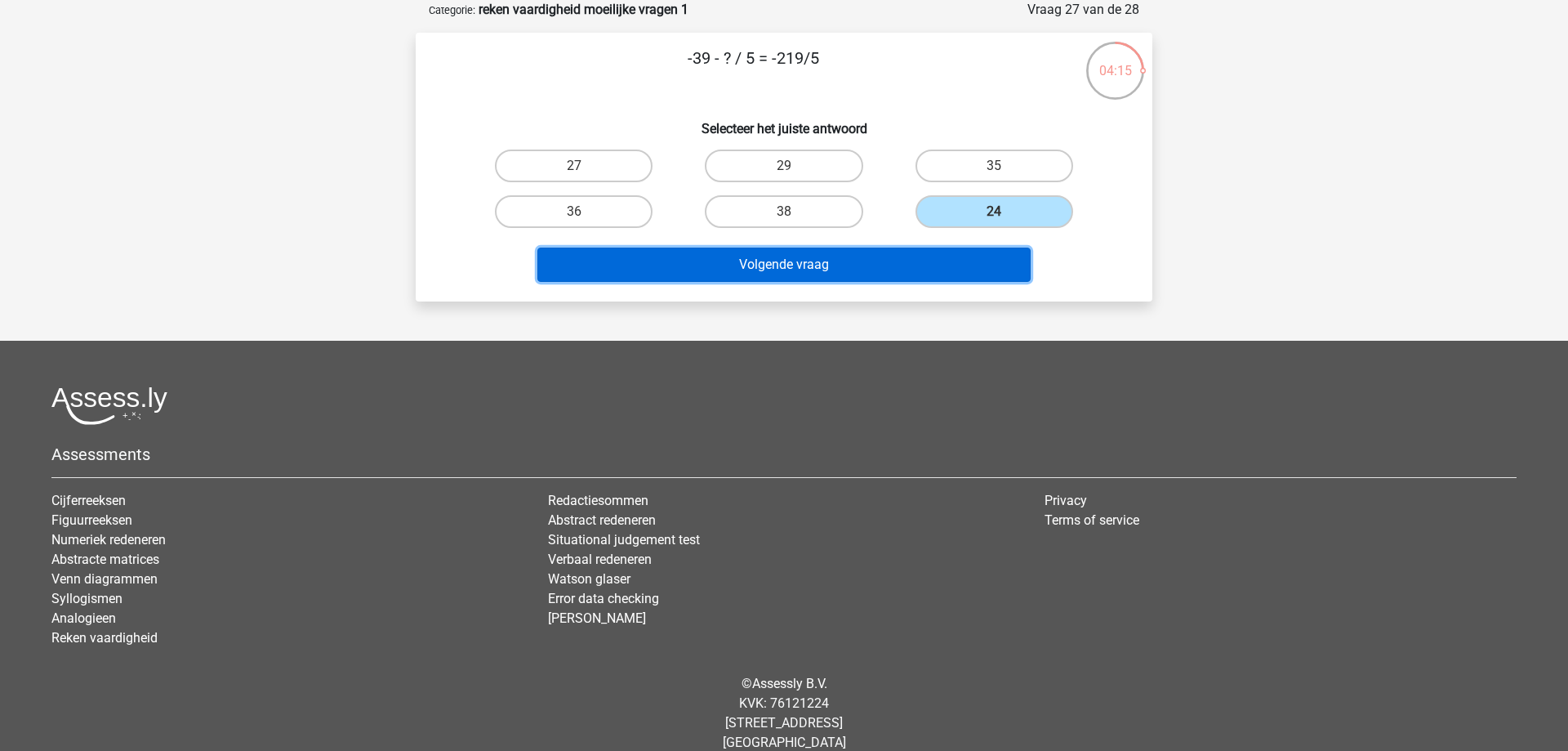
click at [961, 263] on button "Volgende vraag" at bounding box center [784, 265] width 494 height 35
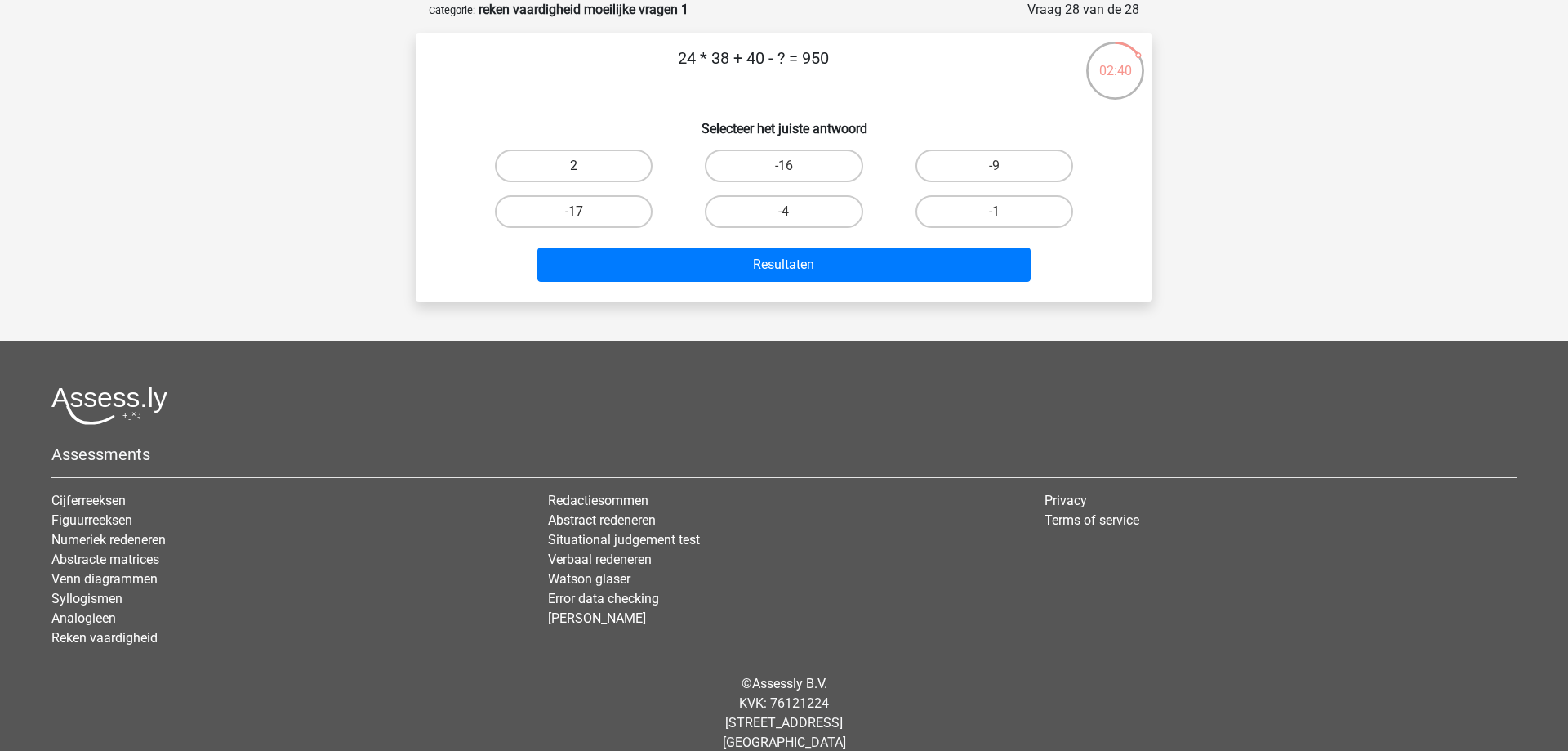
click at [606, 160] on label "2" at bounding box center [574, 166] width 158 height 33
click at [585, 166] on input "2" at bounding box center [579, 171] width 10 height 10
radio input "true"
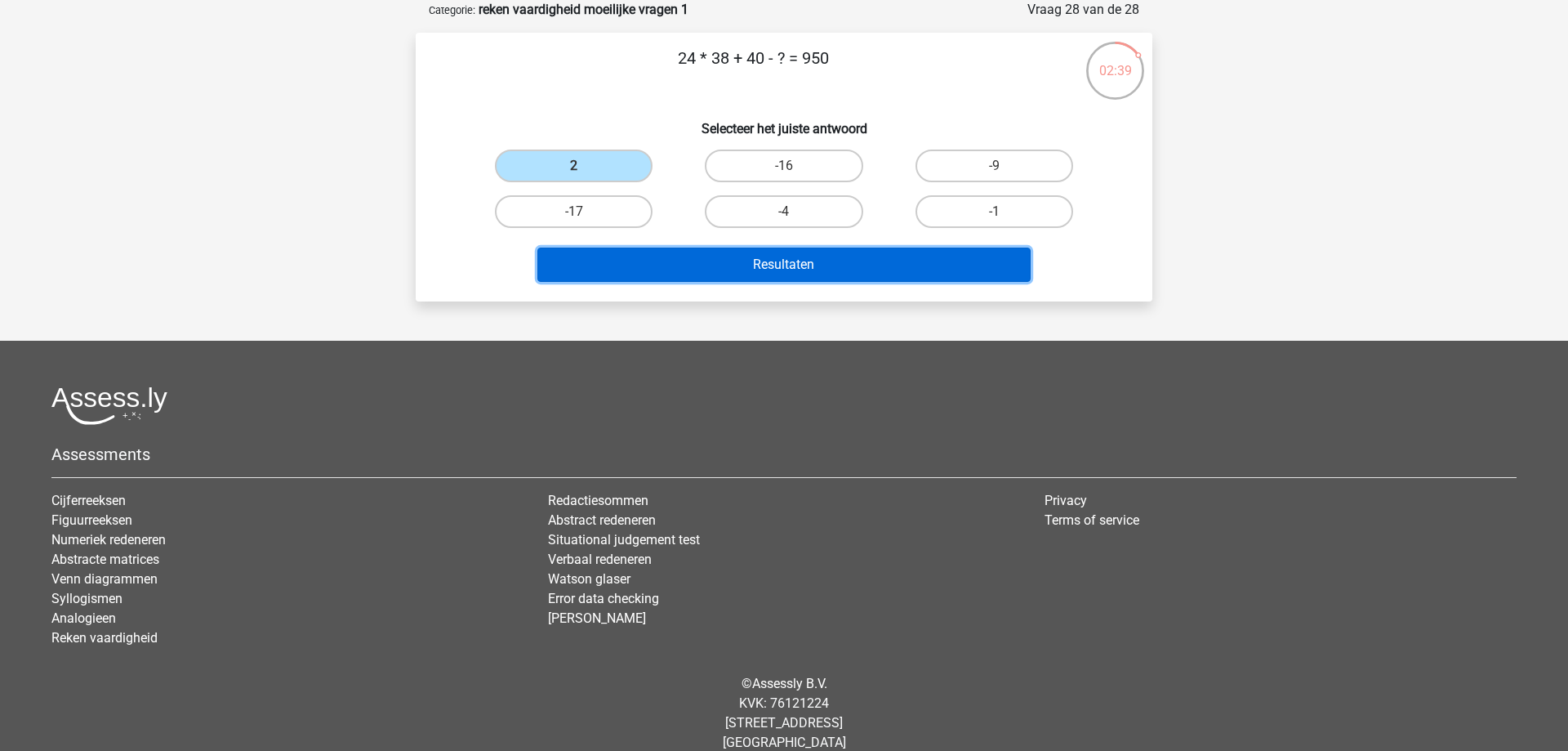
click at [753, 251] on button "Resultaten" at bounding box center [784, 265] width 494 height 35
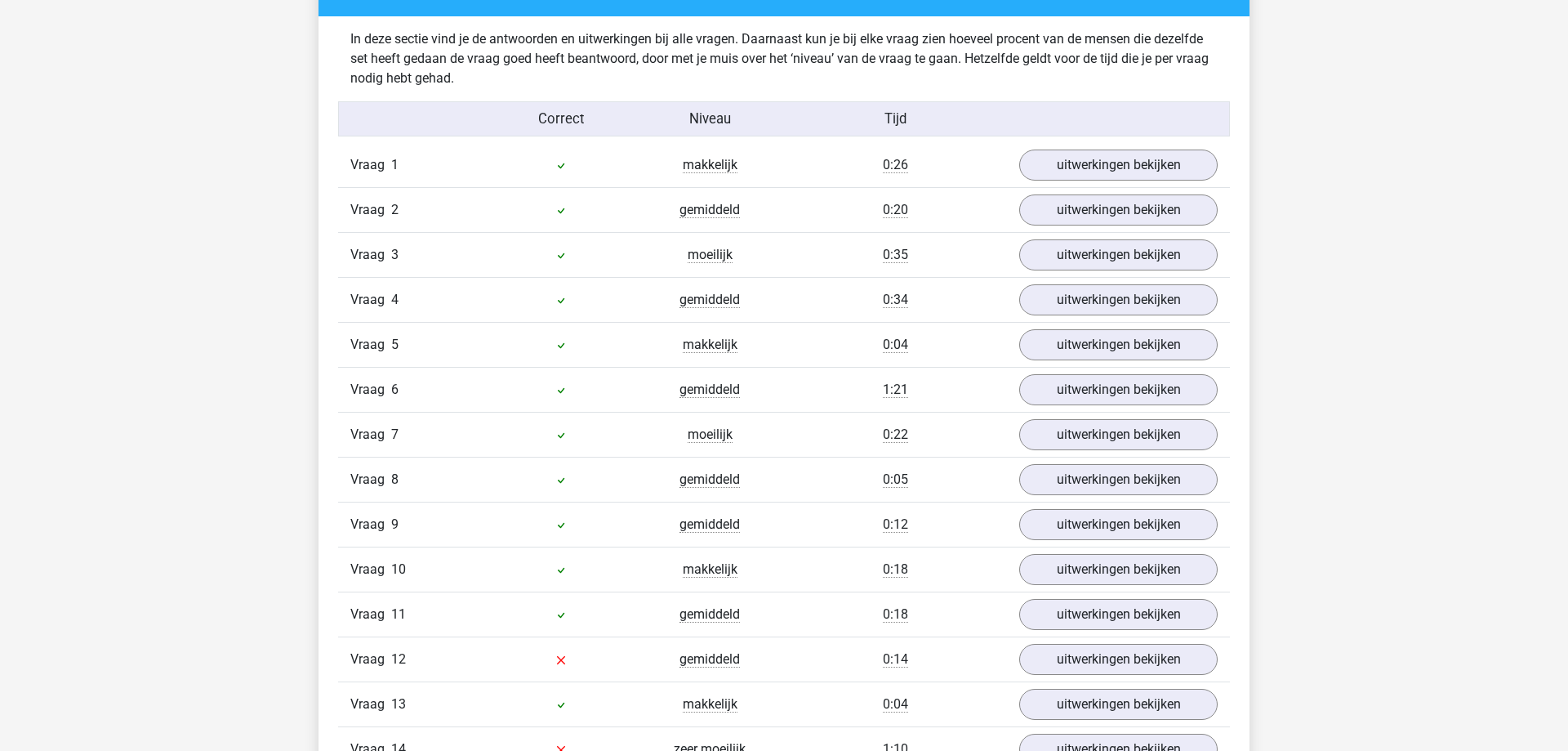
scroll to position [1084, 0]
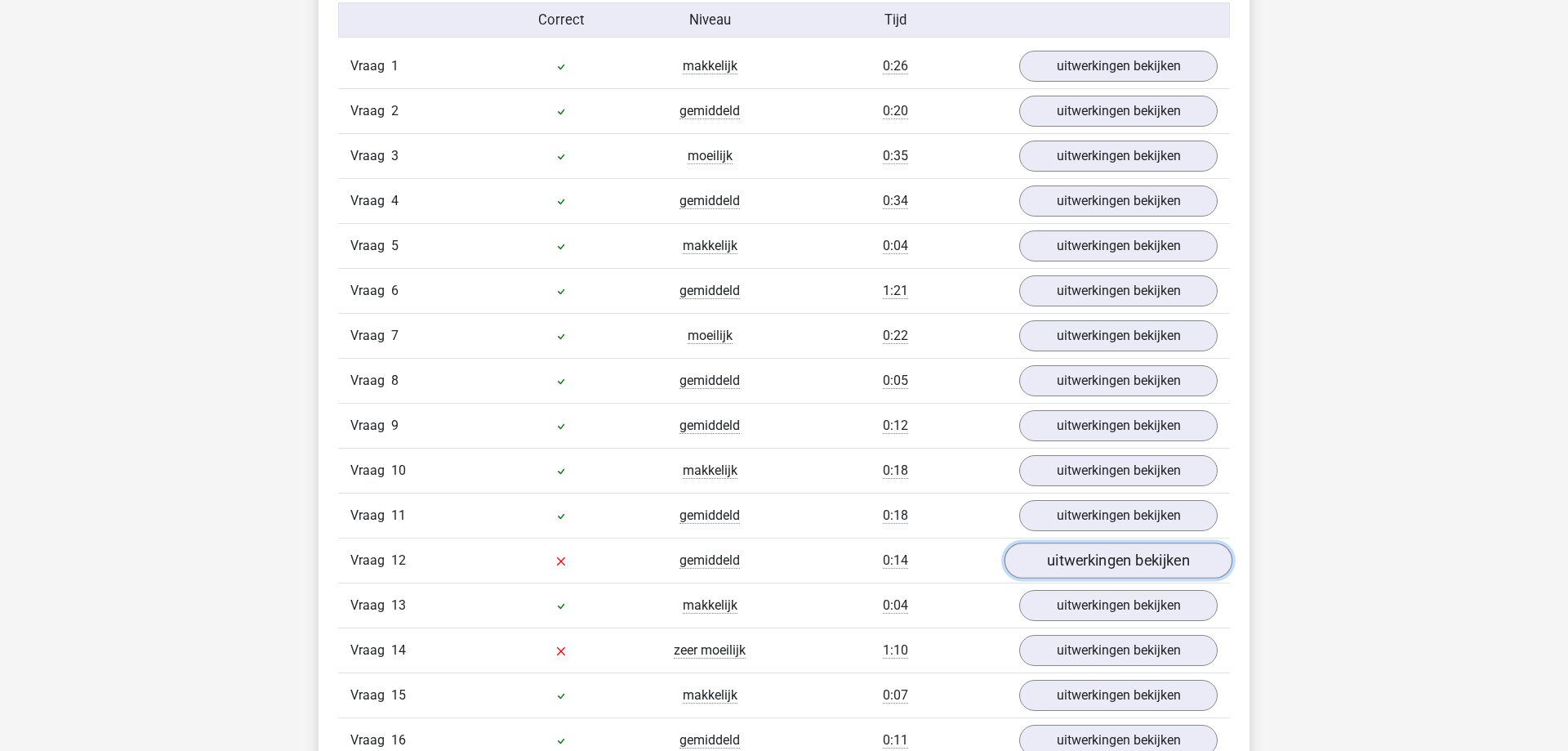
click at [1086, 568] on link "uitwerkingen bekijken" at bounding box center [1118, 560] width 228 height 36
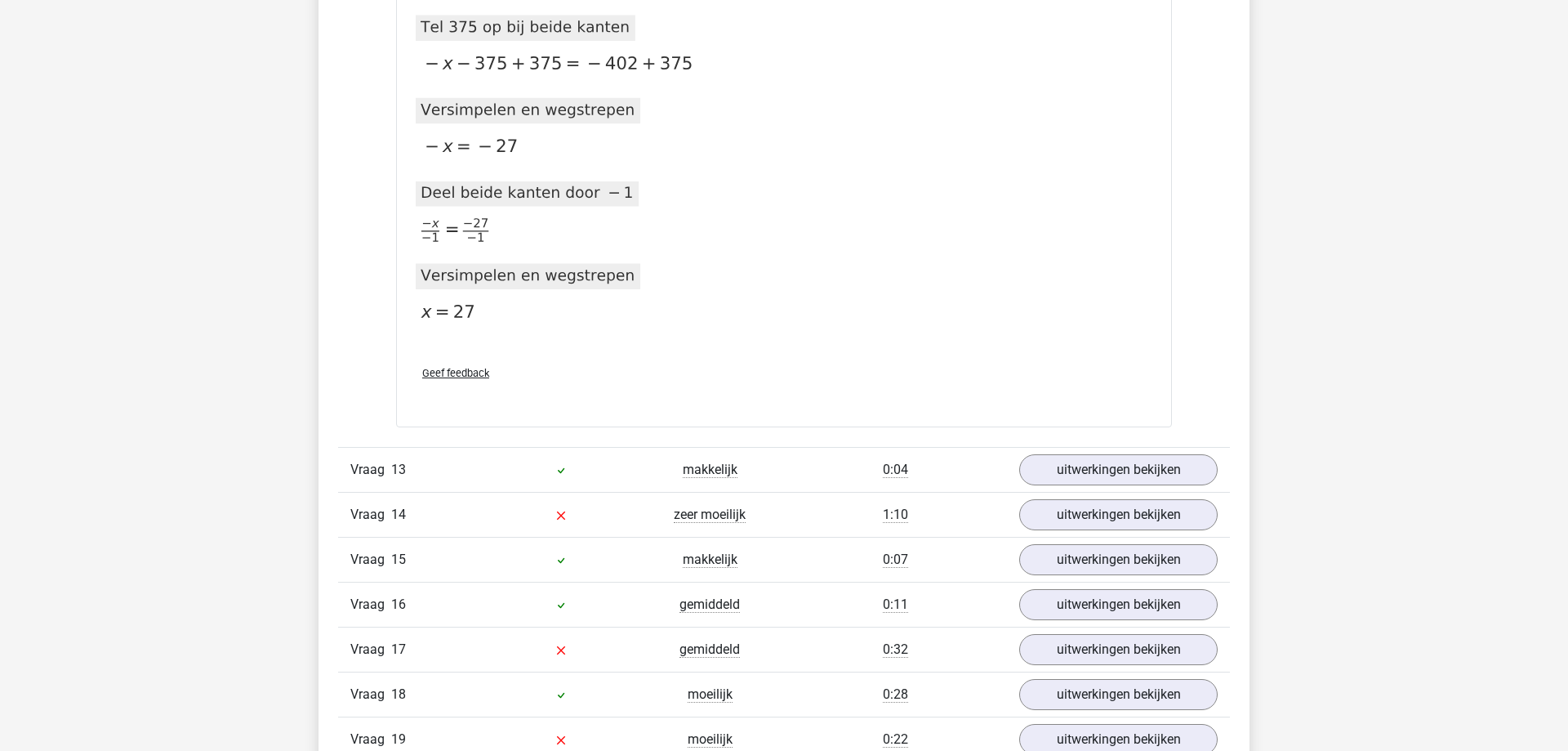
scroll to position [2250, 0]
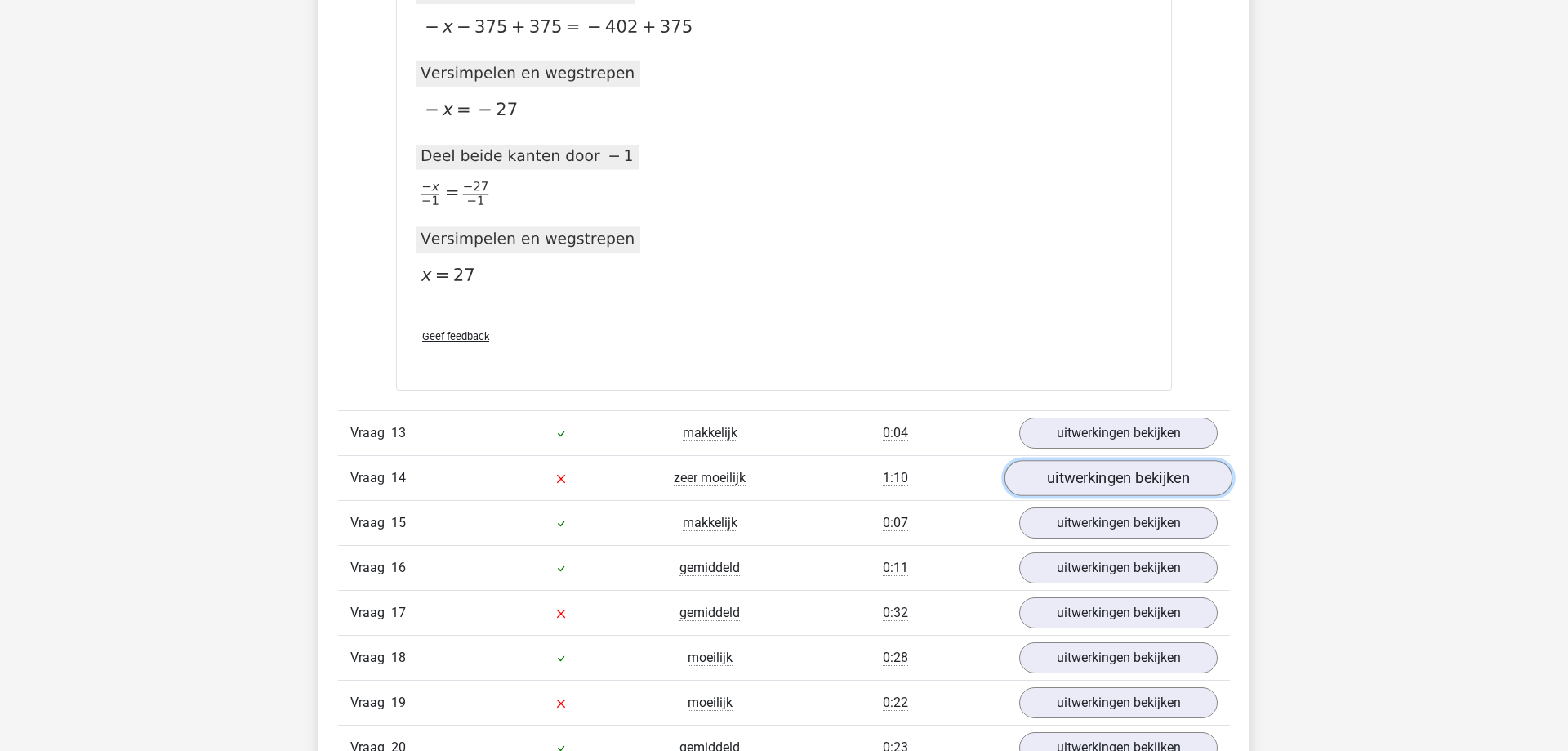
click at [1060, 484] on link "uitwerkingen bekijken" at bounding box center [1118, 478] width 228 height 36
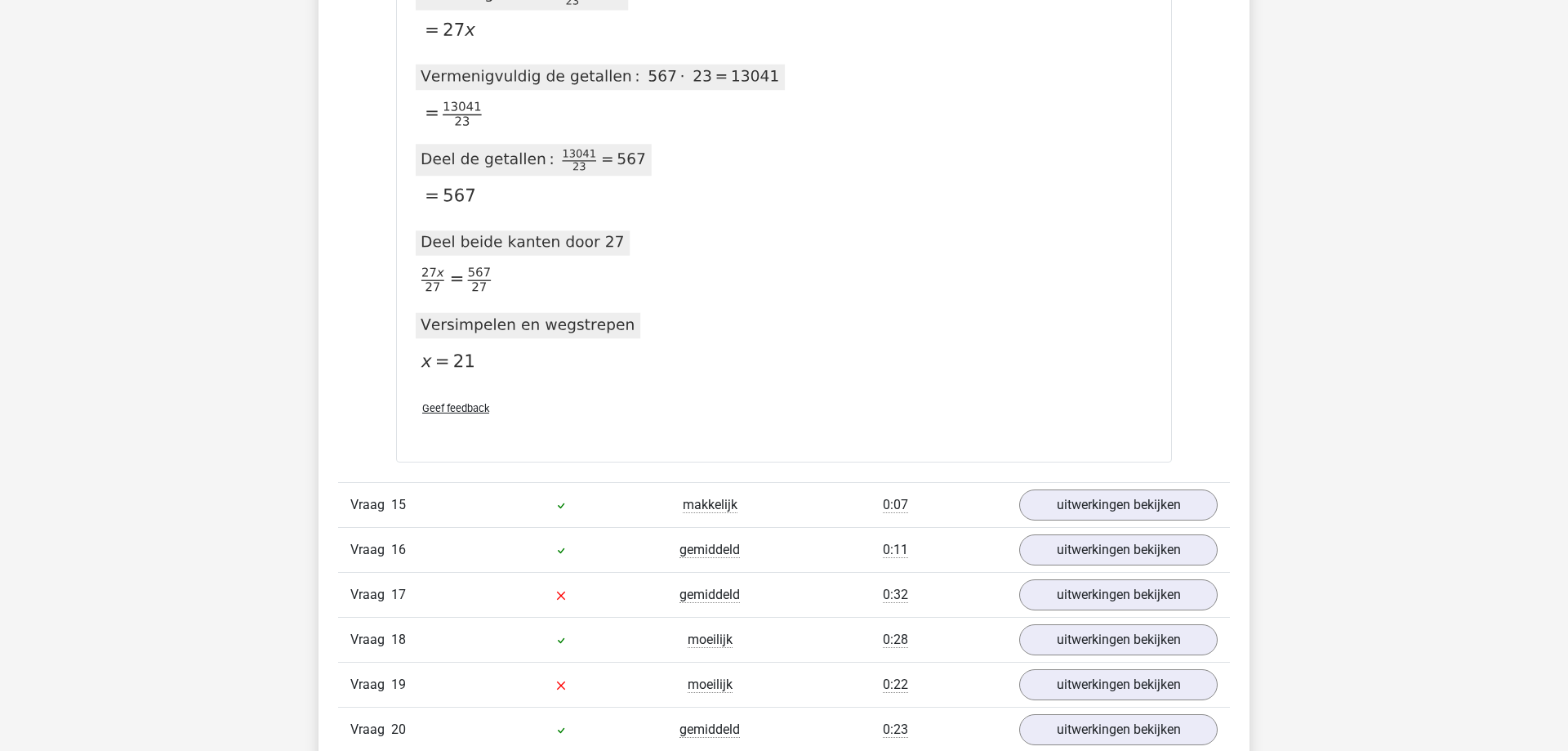
scroll to position [3833, 0]
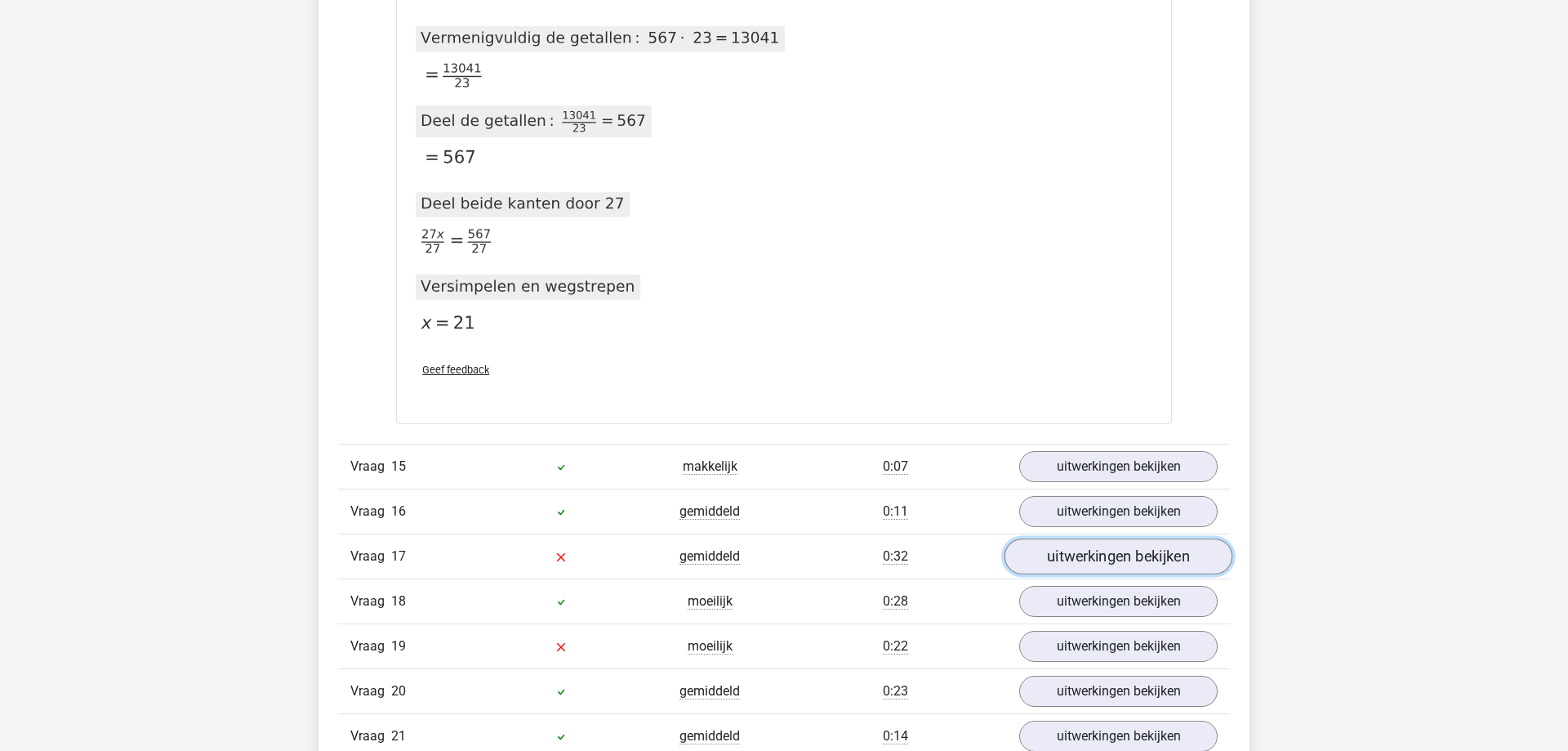
click at [1033, 559] on link "uitwerkingen bekijken" at bounding box center [1118, 556] width 228 height 36
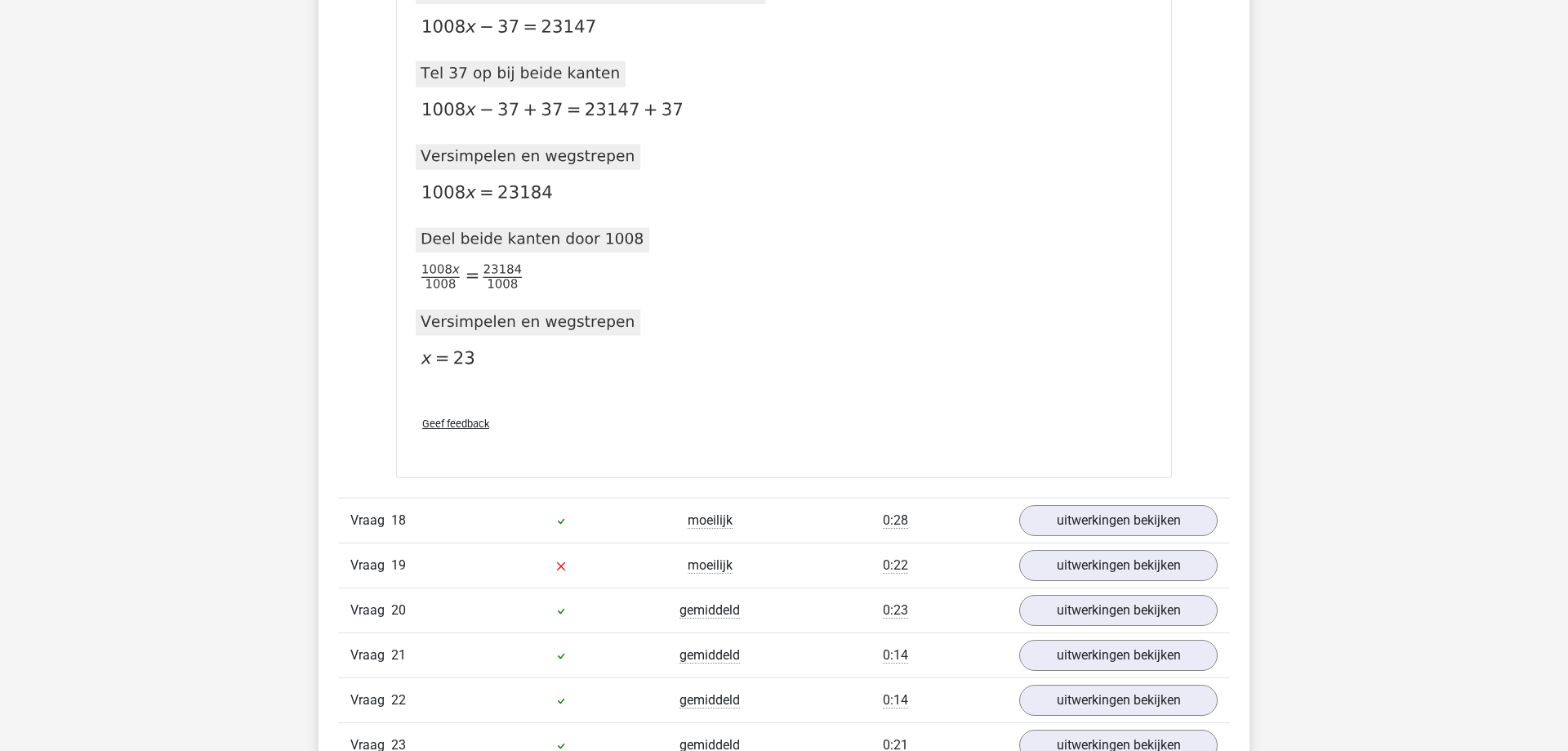
scroll to position [4750, 0]
click at [1040, 562] on link "uitwerkingen bekijken" at bounding box center [1118, 563] width 228 height 36
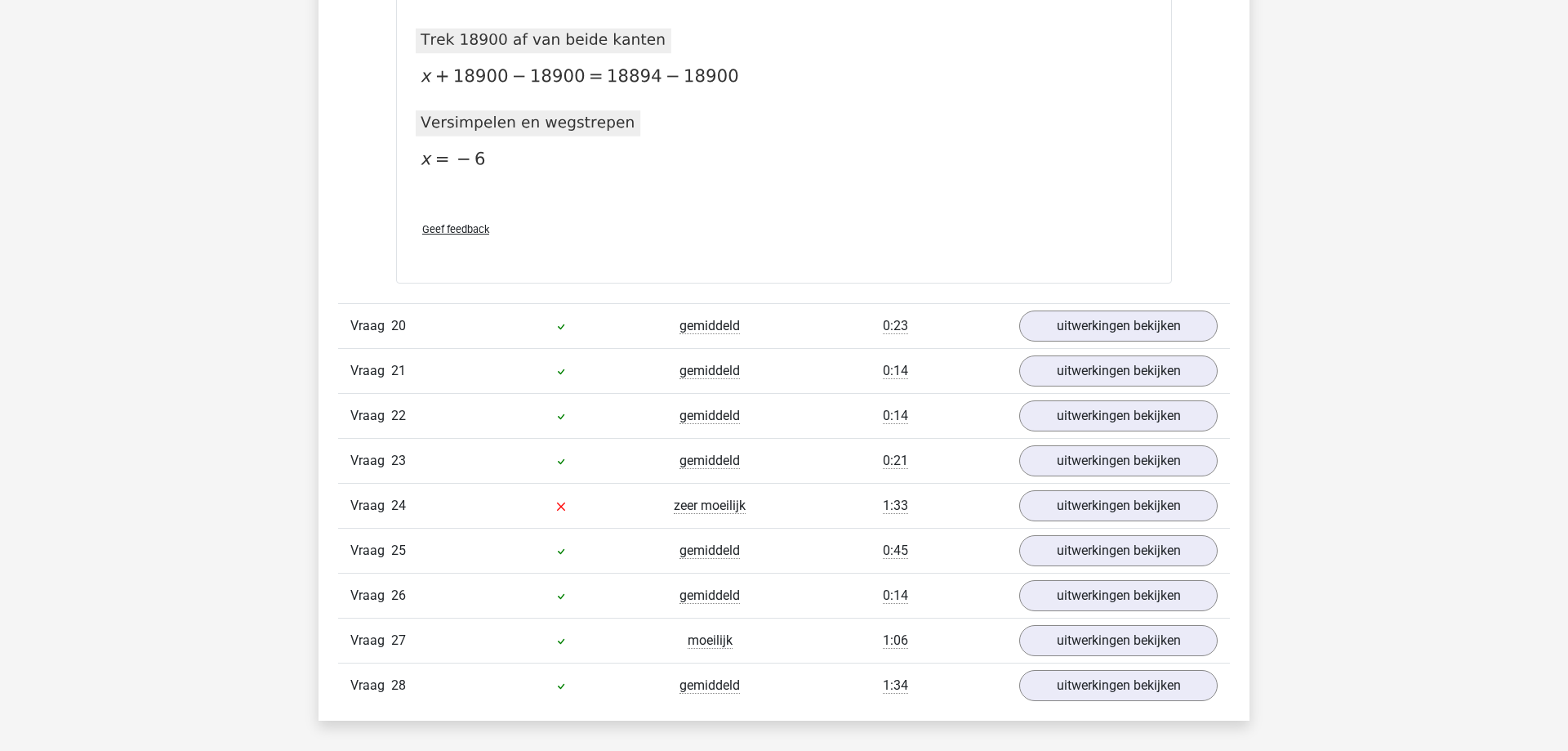
scroll to position [5833, 0]
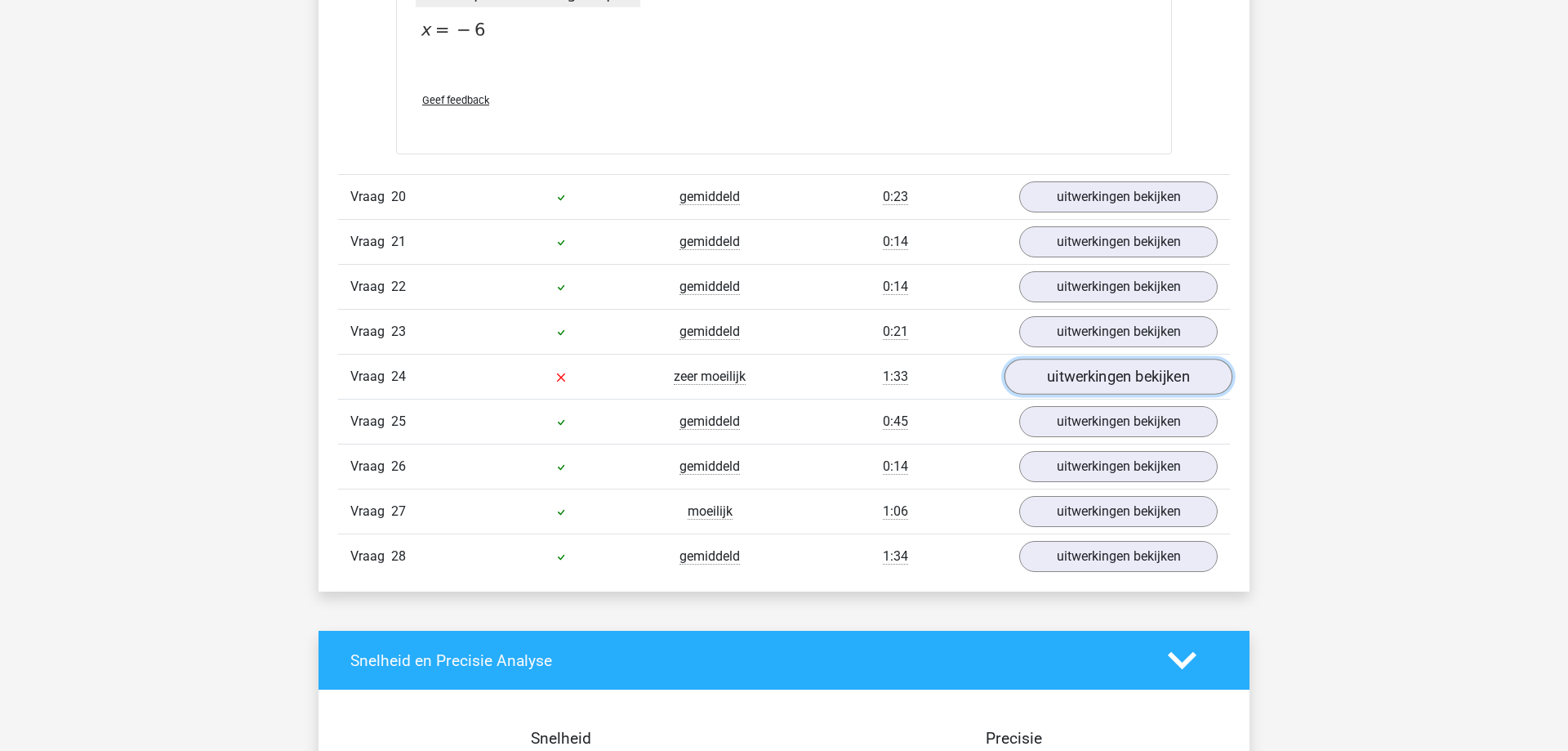
click at [1040, 379] on link "uitwerkingen bekijken" at bounding box center [1118, 376] width 228 height 36
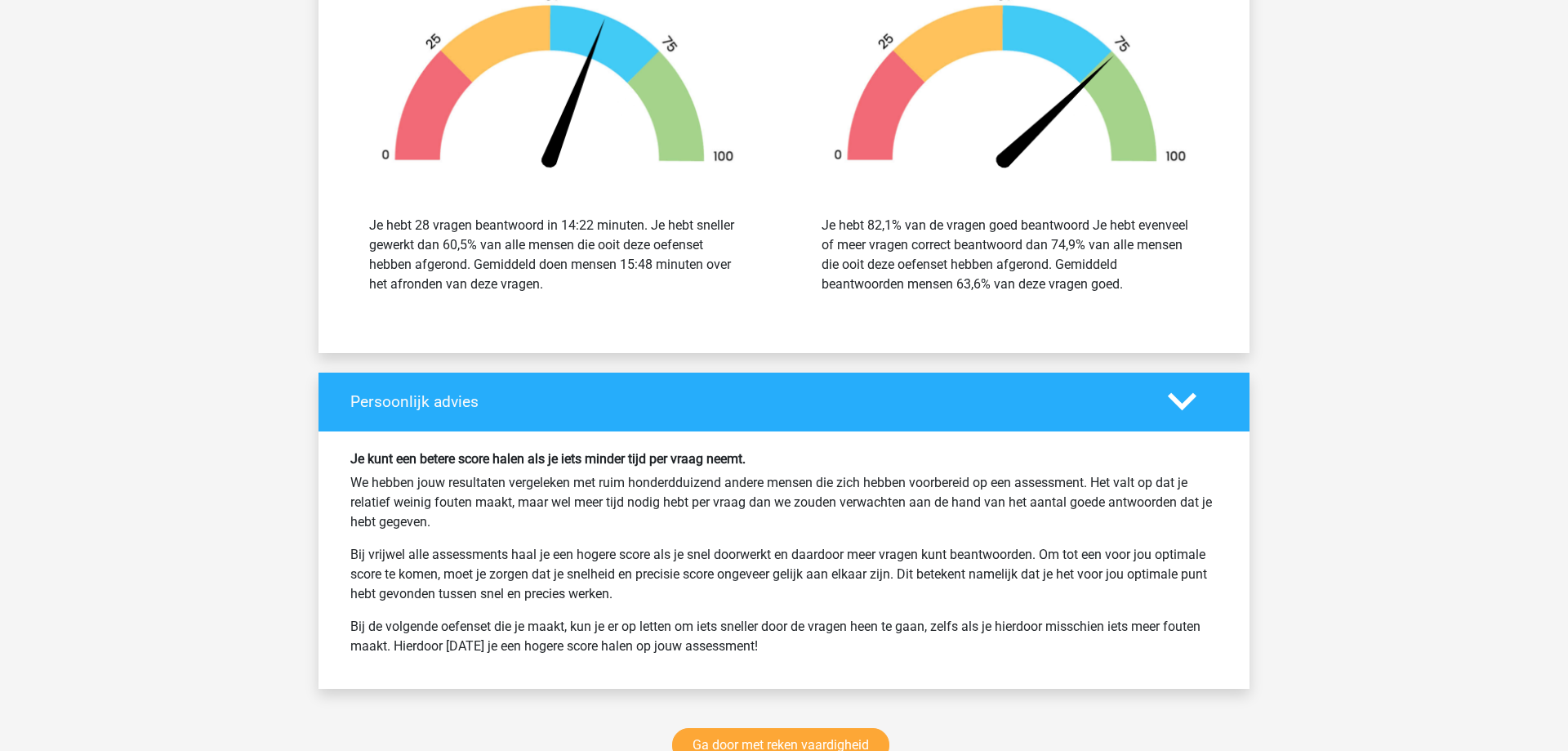
scroll to position [8666, 0]
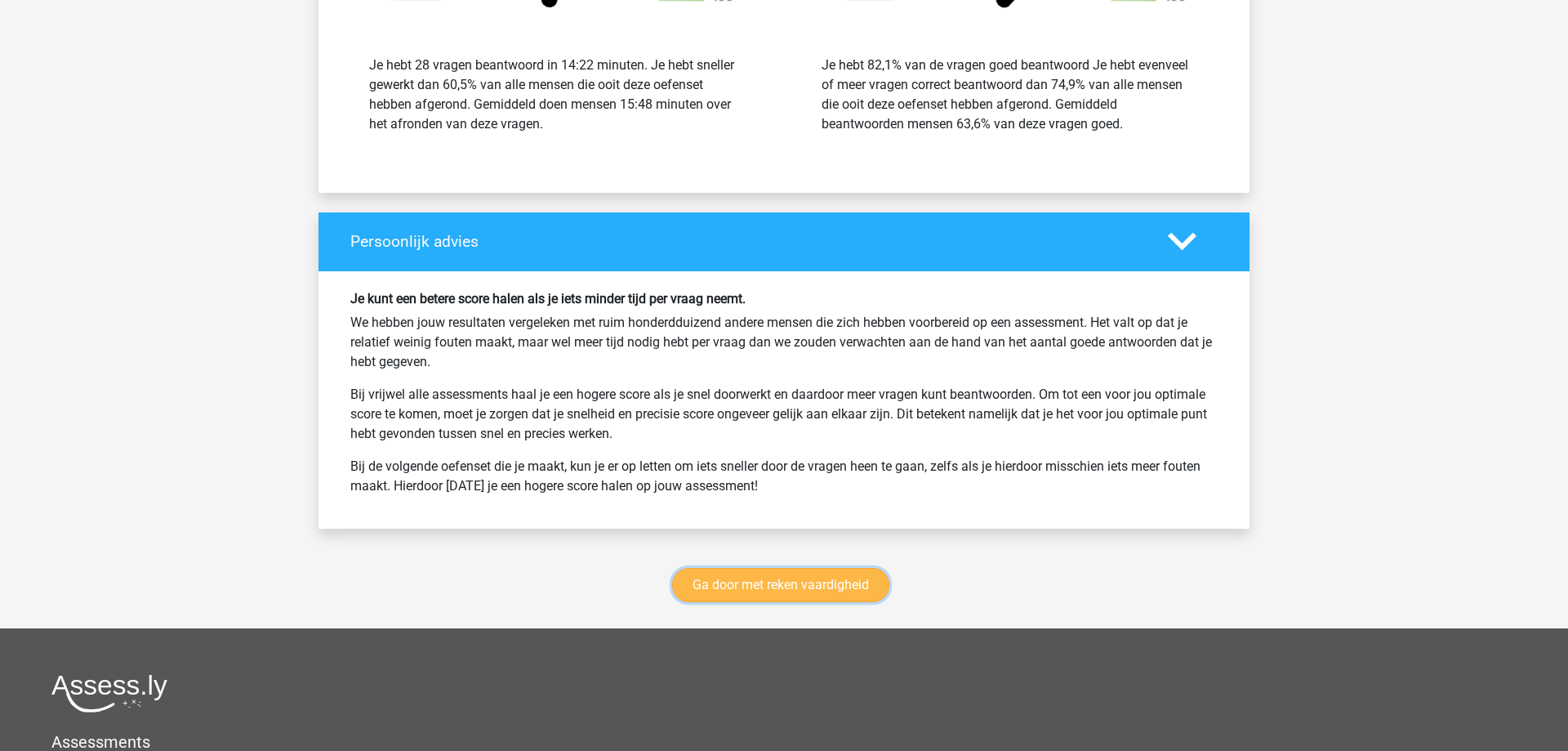
click at [692, 574] on link "Ga door met reken vaardigheid" at bounding box center [780, 585] width 217 height 35
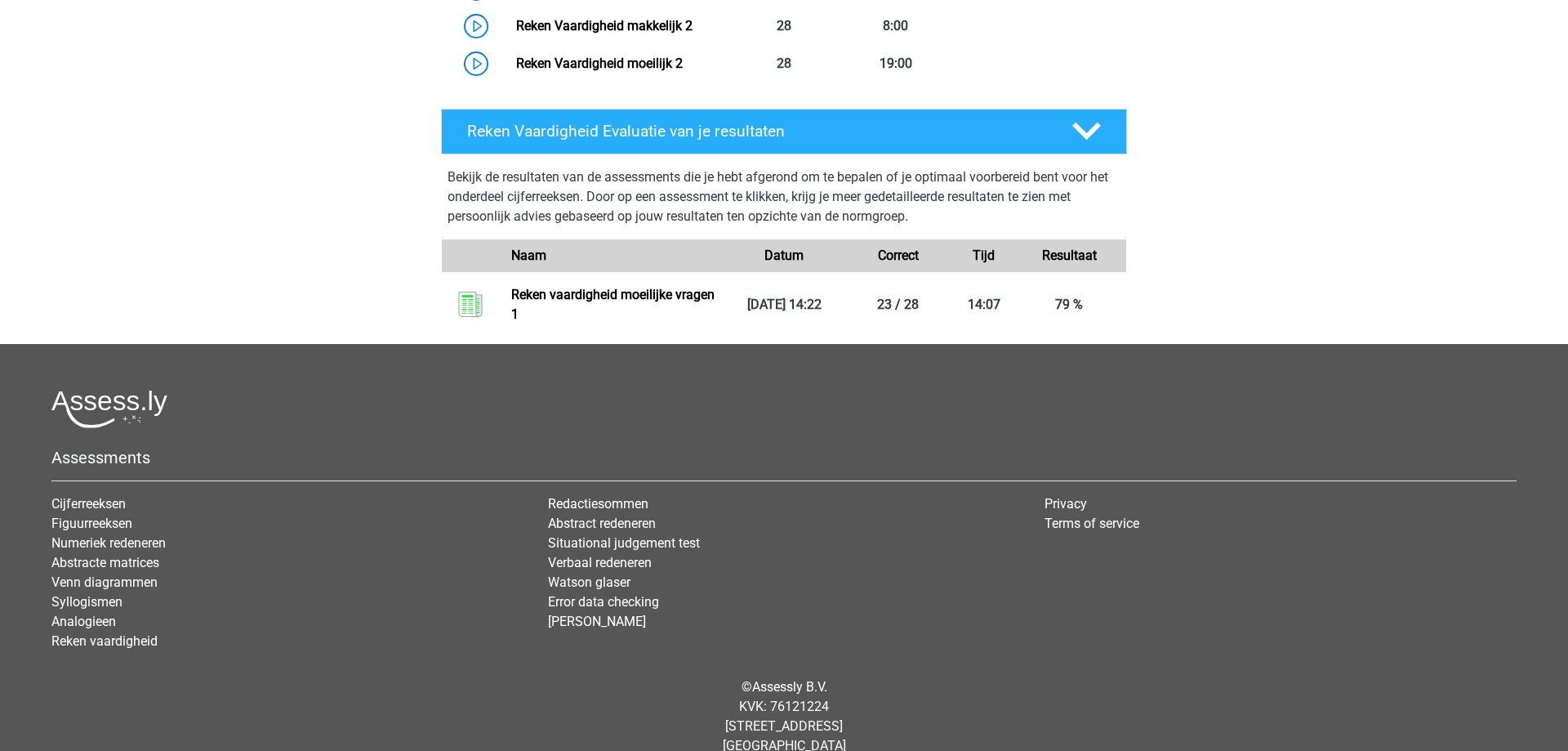
scroll to position [1693, 0]
